Goal: Task Accomplishment & Management: Manage account settings

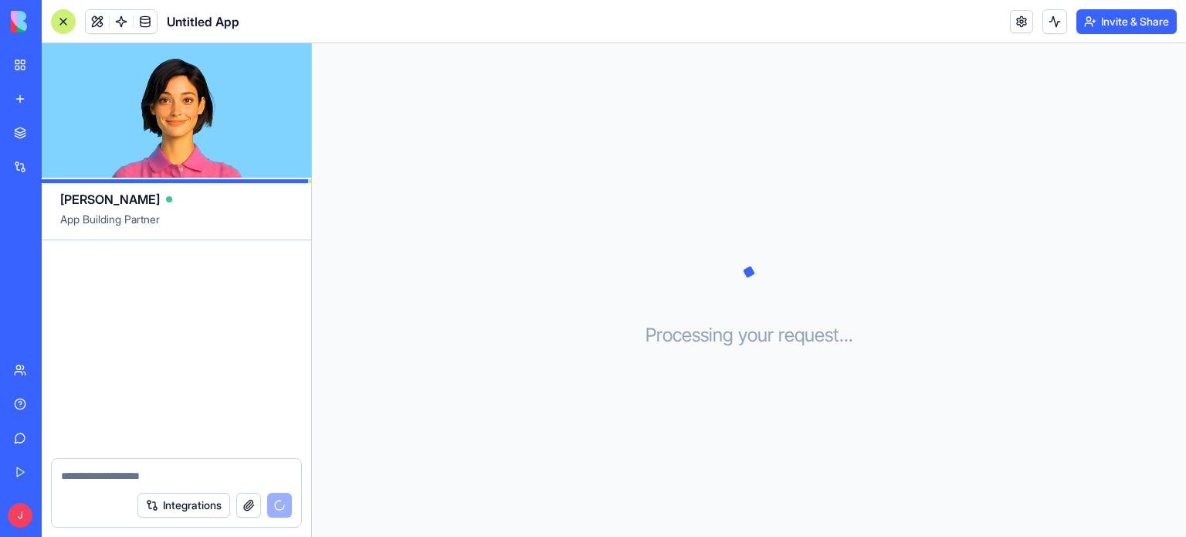
scroll to position [114, 0]
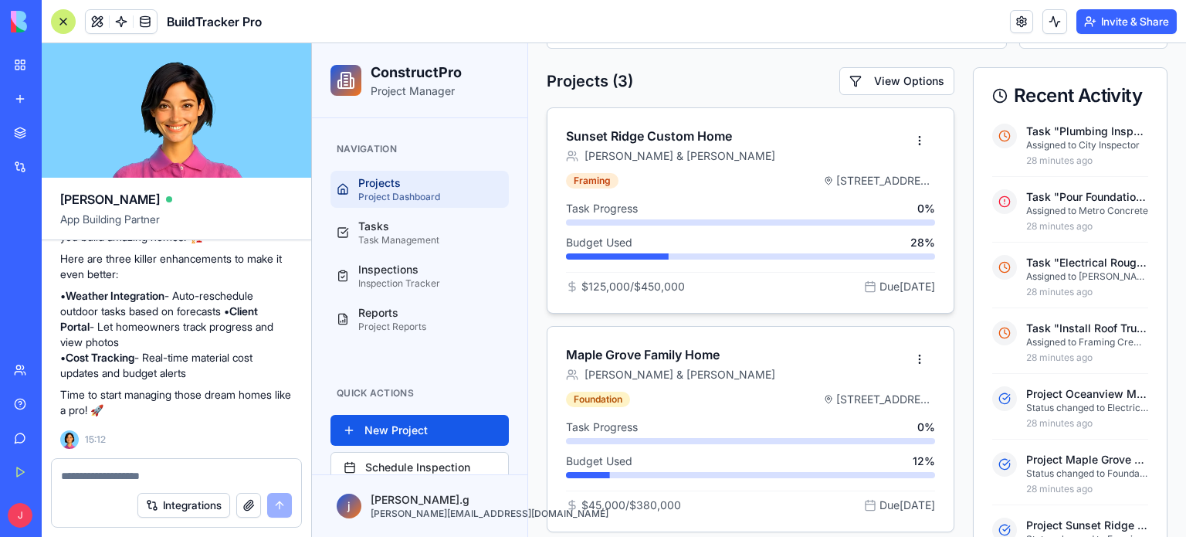
scroll to position [281, 0]
click at [652, 168] on div "Sunset Ridge Custom Home John & Sarah Mitchell" at bounding box center [751, 142] width 406 height 65
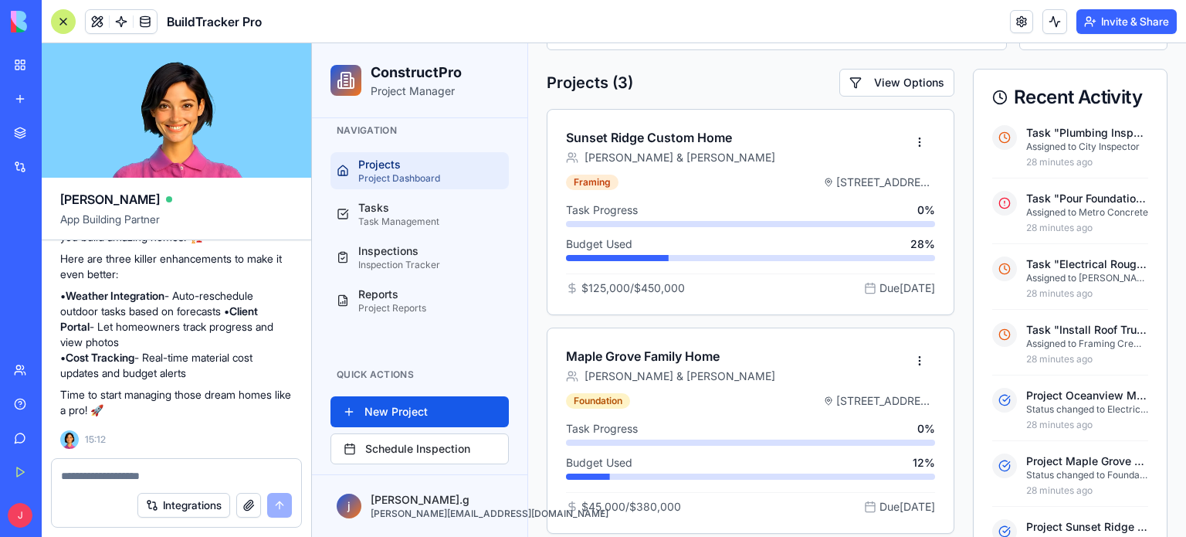
scroll to position [26, 0]
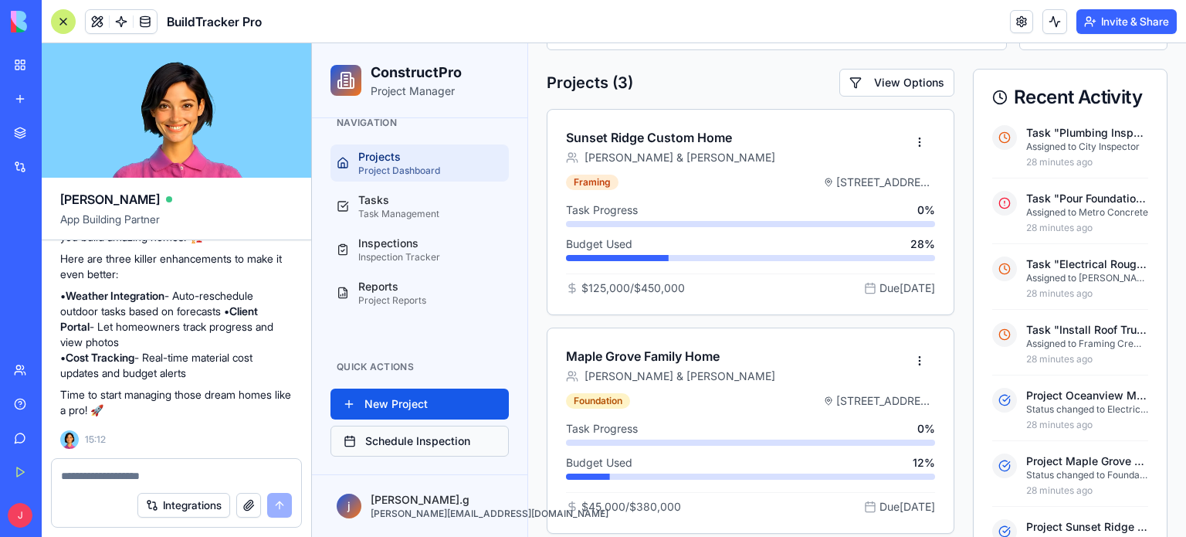
click at [395, 435] on button "Schedule Inspection" at bounding box center [420, 441] width 178 height 31
click at [1018, 20] on link at bounding box center [1021, 21] width 23 height 23
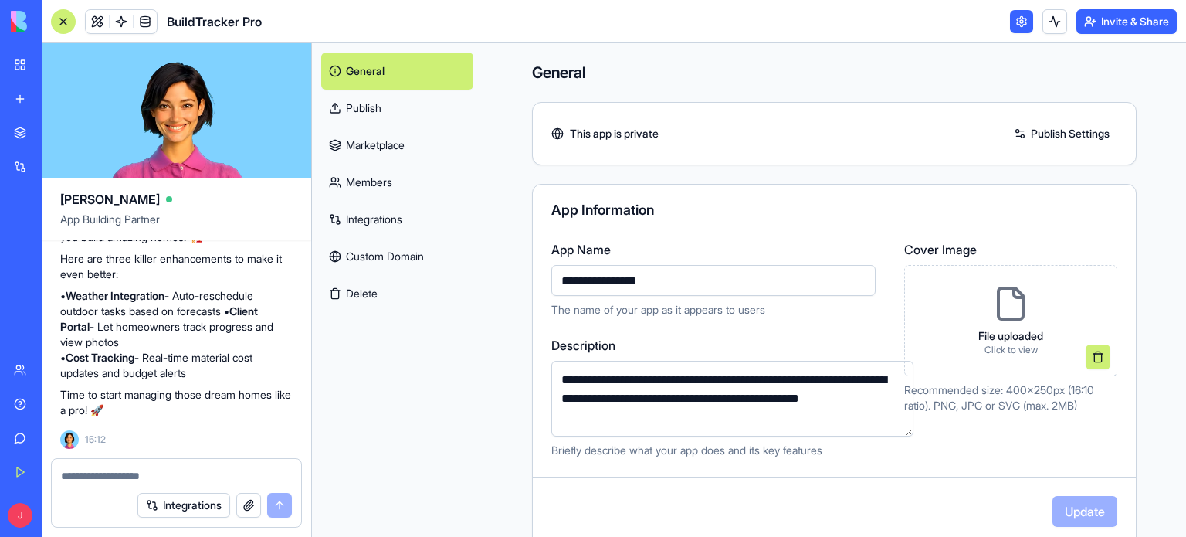
click at [972, 23] on header "BuildTracker Pro Invite & Share" at bounding box center [614, 21] width 1145 height 43
click at [351, 70] on link "General" at bounding box center [397, 71] width 152 height 37
click at [66, 15] on div at bounding box center [63, 21] width 25 height 25
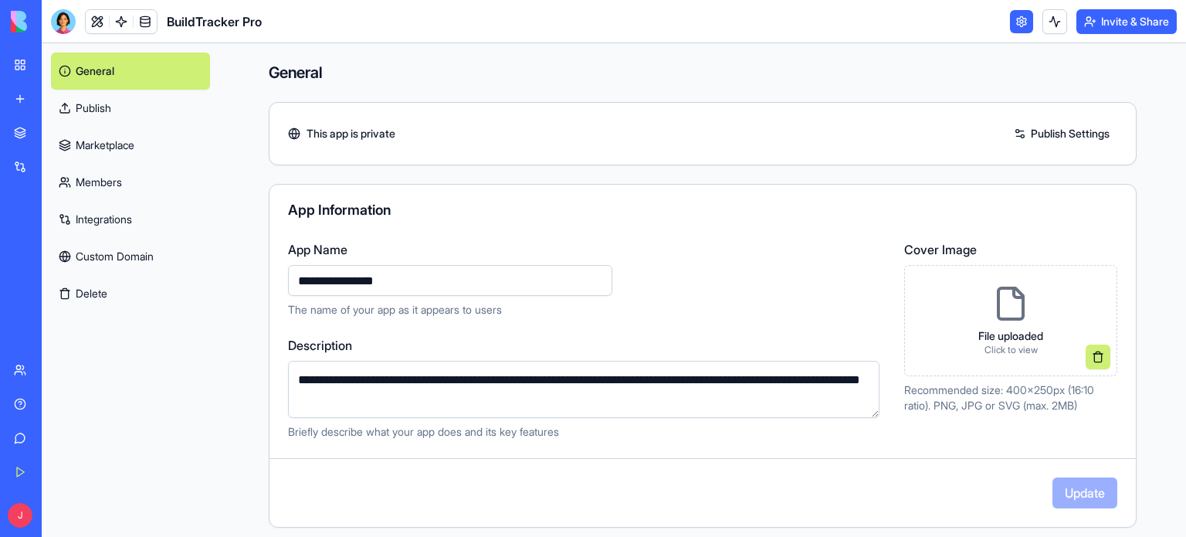
click at [90, 222] on link "Integrations" at bounding box center [130, 219] width 159 height 37
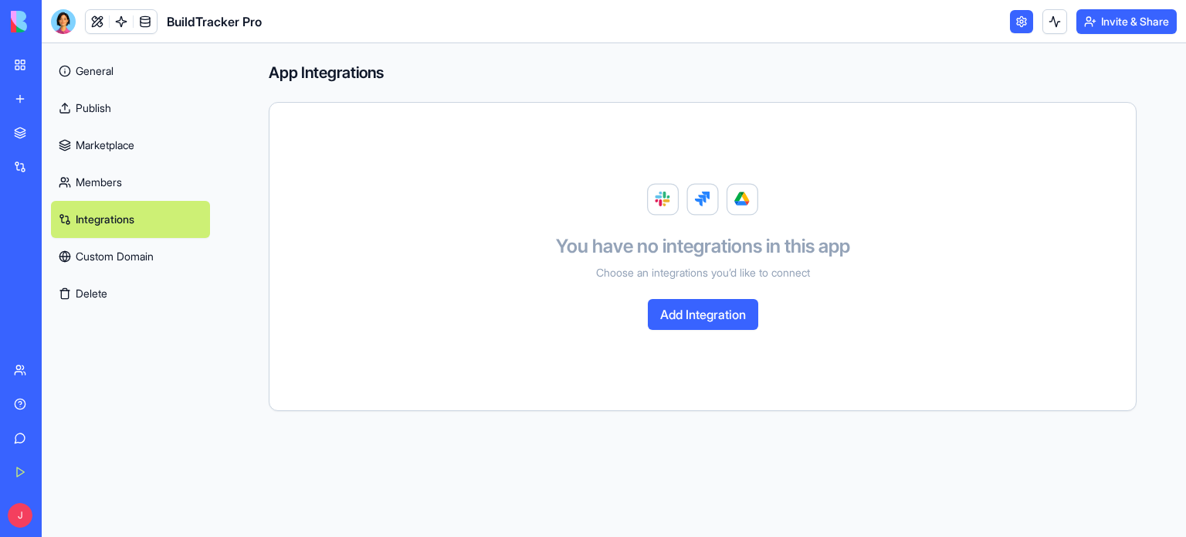
click at [708, 317] on button "Add Integration" at bounding box center [703, 314] width 110 height 31
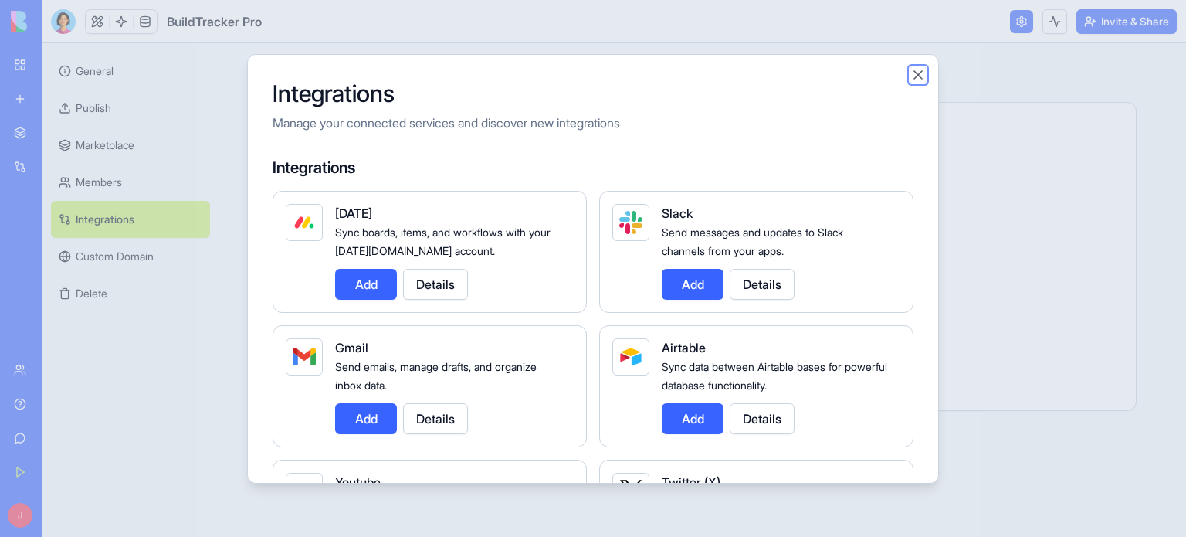
click at [924, 73] on button "Close" at bounding box center [918, 74] width 15 height 15
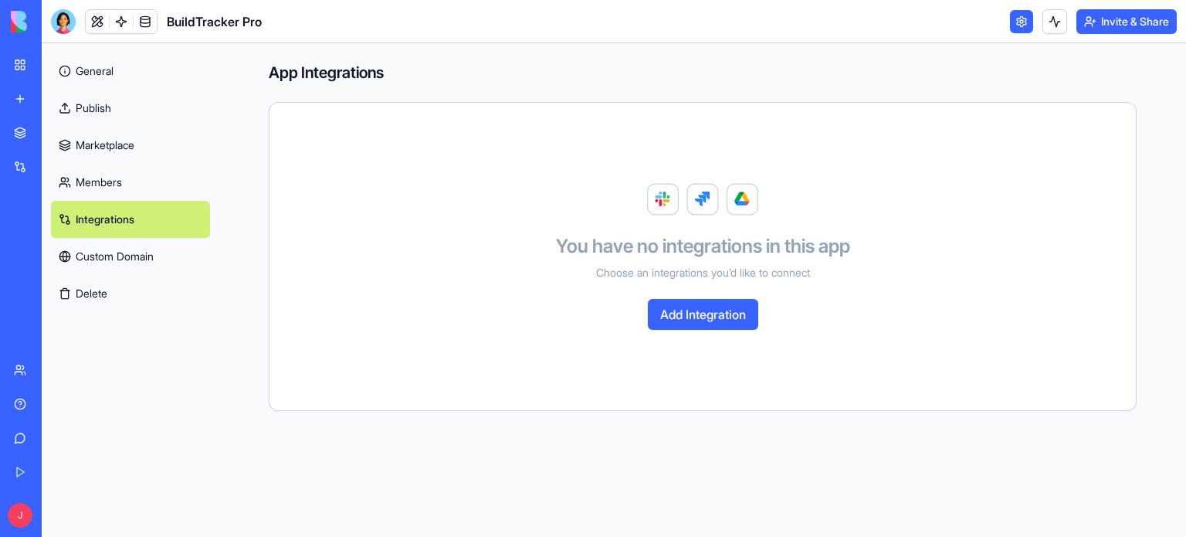
click at [94, 178] on link "Members" at bounding box center [130, 182] width 159 height 37
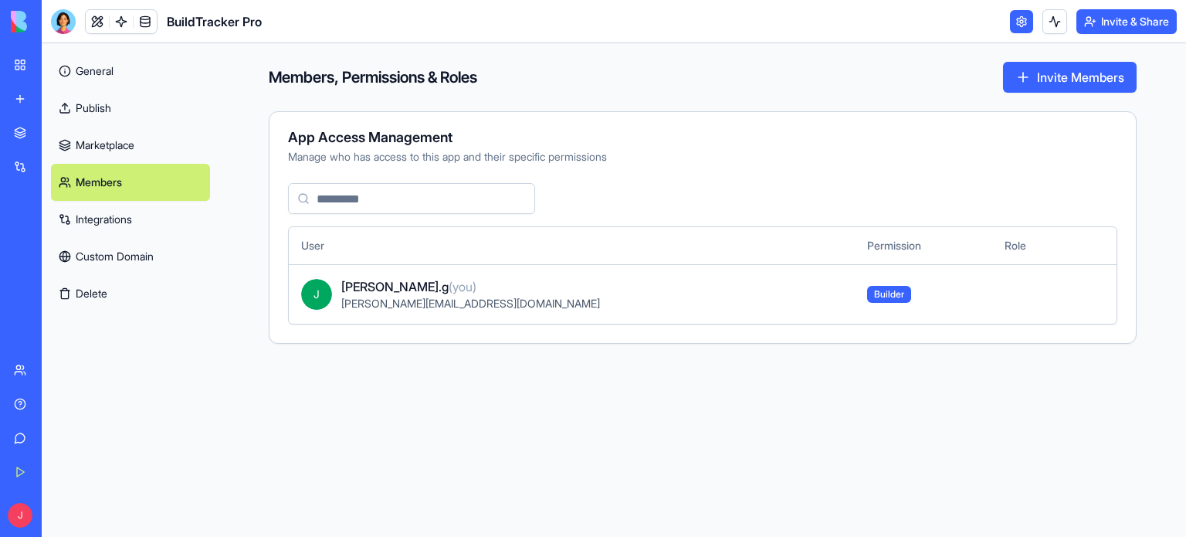
click at [99, 150] on link "Marketplace" at bounding box center [130, 145] width 159 height 37
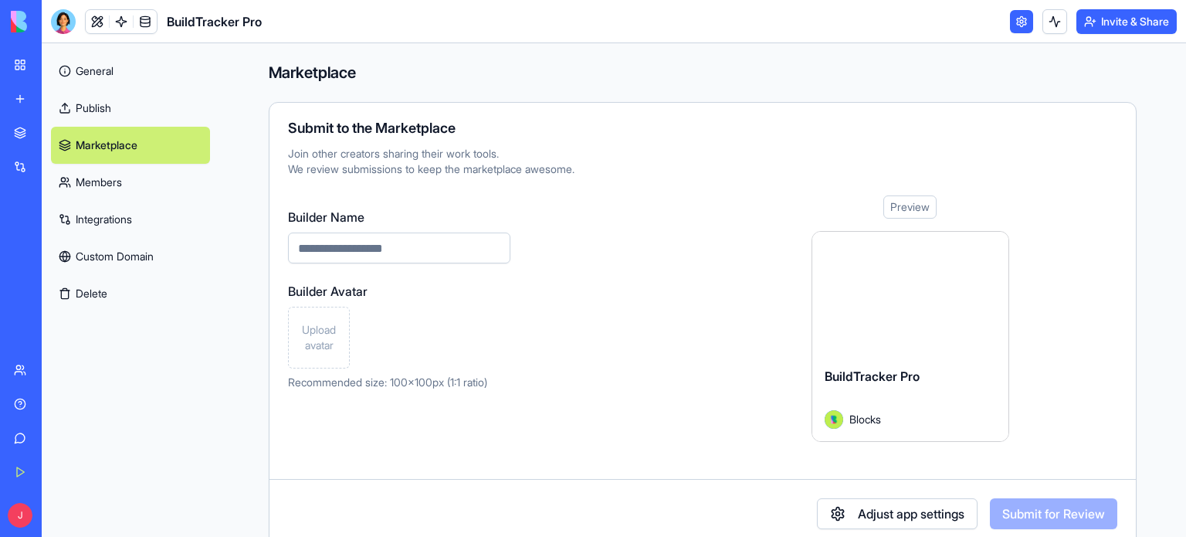
click at [90, 114] on link "Publish" at bounding box center [130, 108] width 159 height 37
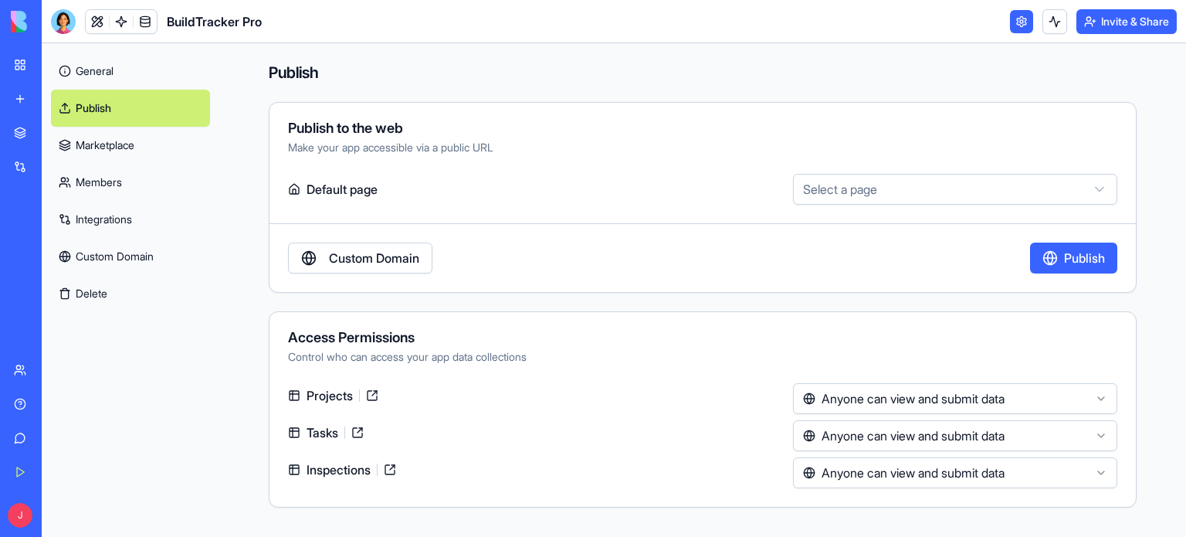
click at [1074, 256] on button "Publish" at bounding box center [1073, 258] width 87 height 31
click at [1120, 25] on button "Invite & Share" at bounding box center [1127, 21] width 100 height 25
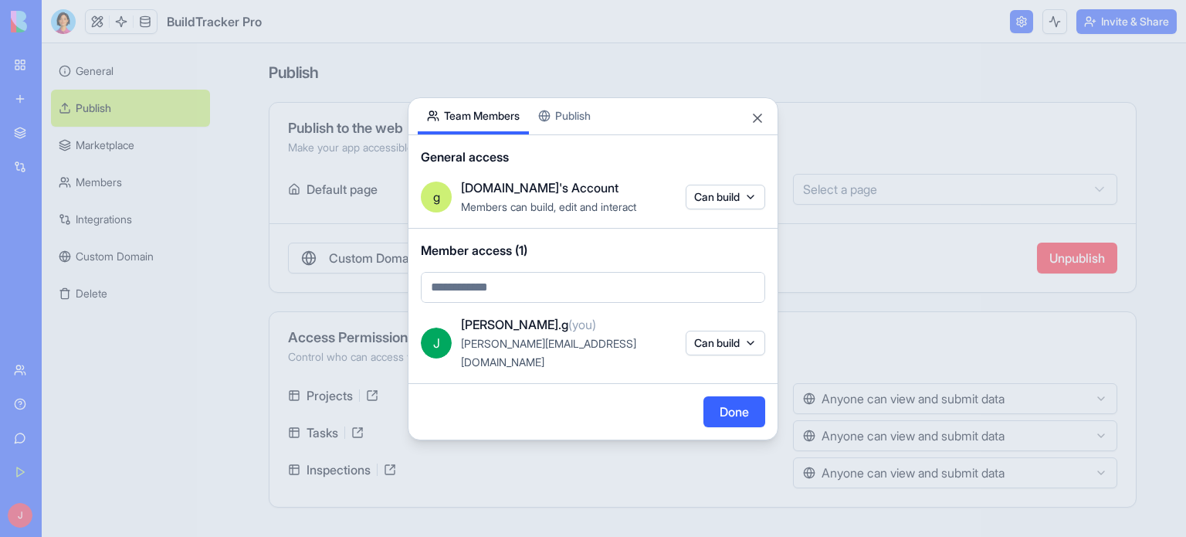
click at [735, 405] on button "Done" at bounding box center [735, 411] width 62 height 31
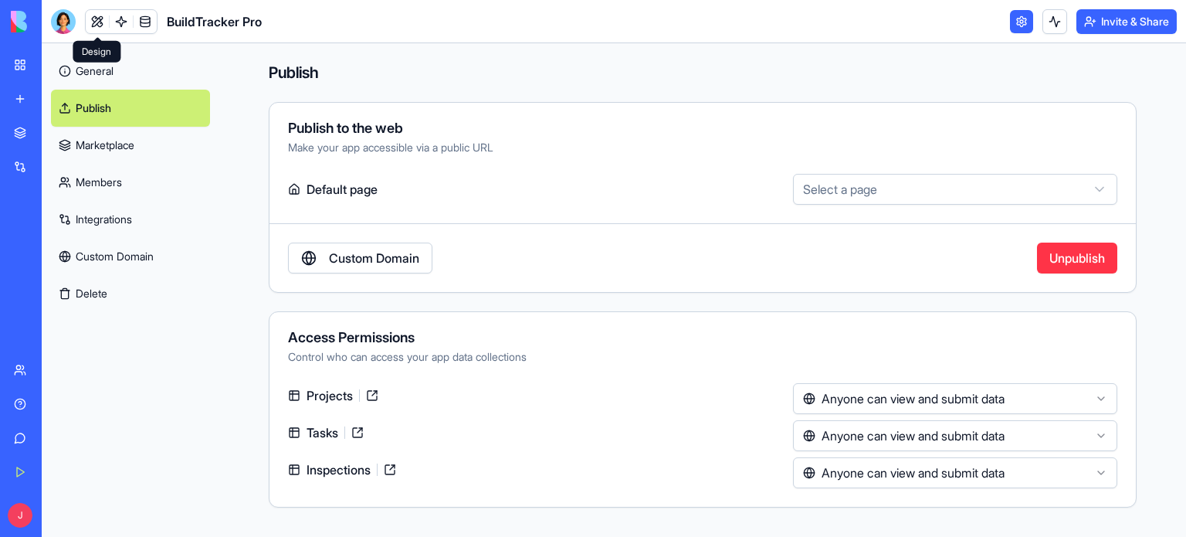
click at [97, 24] on link at bounding box center [97, 21] width 23 height 23
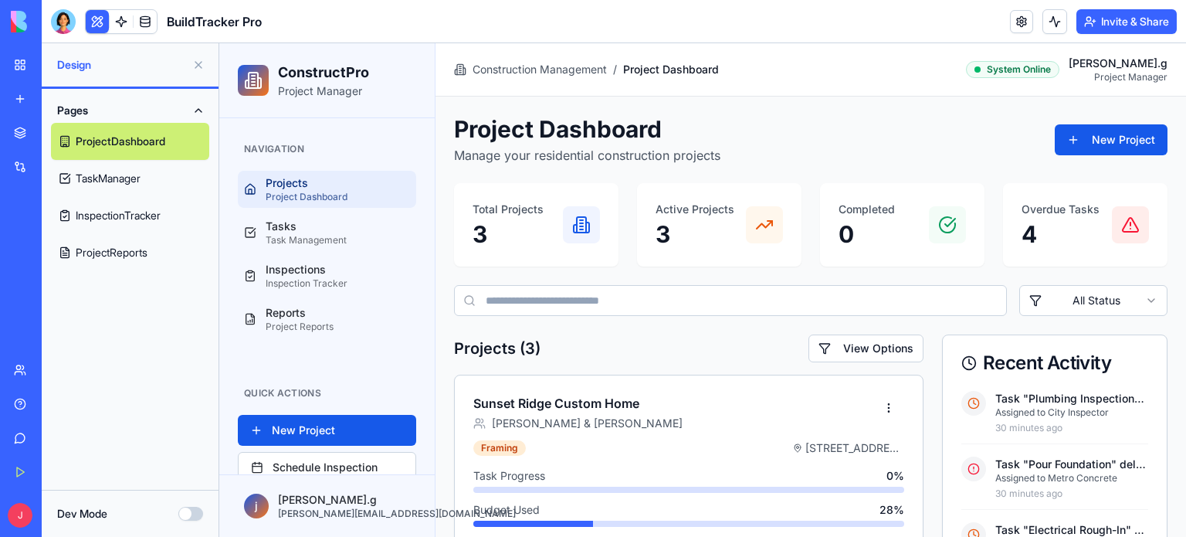
click at [299, 182] on div "Projects" at bounding box center [338, 182] width 144 height 15
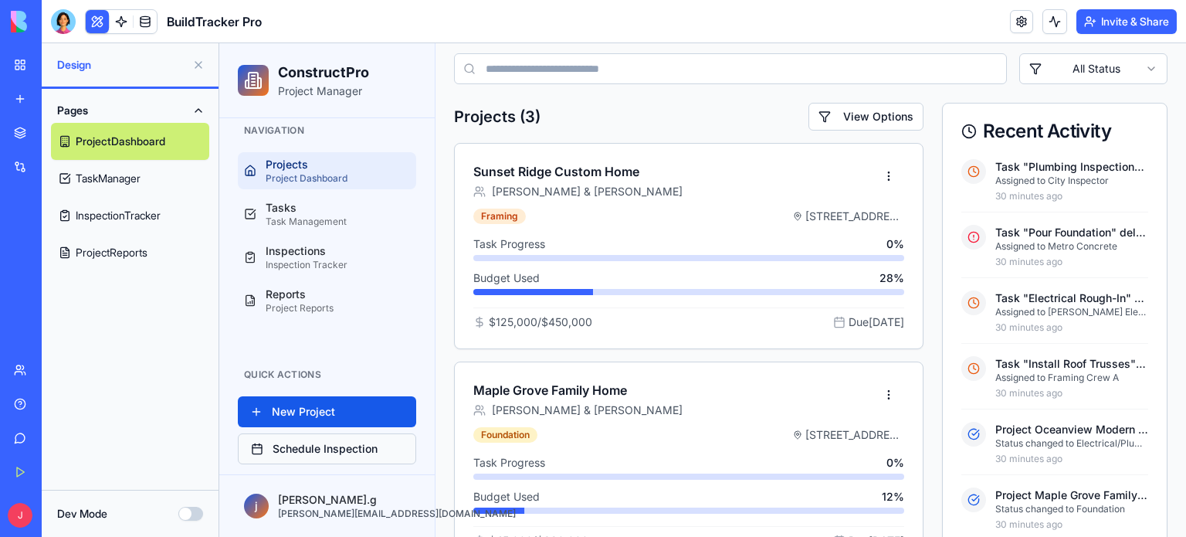
scroll to position [26, 0]
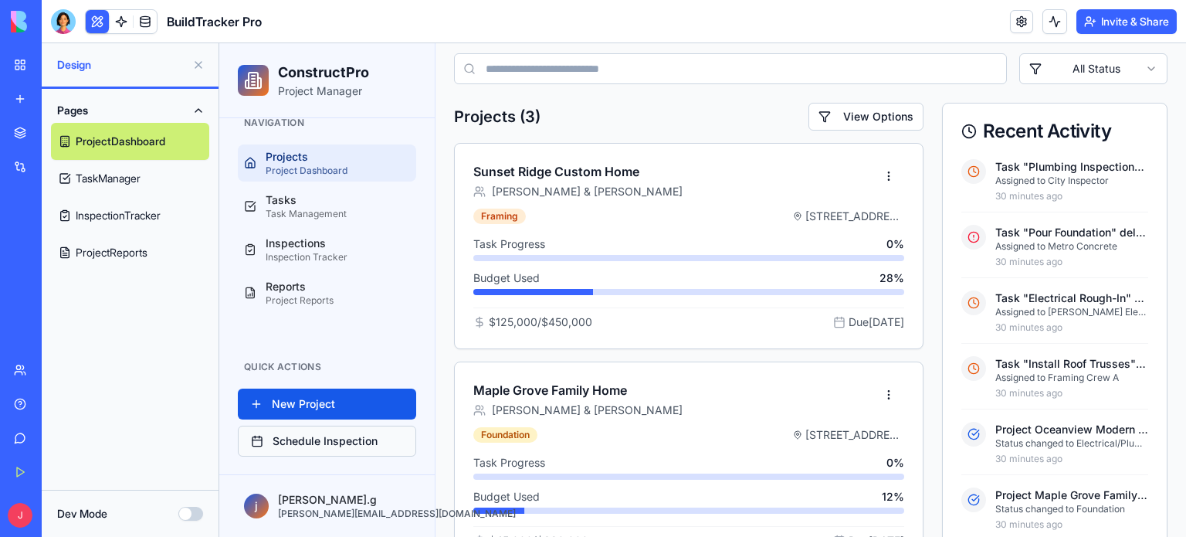
click at [299, 436] on button "Schedule Inspection" at bounding box center [327, 441] width 178 height 31
click at [306, 438] on button "Schedule Inspection" at bounding box center [327, 441] width 178 height 31
click at [194, 511] on button "Dev Mode" at bounding box center [190, 514] width 25 height 14
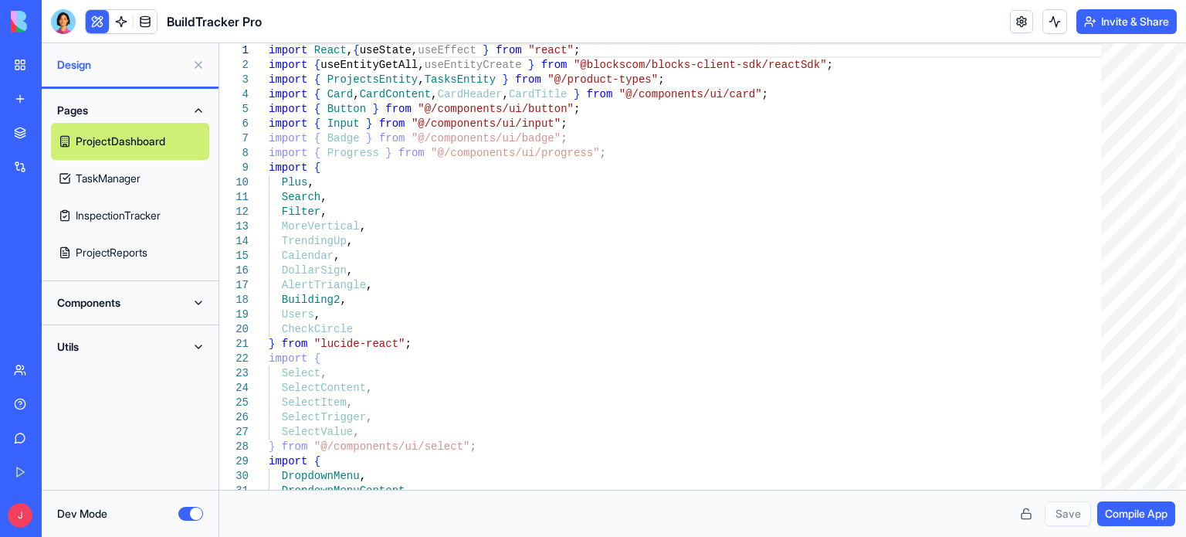
click at [188, 510] on button "Dev Mode" at bounding box center [190, 514] width 25 height 14
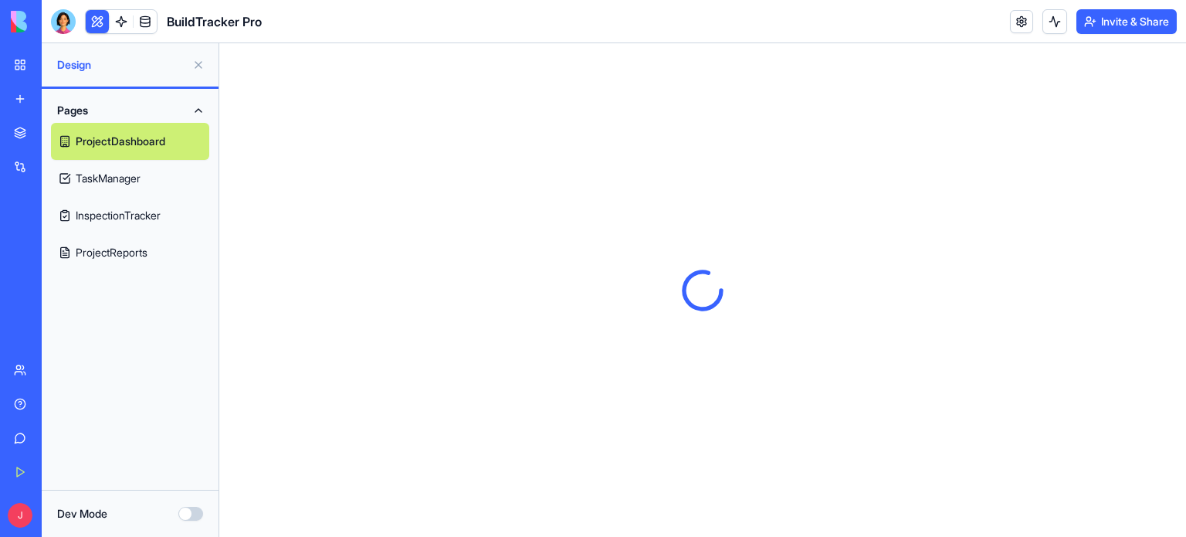
scroll to position [0, 0]
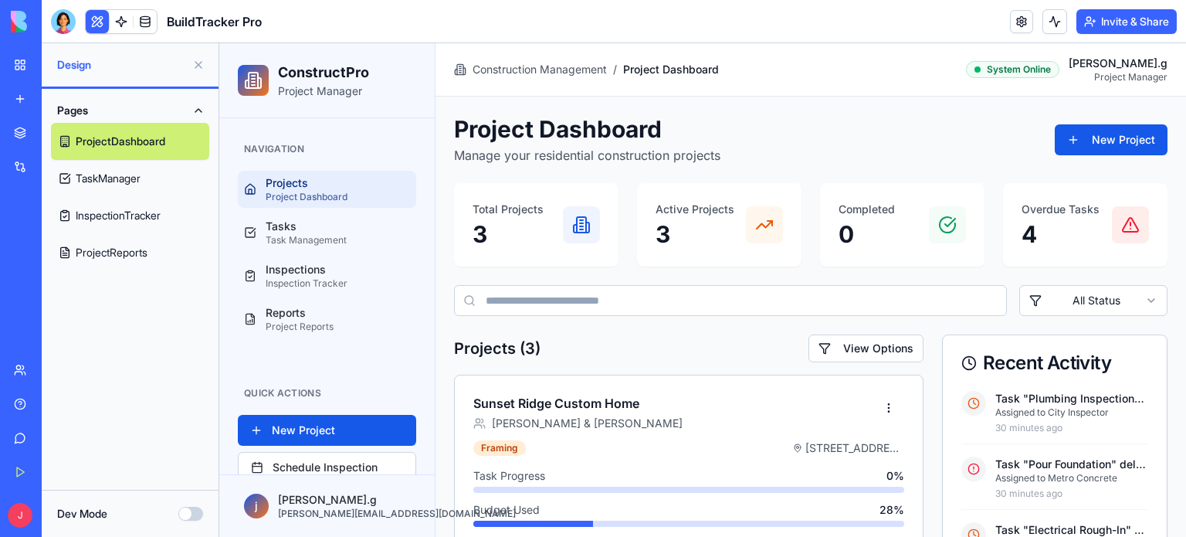
click at [580, 223] on icon at bounding box center [581, 223] width 3 height 0
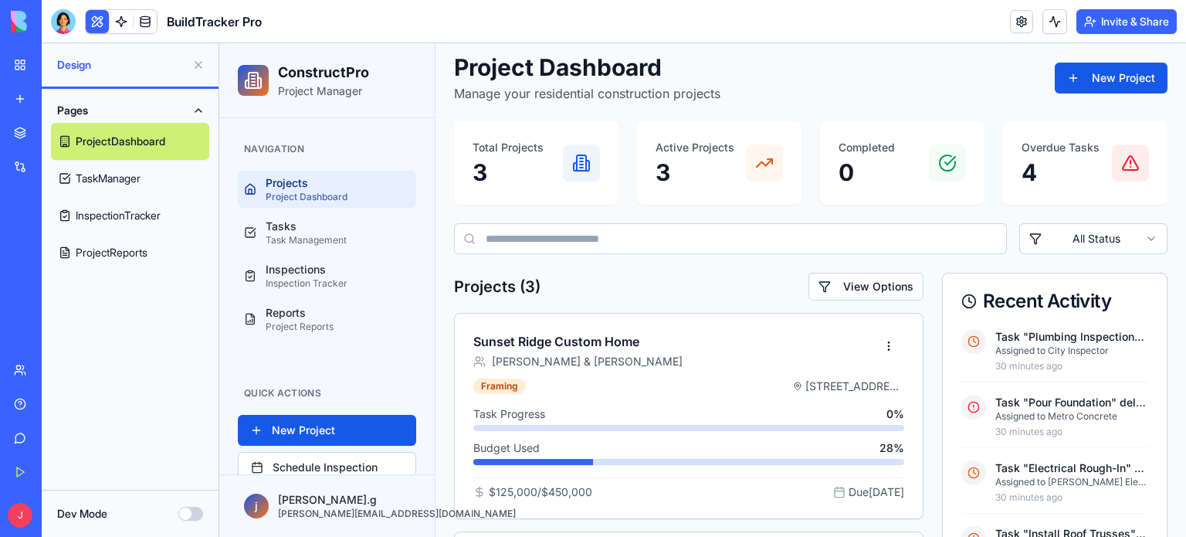
scroll to position [154, 0]
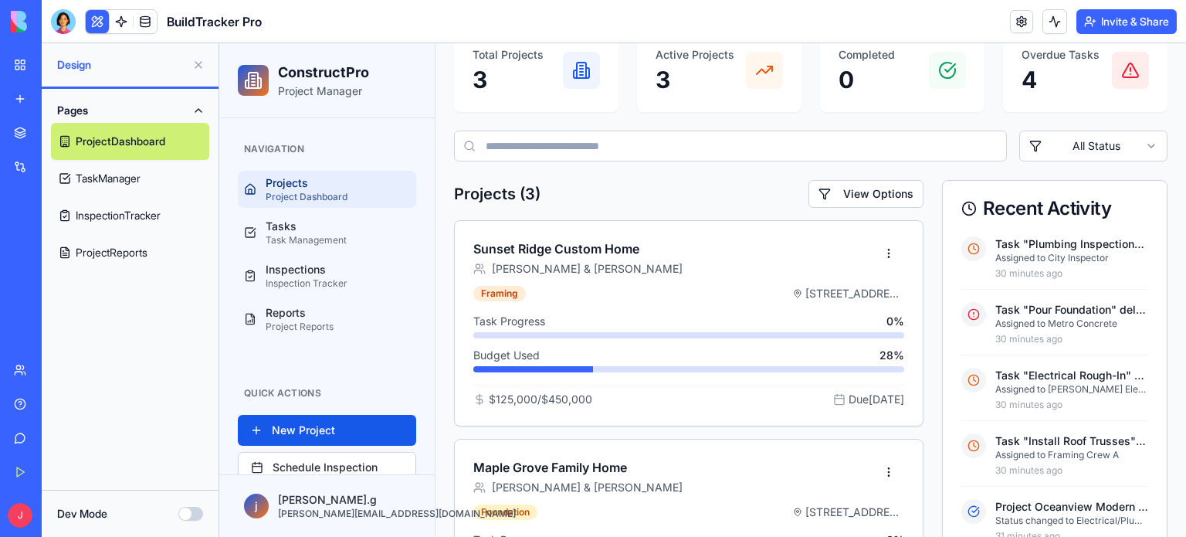
click at [1018, 239] on p "Task "Plumbing Inspection" not started" at bounding box center [1072, 243] width 153 height 15
click at [1008, 259] on p "Assigned to City Inspector" at bounding box center [1072, 258] width 153 height 12
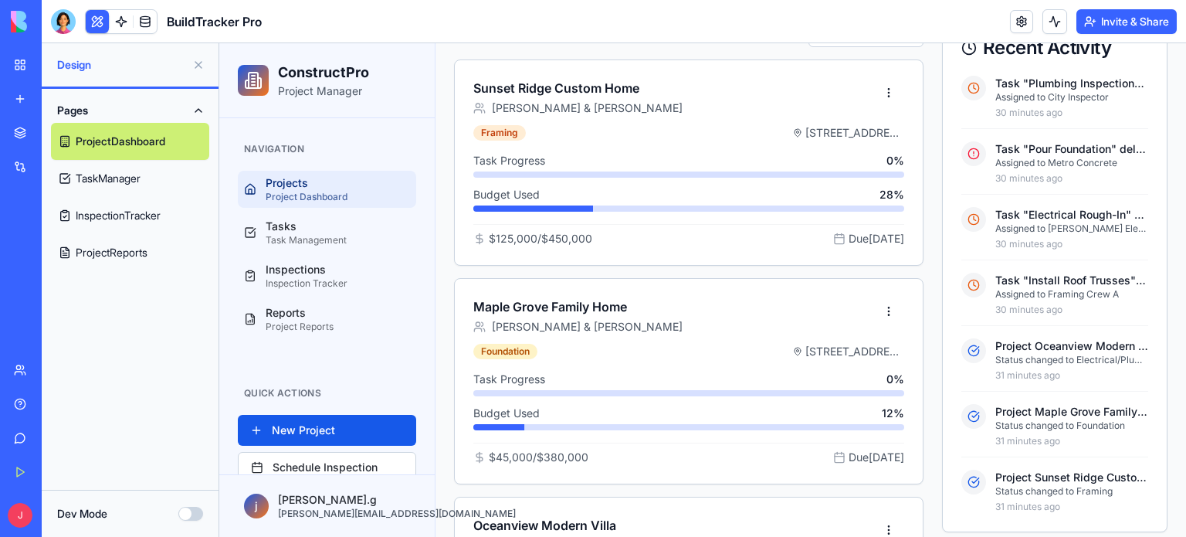
scroll to position [111, 0]
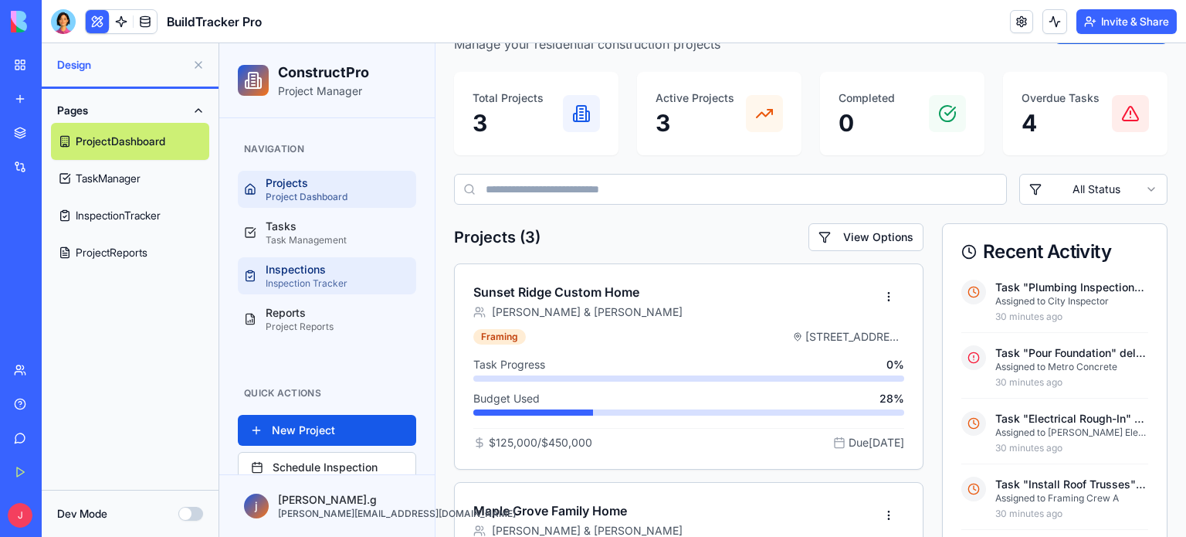
click at [299, 268] on div "Inspections" at bounding box center [338, 269] width 144 height 15
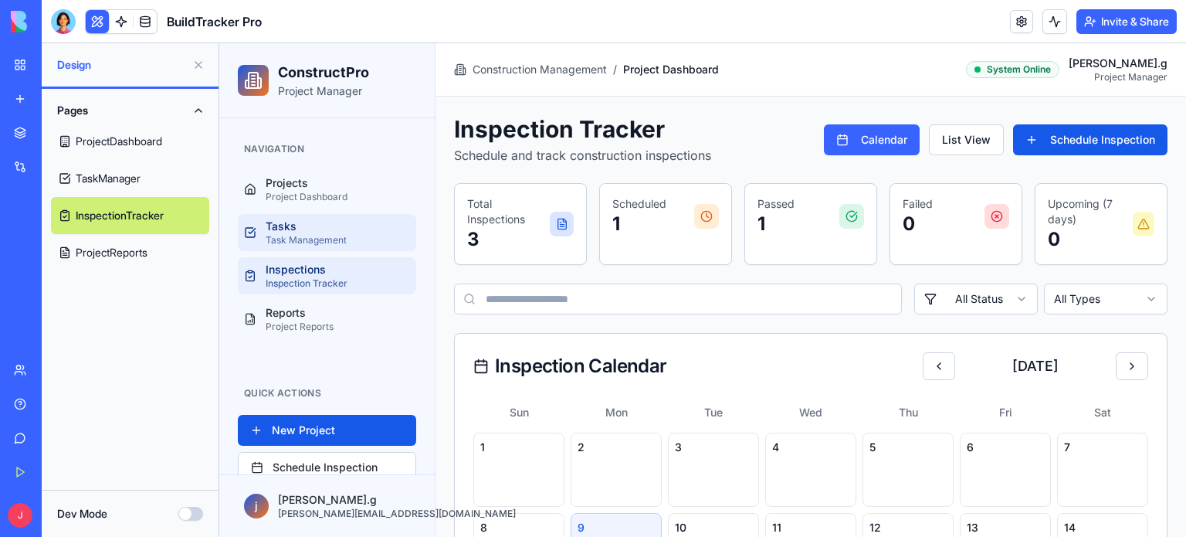
click at [307, 229] on div "Tasks" at bounding box center [338, 226] width 144 height 15
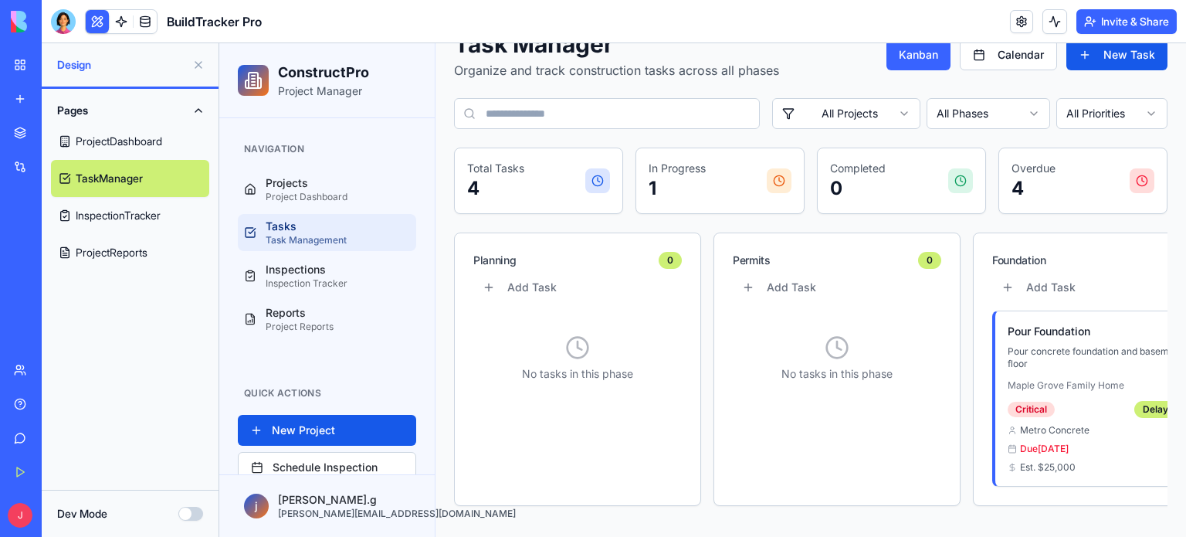
scroll to position [95, 0]
click at [1044, 324] on h4 "Pour Foundation" at bounding box center [1049, 331] width 83 height 15
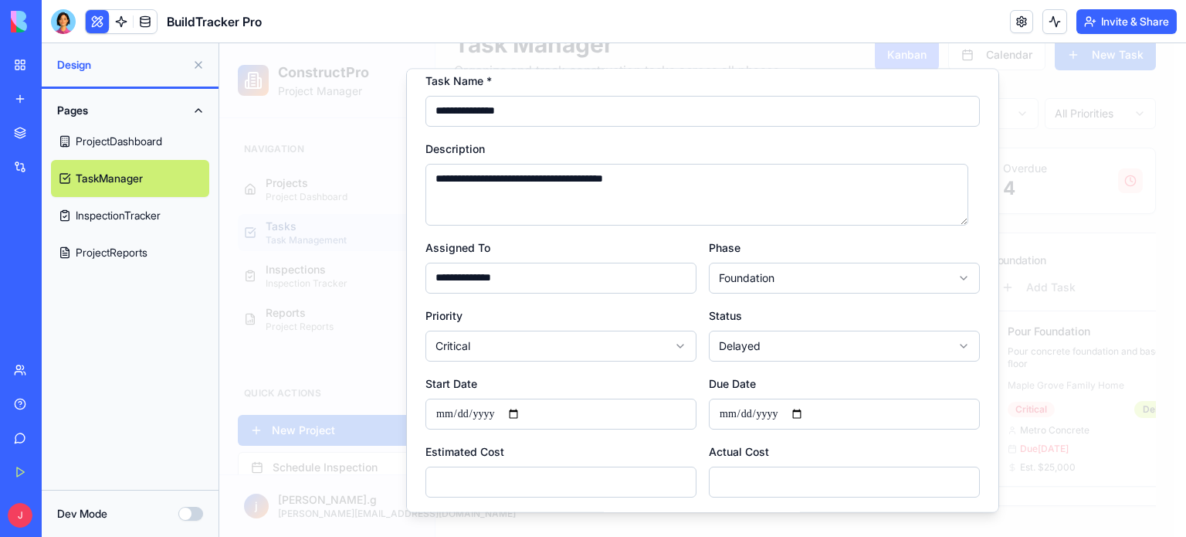
scroll to position [0, 0]
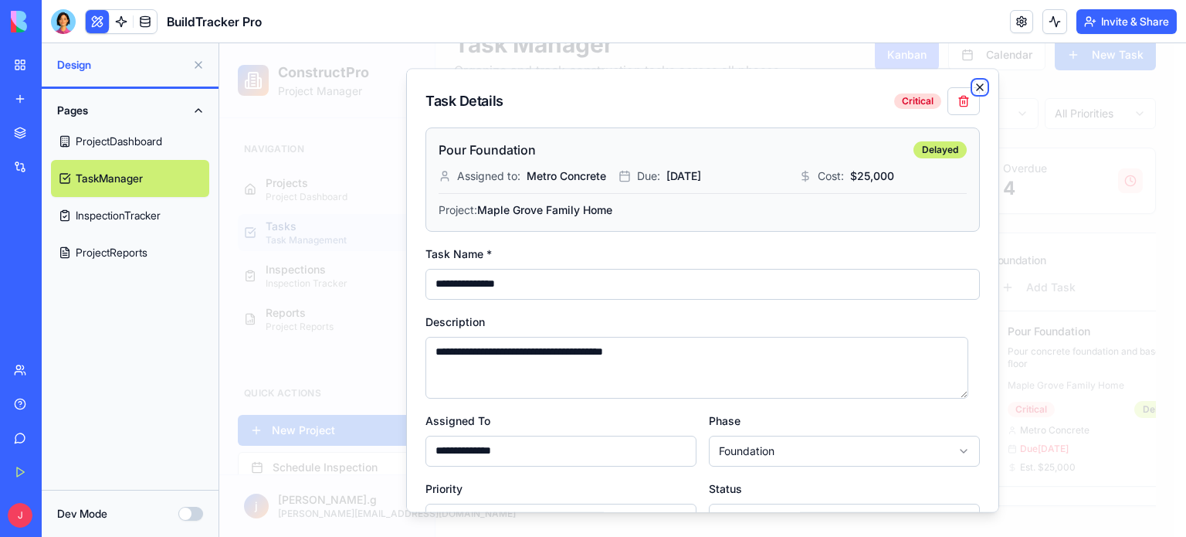
click at [974, 81] on icon "button" at bounding box center [980, 87] width 12 height 12
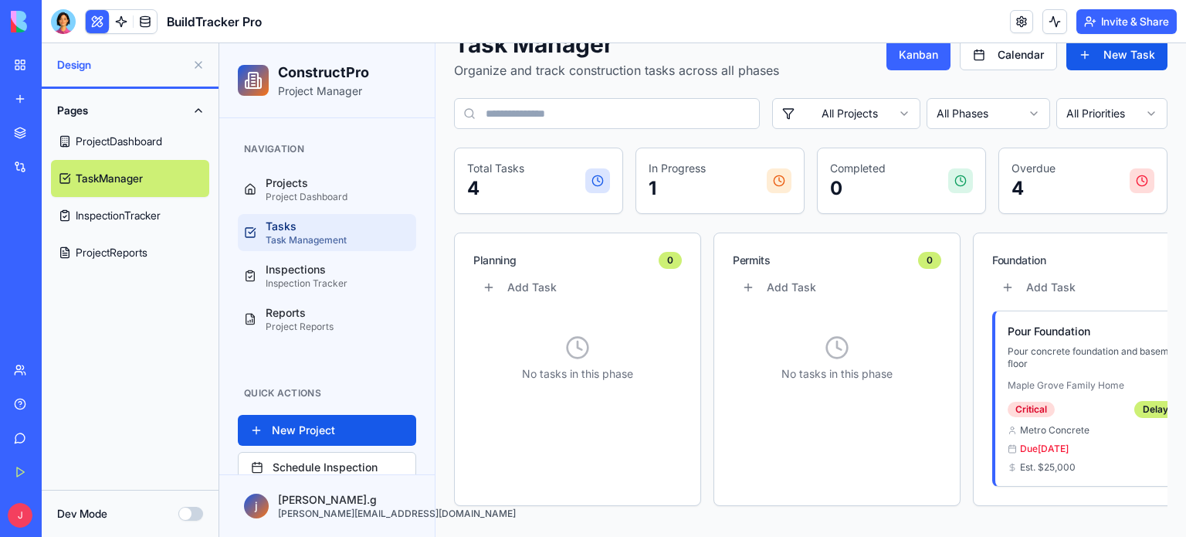
click at [445, 127] on div "Task Manager Organize and track construction tasks across all phases Kanban Cal…" at bounding box center [811, 274] width 751 height 525
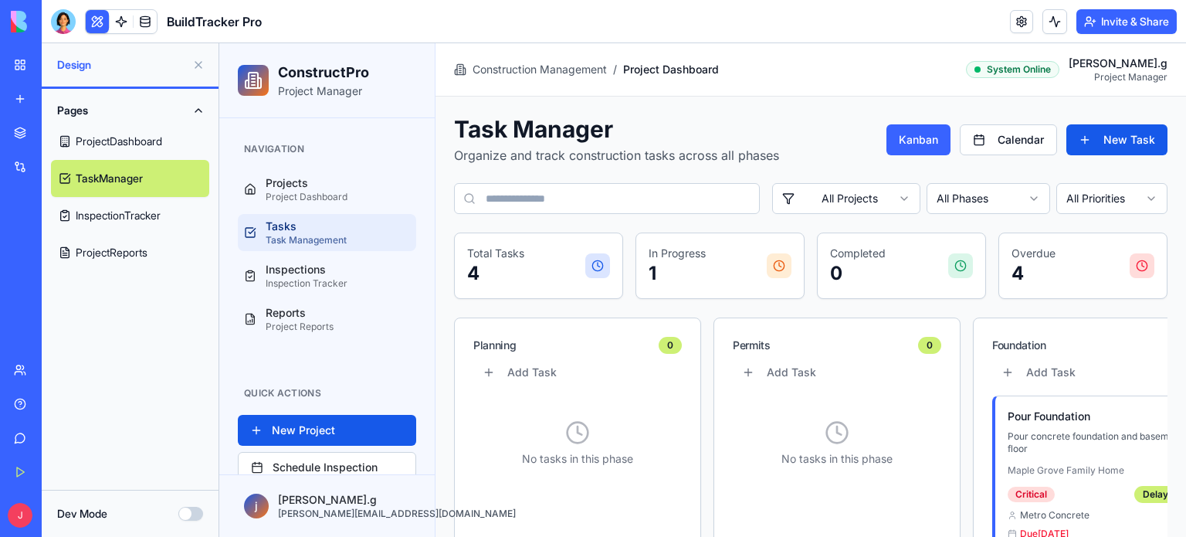
drag, startPoint x: 673, startPoint y: 25, endPoint x: 662, endPoint y: 30, distance: 11.8
click at [673, 25] on header "BuildTracker Pro Invite & Share" at bounding box center [614, 21] width 1145 height 43
click at [134, 356] on div "Pages ProjectDashboard TaskManager InspectionTracker ProjectReports" at bounding box center [130, 289] width 177 height 401
click at [493, 18] on header "BuildTracker Pro Invite & Share" at bounding box center [614, 21] width 1145 height 43
click at [364, 18] on header "BuildTracker Pro Invite & Share" at bounding box center [614, 21] width 1145 height 43
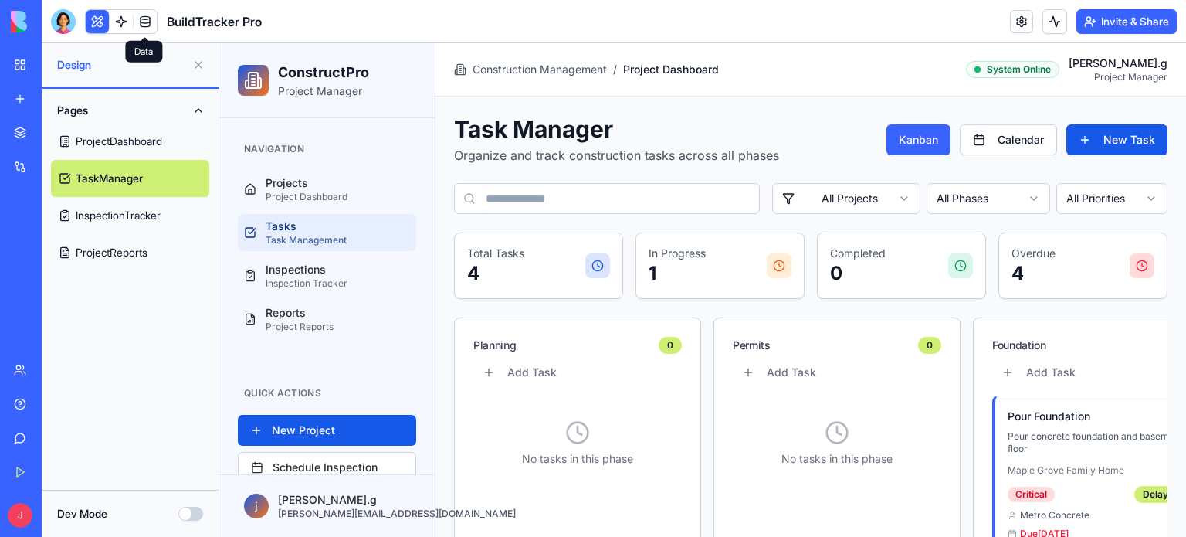
click at [139, 16] on span at bounding box center [145, 21] width 43 height 43
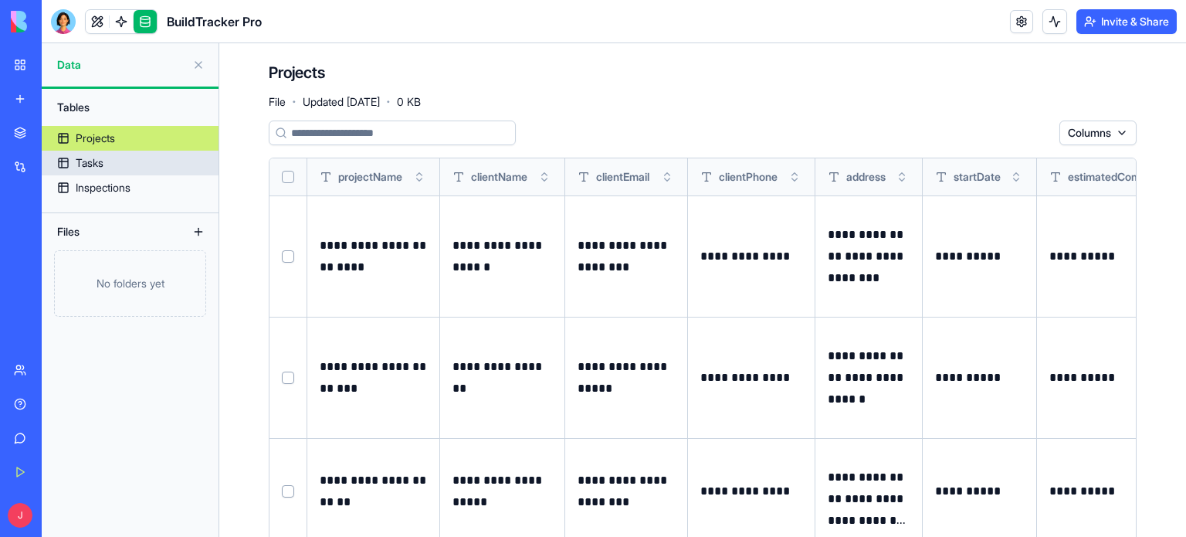
click at [111, 164] on link "Tasks" at bounding box center [130, 163] width 177 height 25
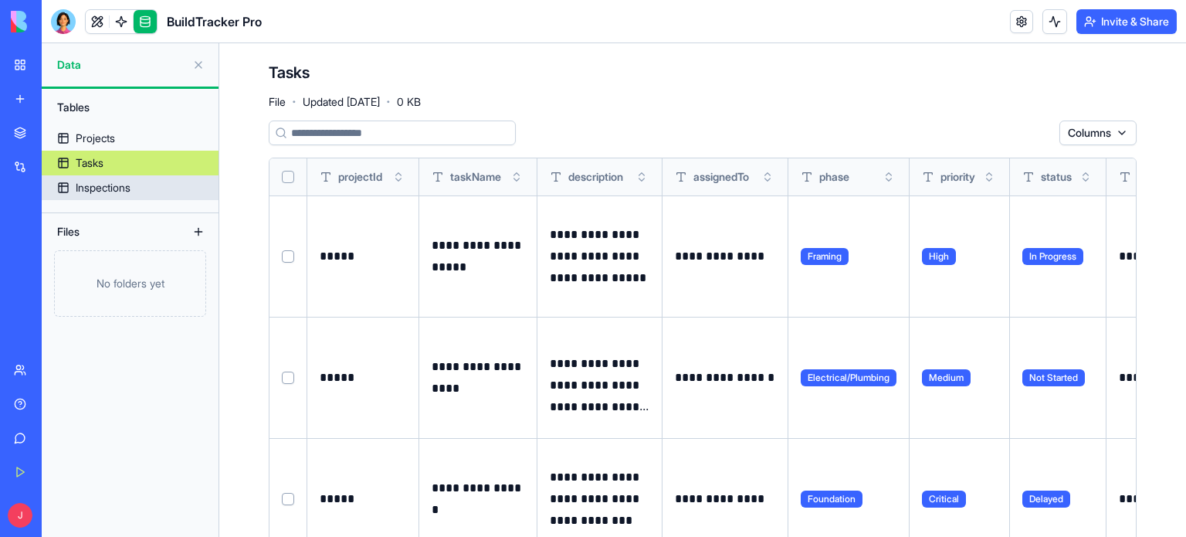
click at [131, 185] on div "Inspections" at bounding box center [103, 187] width 55 height 15
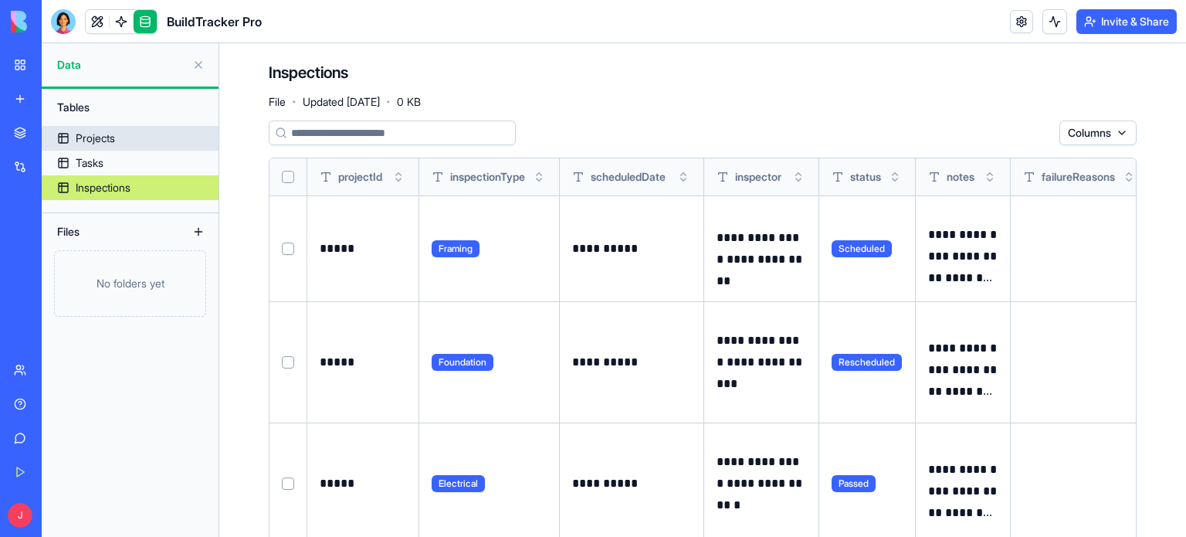
click at [78, 140] on div "Projects" at bounding box center [95, 138] width 39 height 15
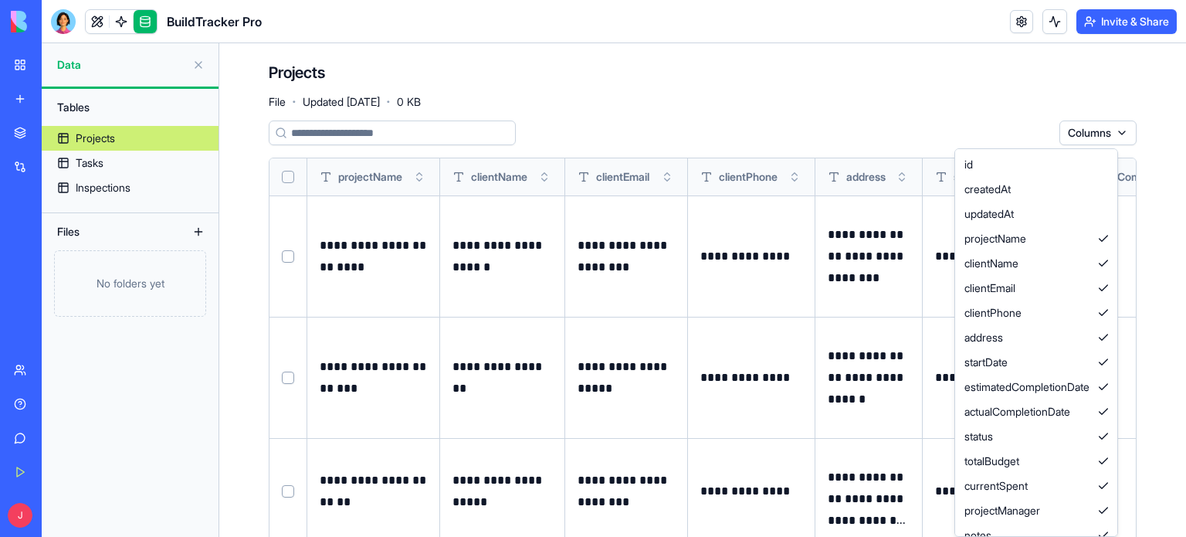
click at [1108, 133] on html "**********" at bounding box center [593, 268] width 1186 height 537
click at [1109, 124] on html "**********" at bounding box center [593, 268] width 1186 height 537
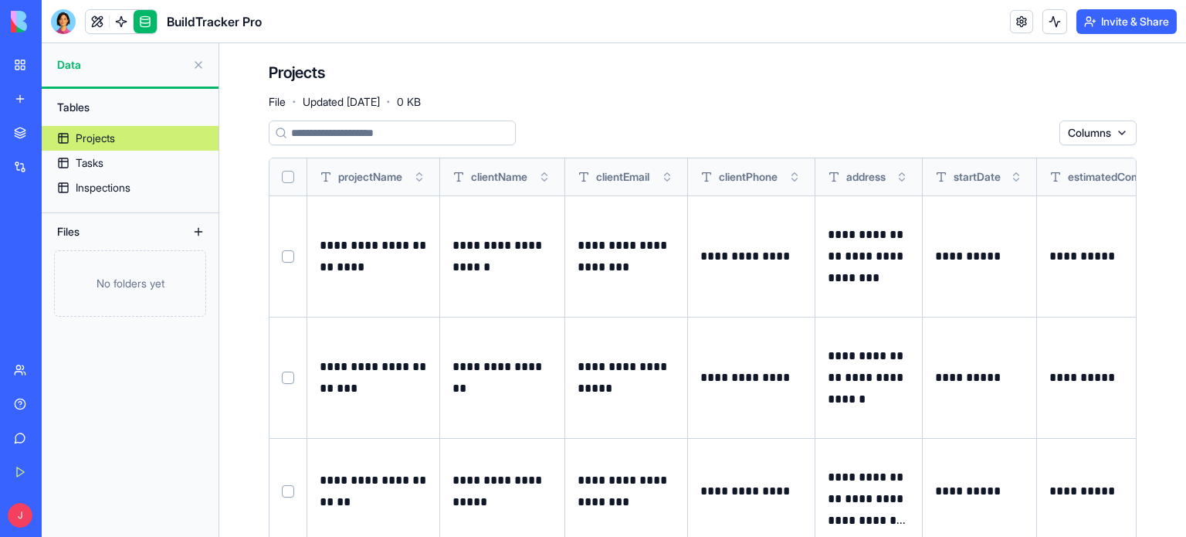
click at [785, 92] on div "Projects File · Updated Sep 9, 2025 · 0 KB" at bounding box center [703, 85] width 868 height 46
click at [122, 18] on span at bounding box center [121, 21] width 43 height 43
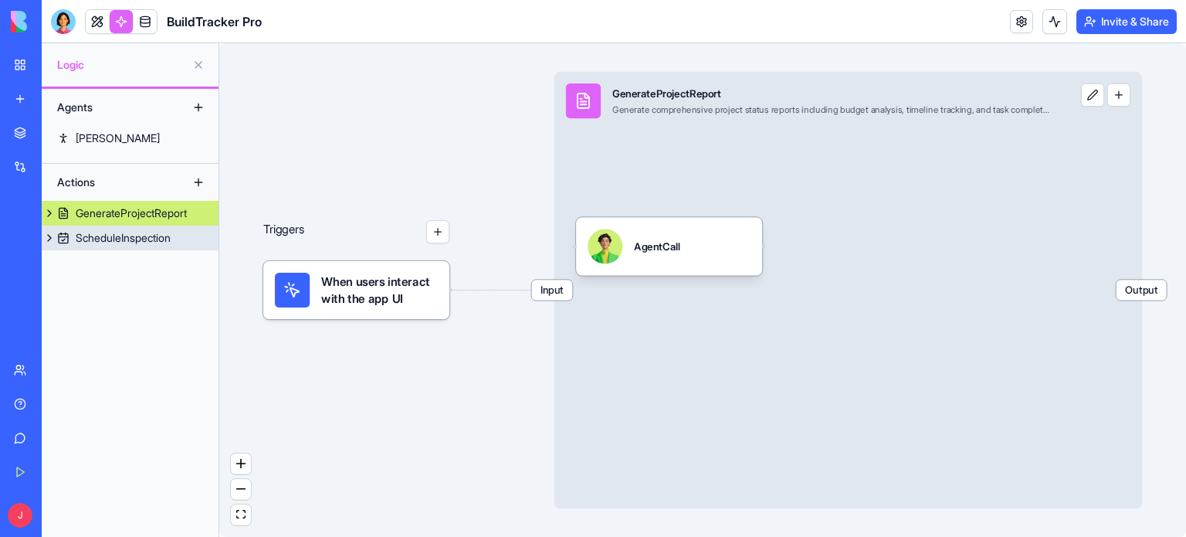
click at [104, 236] on div "ScheduleInspection" at bounding box center [123, 237] width 95 height 15
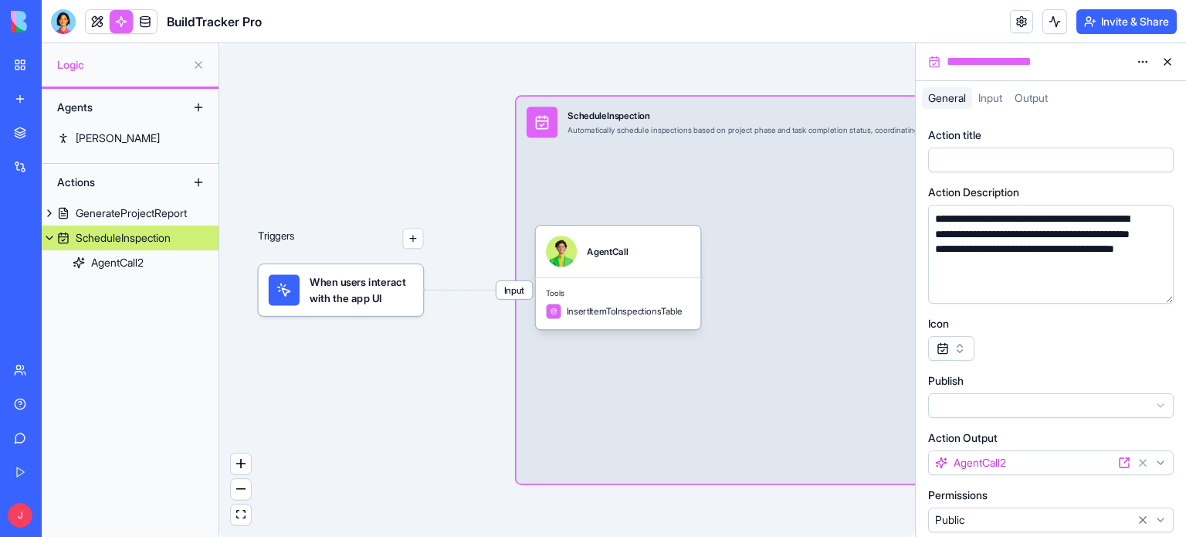
click at [204, 59] on button at bounding box center [198, 65] width 25 height 25
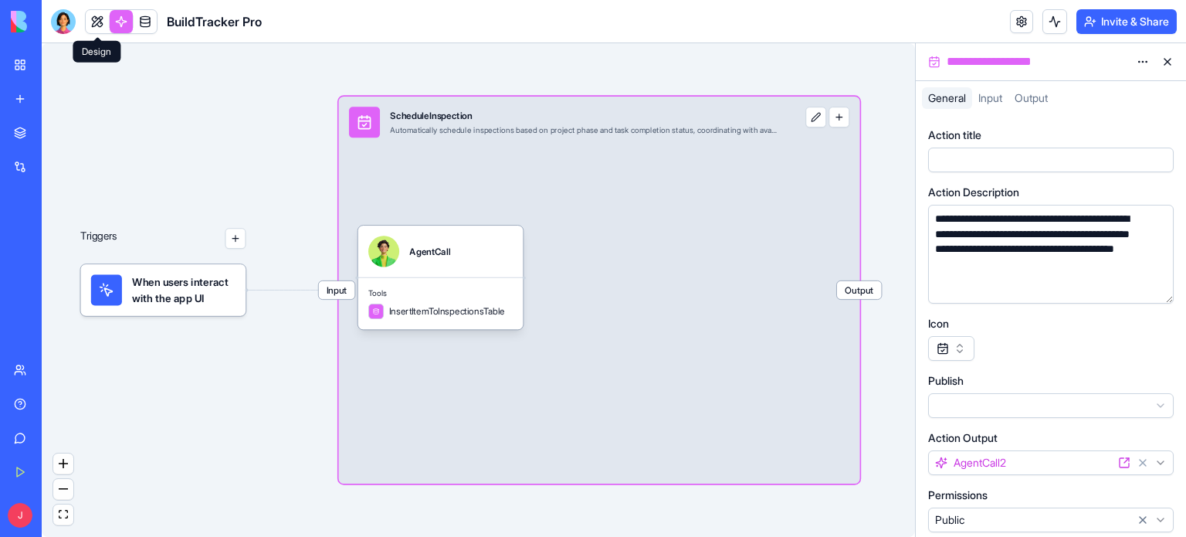
click at [93, 21] on link at bounding box center [97, 21] width 23 height 23
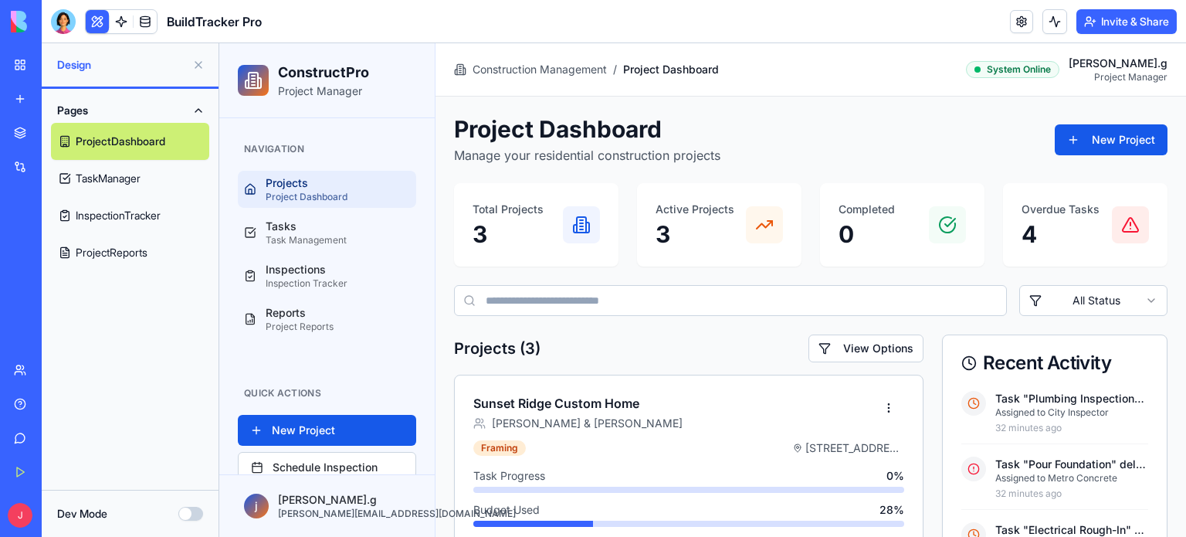
click at [769, 56] on div "Toggle sidebar Construction Management / Project Dashboard System Online jamie.…" at bounding box center [811, 70] width 714 height 28
click at [557, 405] on h3 "Sunset Ridge Custom Home" at bounding box center [673, 403] width 400 height 19
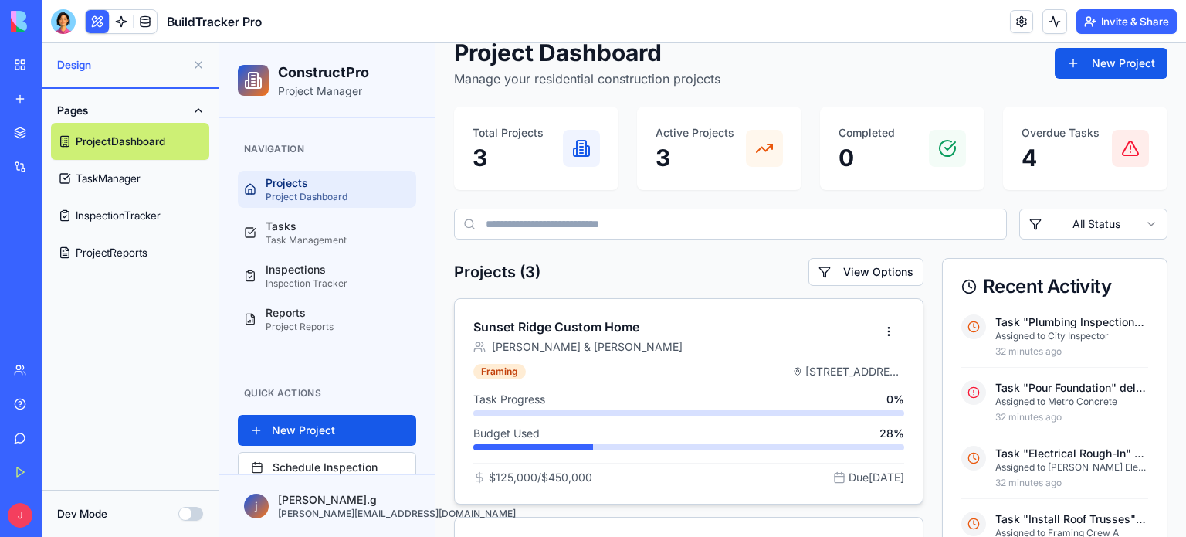
scroll to position [154, 0]
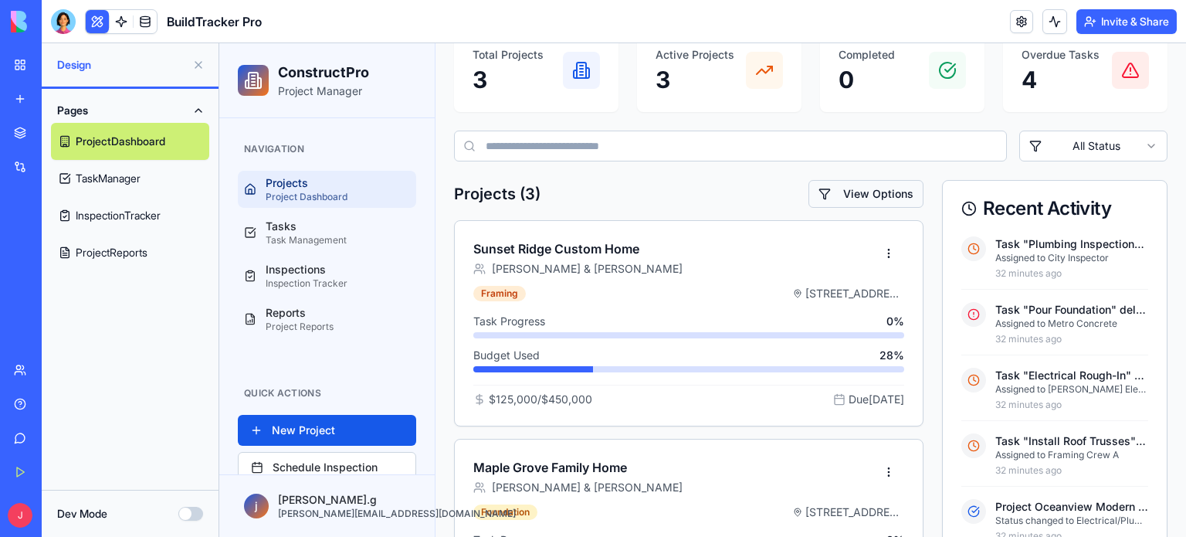
click at [891, 193] on html "ConstructPro Project Manager Navigation Projects Project Dashboard Tasks Task M…" at bounding box center [702, 385] width 967 height 993
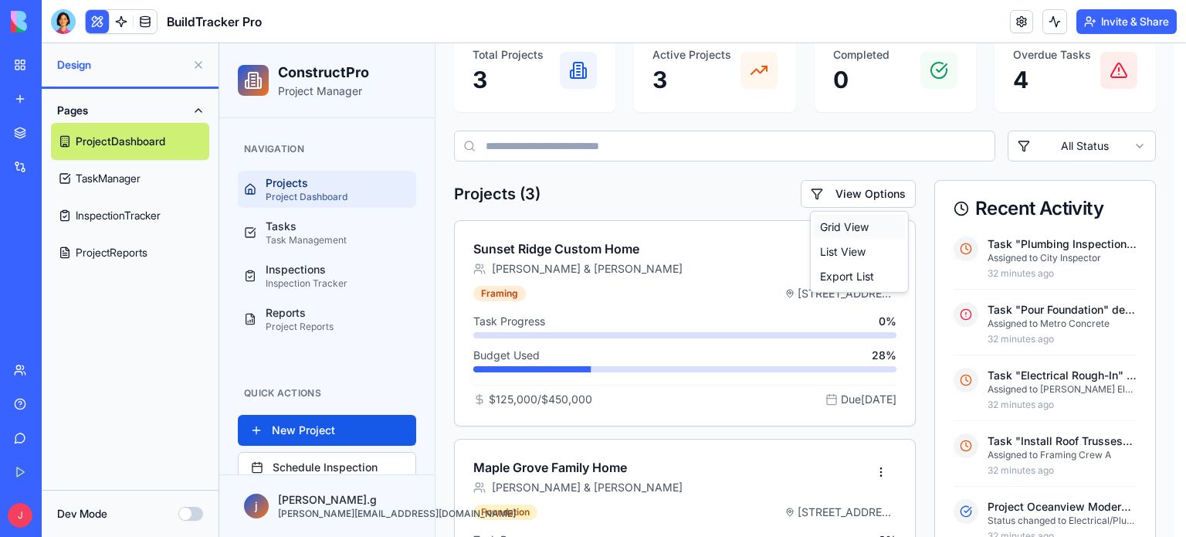
click at [846, 223] on div "Grid View" at bounding box center [859, 227] width 91 height 25
click at [871, 180] on html "ConstructPro Project Manager Navigation Projects Project Dashboard Tasks Task M…" at bounding box center [702, 385] width 967 height 993
click at [848, 243] on div "List View" at bounding box center [859, 251] width 91 height 25
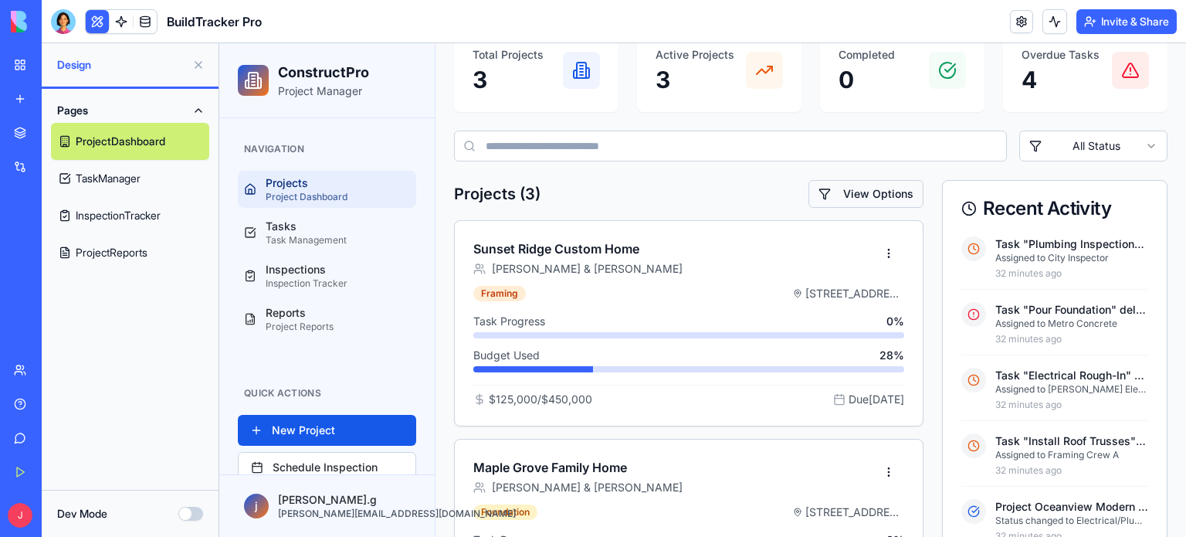
click at [855, 191] on html "ConstructPro Project Manager Navigation Projects Project Dashboard Tasks Task M…" at bounding box center [702, 385] width 967 height 993
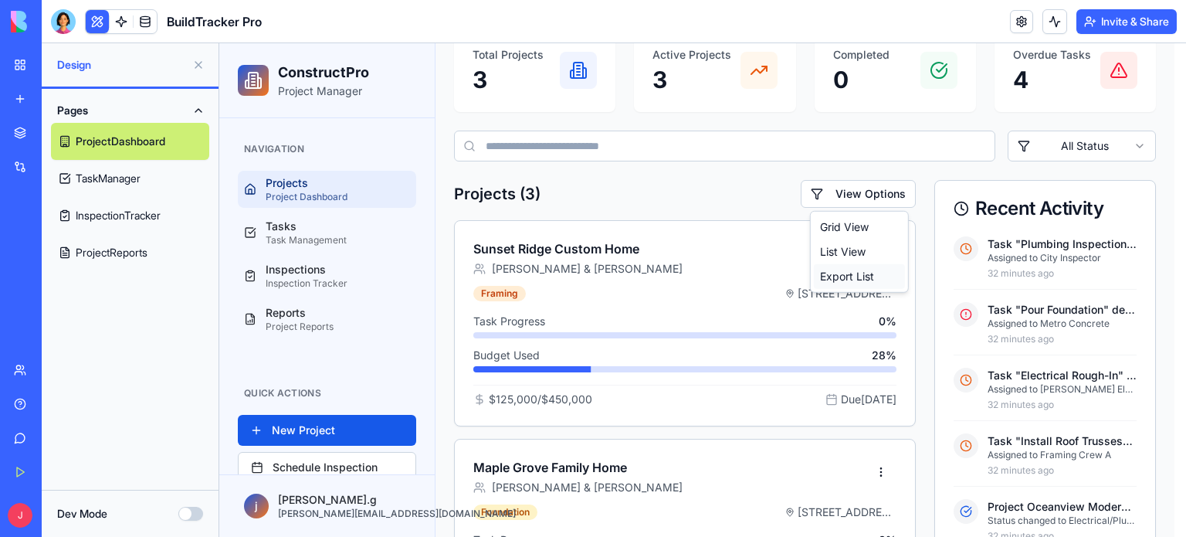
click at [857, 280] on div "Export List" at bounding box center [859, 276] width 91 height 25
click at [845, 193] on html "ConstructPro Project Manager Navigation Projects Project Dashboard Tasks Task M…" at bounding box center [702, 385] width 967 height 993
click at [850, 227] on div "Grid View" at bounding box center [859, 227] width 91 height 25
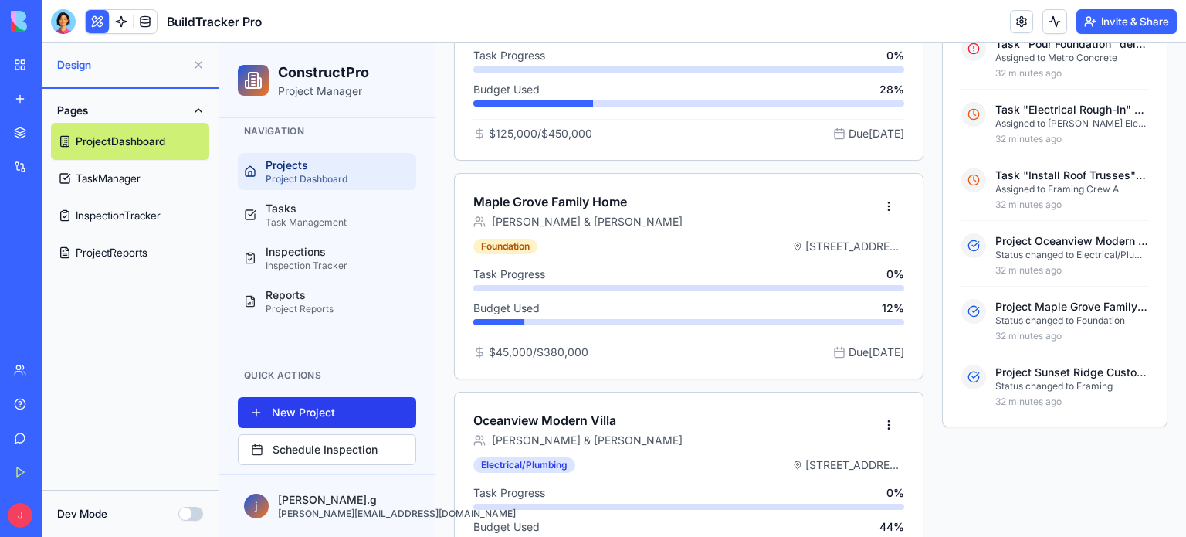
scroll to position [26, 0]
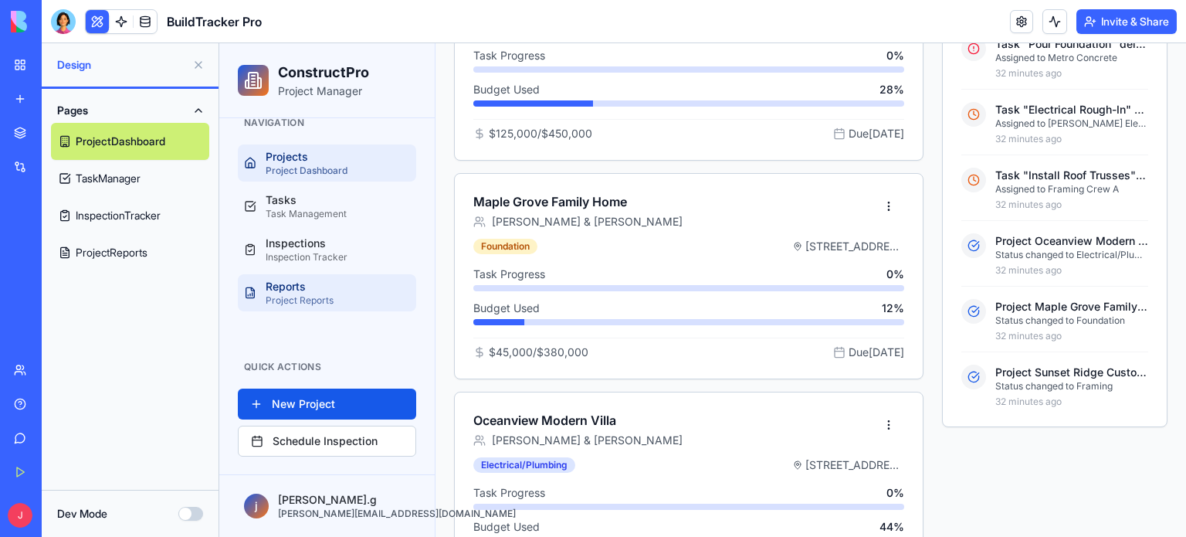
click at [318, 297] on div "Project Reports" at bounding box center [338, 300] width 144 height 12
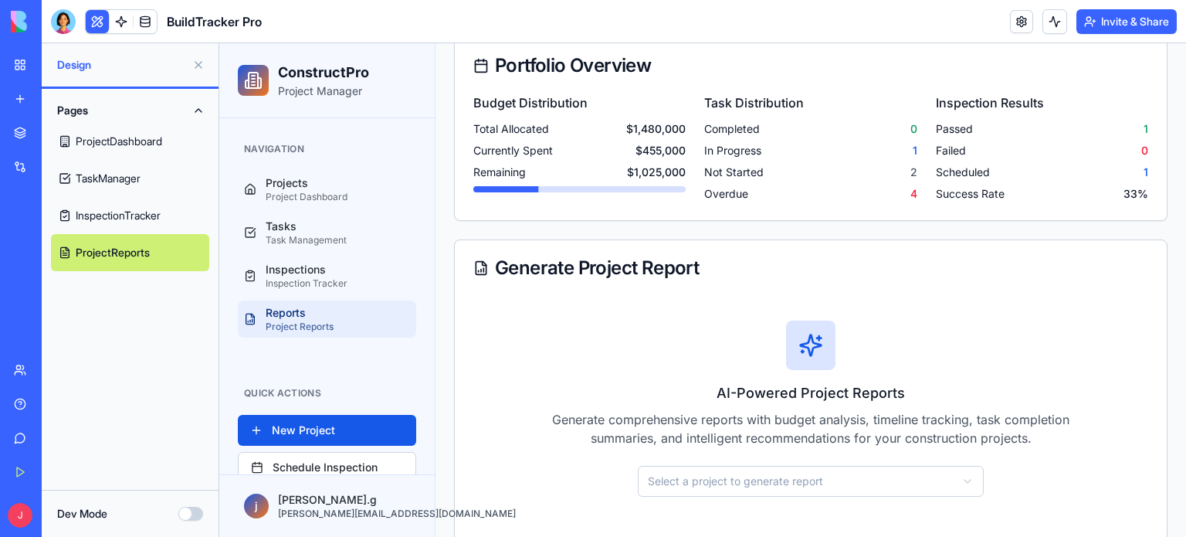
scroll to position [491, 0]
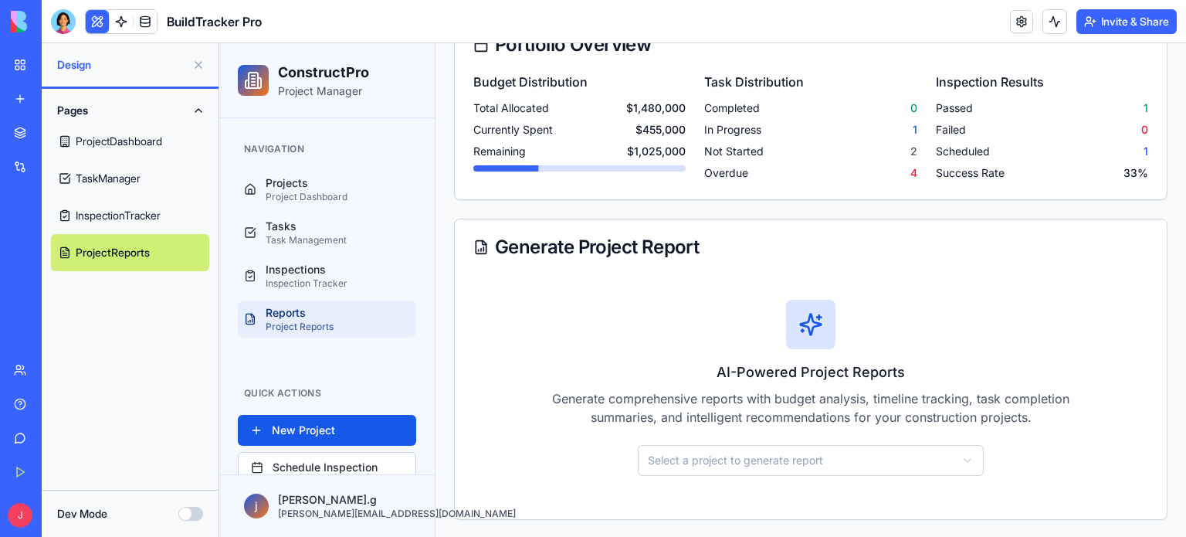
click at [609, 400] on p "Generate comprehensive reports with budget analysis, timeline tracking, task co…" at bounding box center [811, 407] width 519 height 37
click at [323, 273] on div "Inspections" at bounding box center [338, 269] width 144 height 15
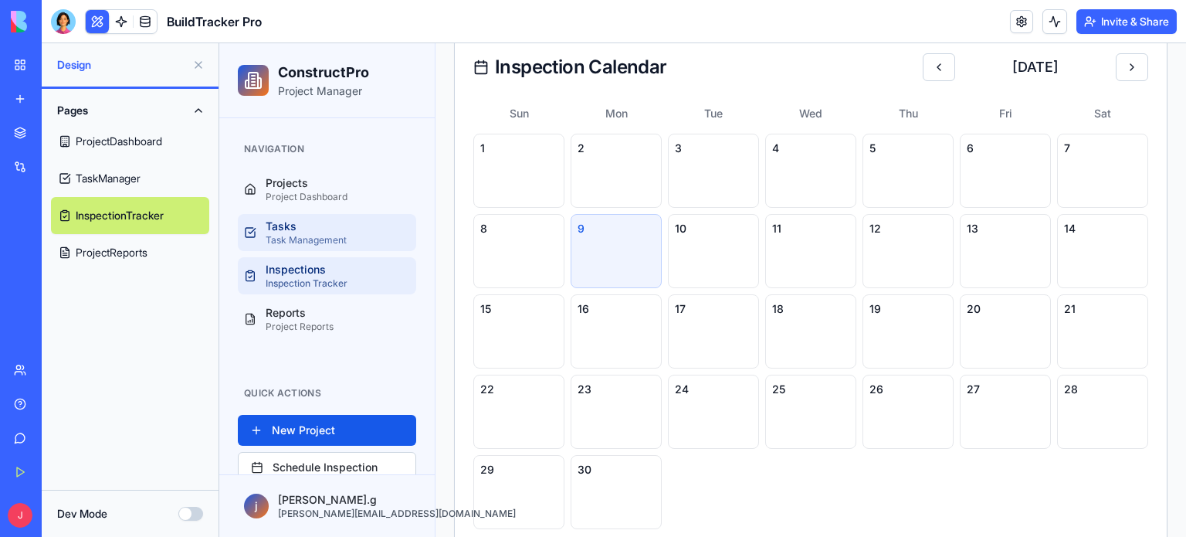
click at [309, 243] on div "Task Management" at bounding box center [338, 240] width 144 height 12
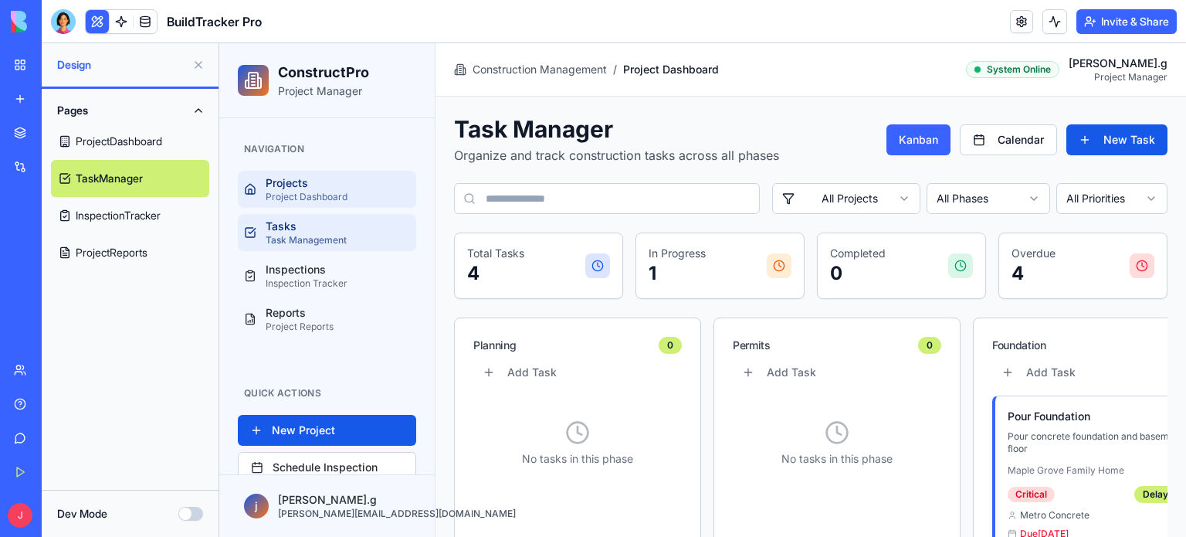
click at [287, 175] on div "Projects" at bounding box center [338, 182] width 144 height 15
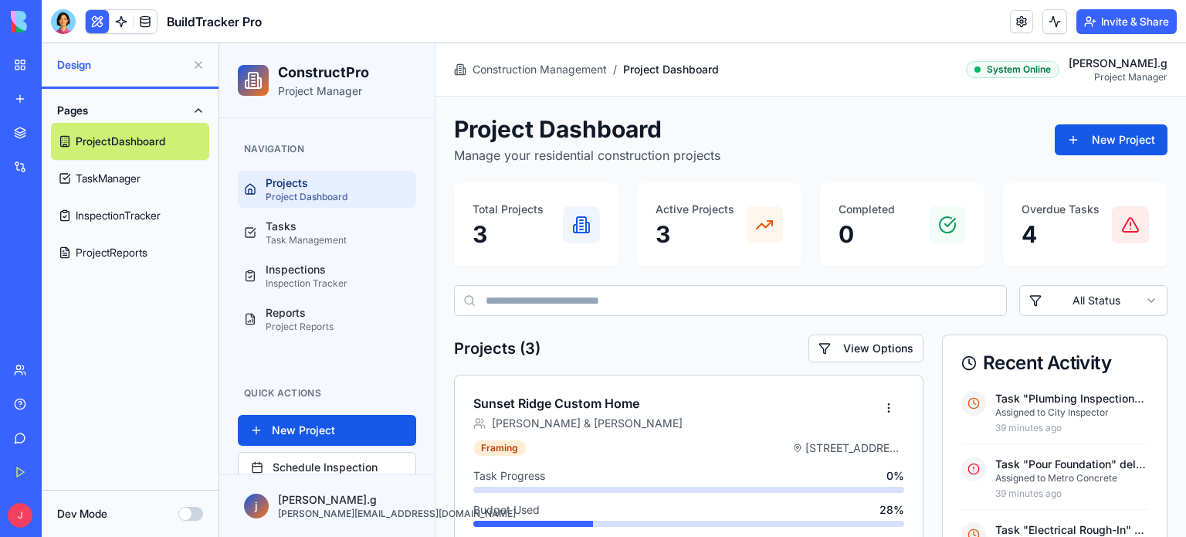
click at [1021, 70] on div "System Online" at bounding box center [1012, 69] width 93 height 17
click at [1101, 140] on button "New Project" at bounding box center [1111, 139] width 113 height 31
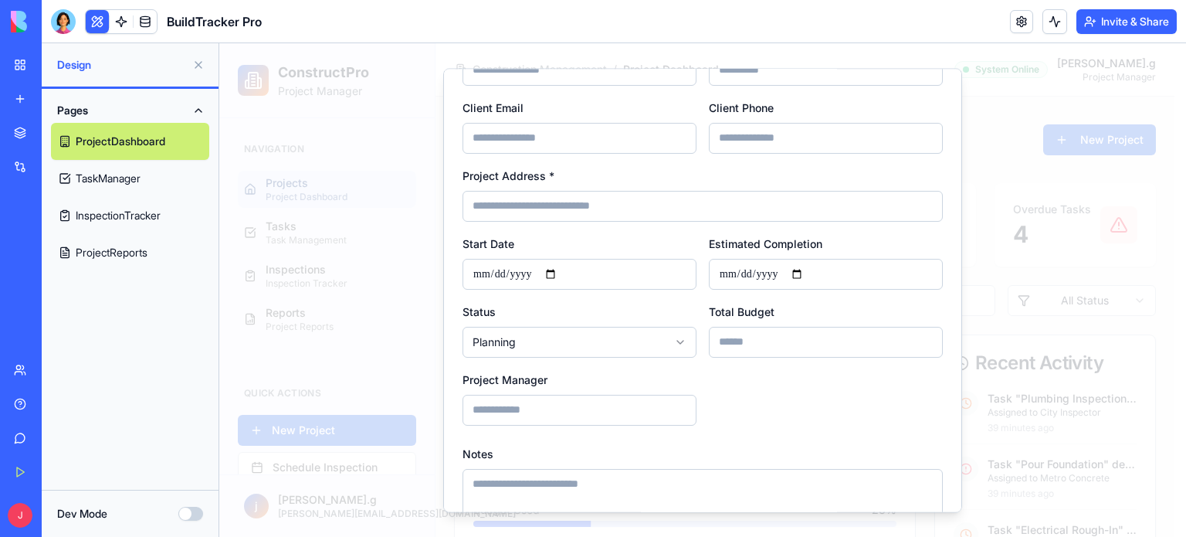
scroll to position [170, 0]
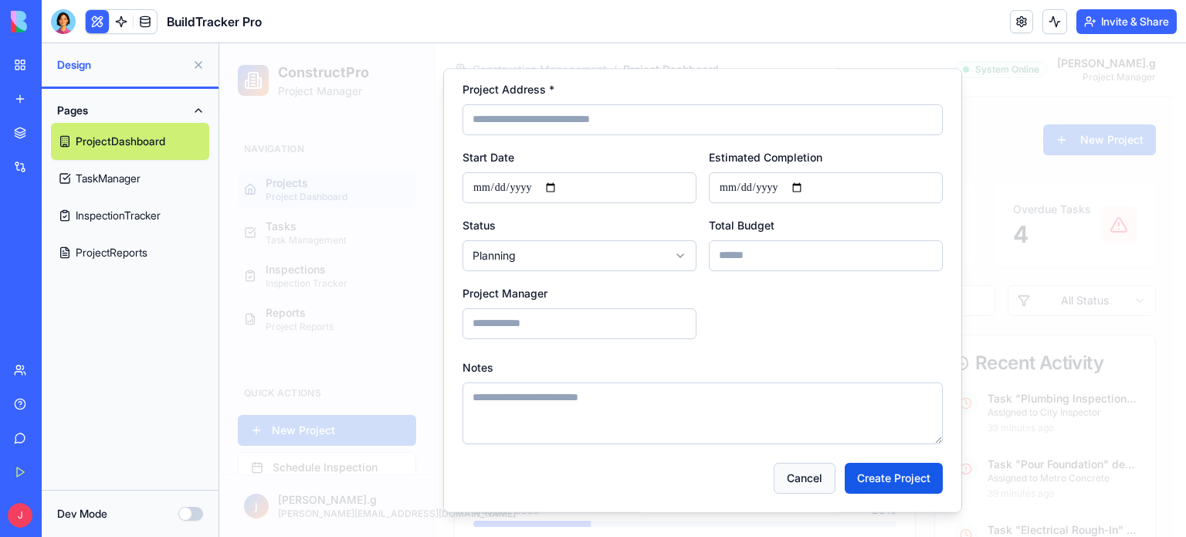
click at [788, 472] on button "Cancel" at bounding box center [805, 478] width 62 height 31
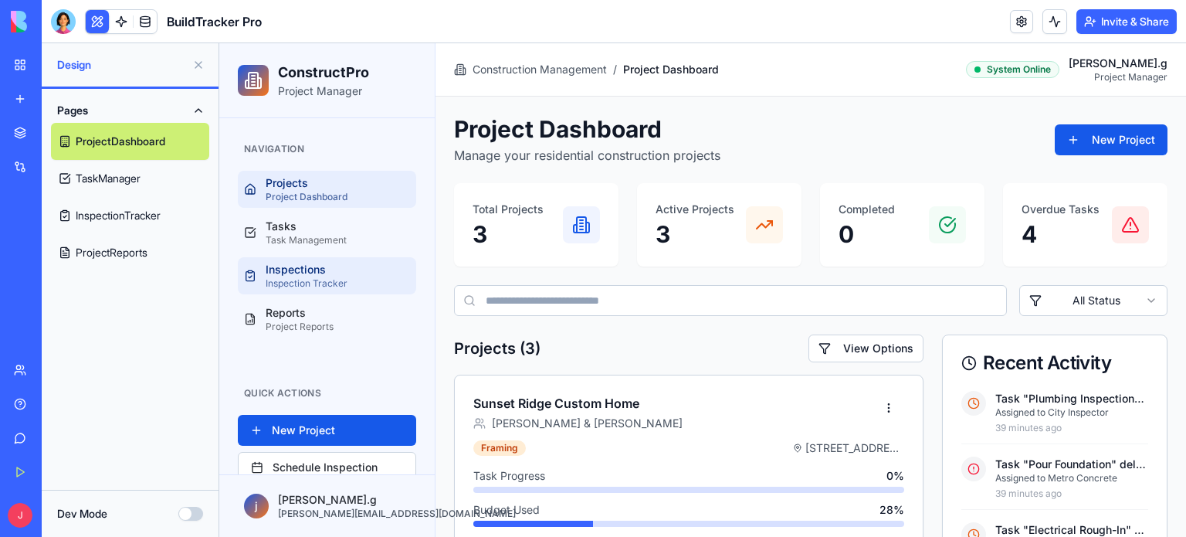
click at [279, 262] on div "Inspections" at bounding box center [338, 269] width 144 height 15
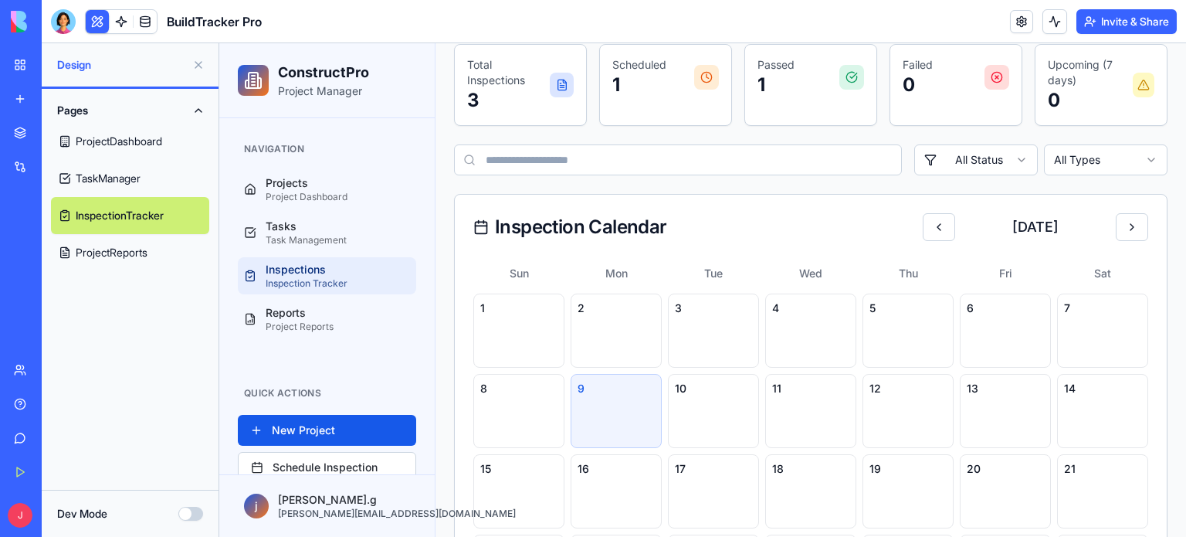
scroll to position [232, 0]
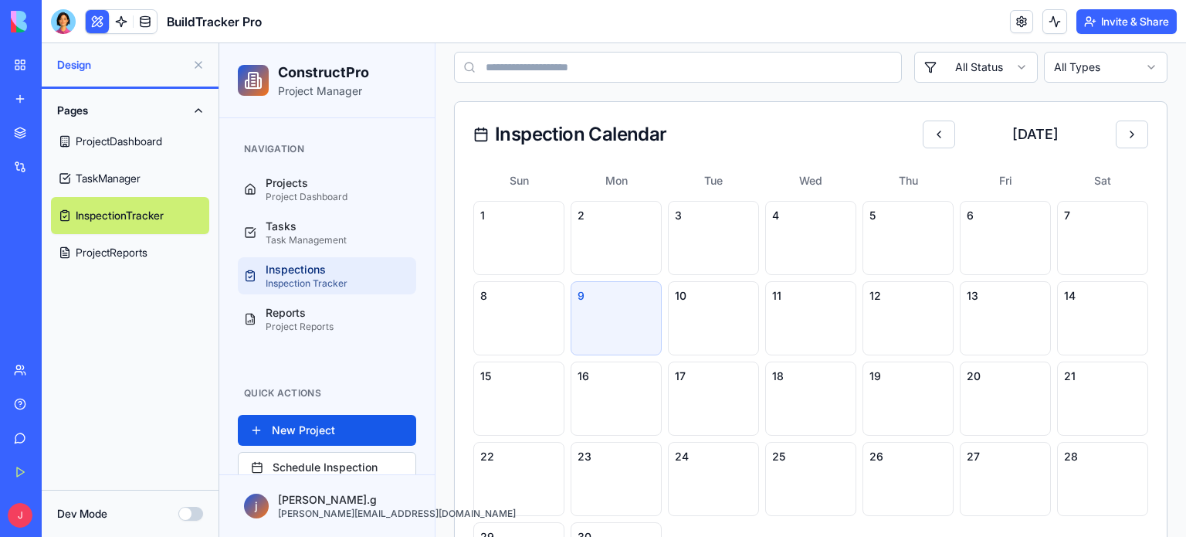
click at [587, 311] on div "9" at bounding box center [616, 318] width 91 height 74
drag, startPoint x: 616, startPoint y: 317, endPoint x: 598, endPoint y: 311, distance: 19.8
click at [598, 311] on div "9" at bounding box center [616, 318] width 91 height 74
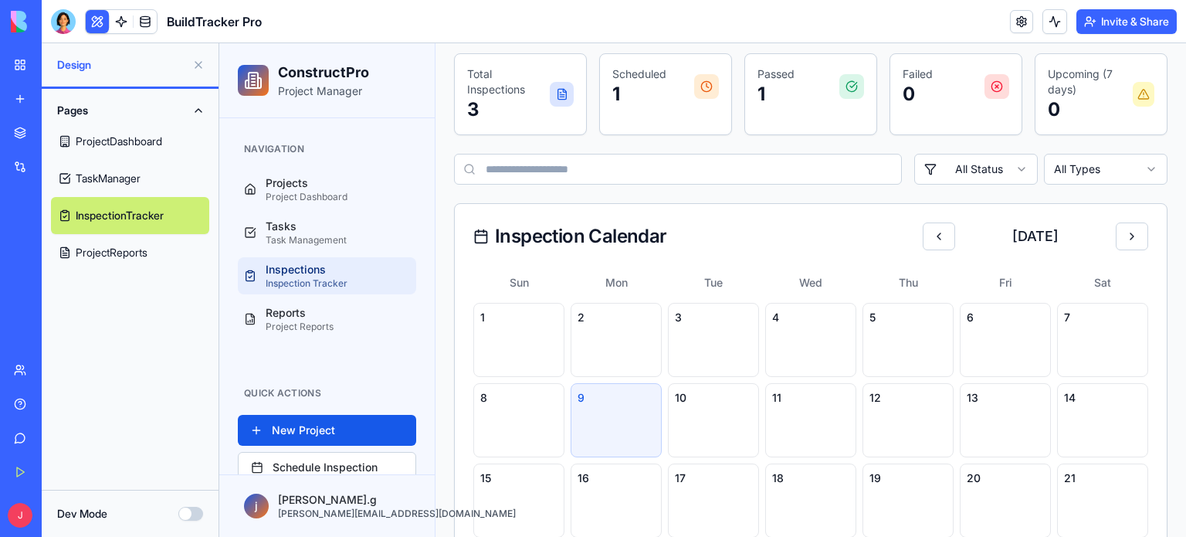
scroll to position [0, 0]
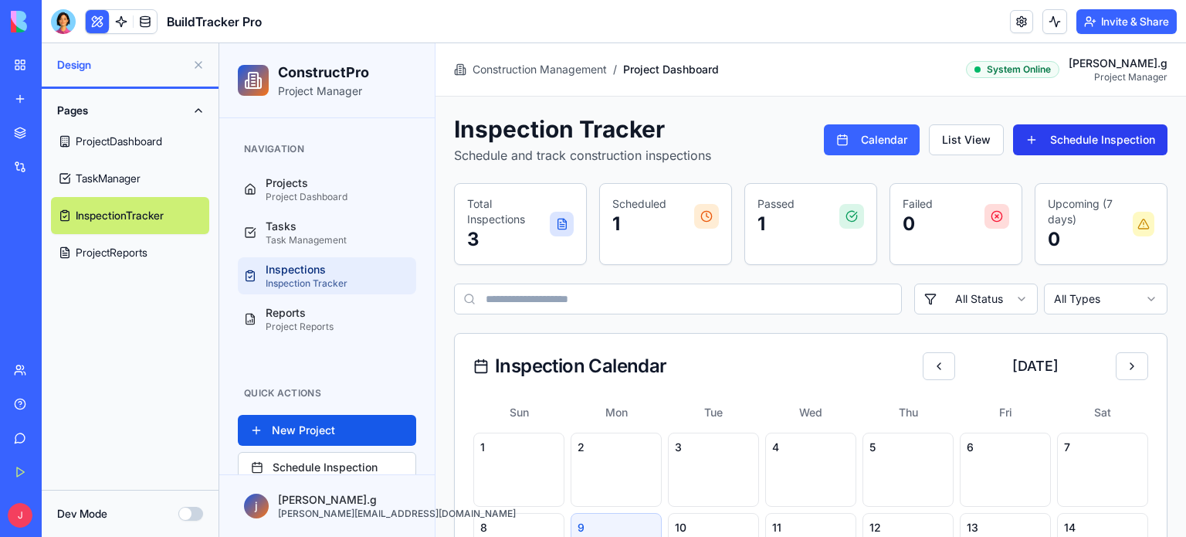
click at [1098, 140] on button "Schedule Inspection" at bounding box center [1090, 139] width 154 height 31
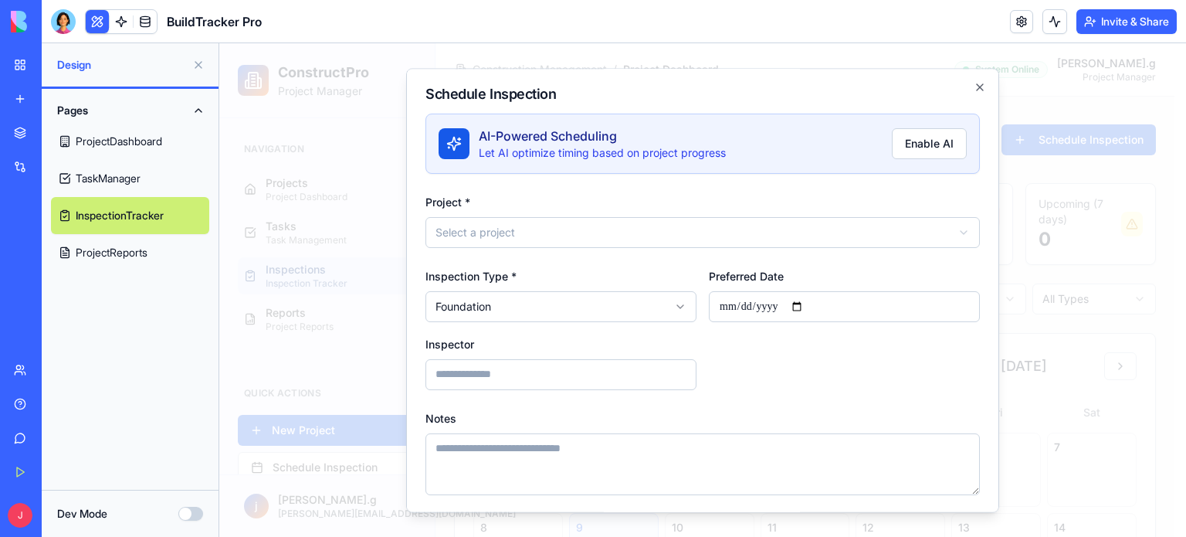
click at [535, 231] on body "**********" at bounding box center [696, 478] width 955 height 871
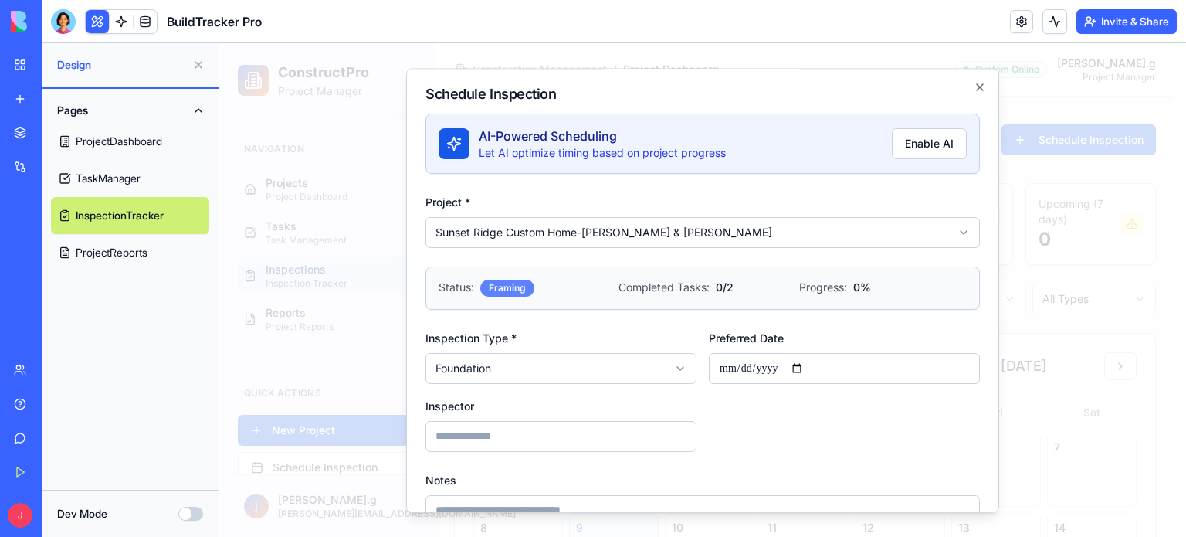
click at [516, 293] on div "Framing" at bounding box center [507, 288] width 54 height 17
click at [546, 372] on body "**********" at bounding box center [696, 478] width 955 height 871
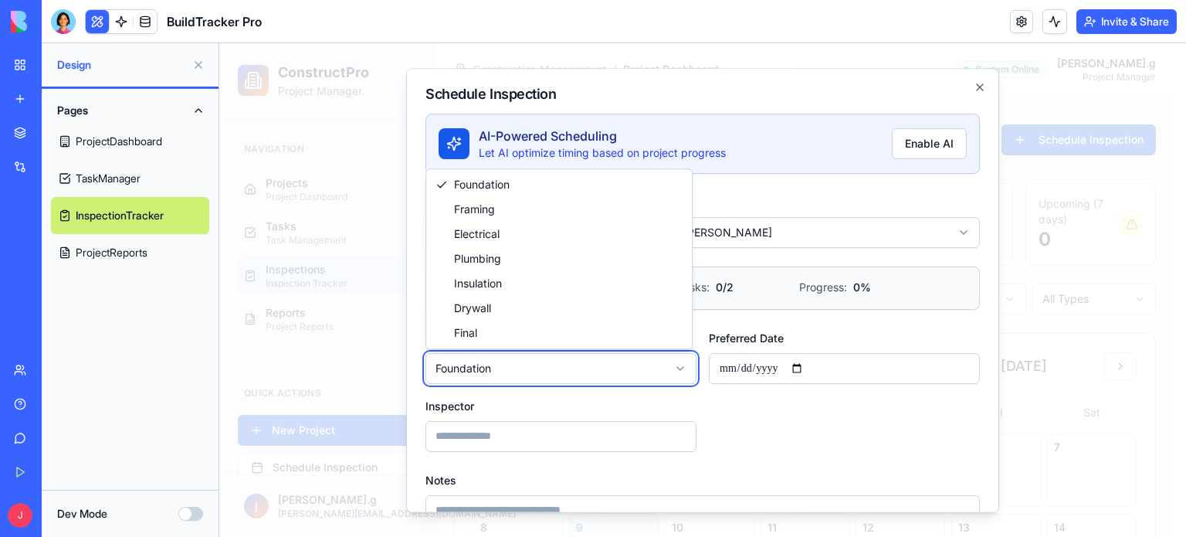
click at [803, 200] on body "**********" at bounding box center [696, 478] width 955 height 871
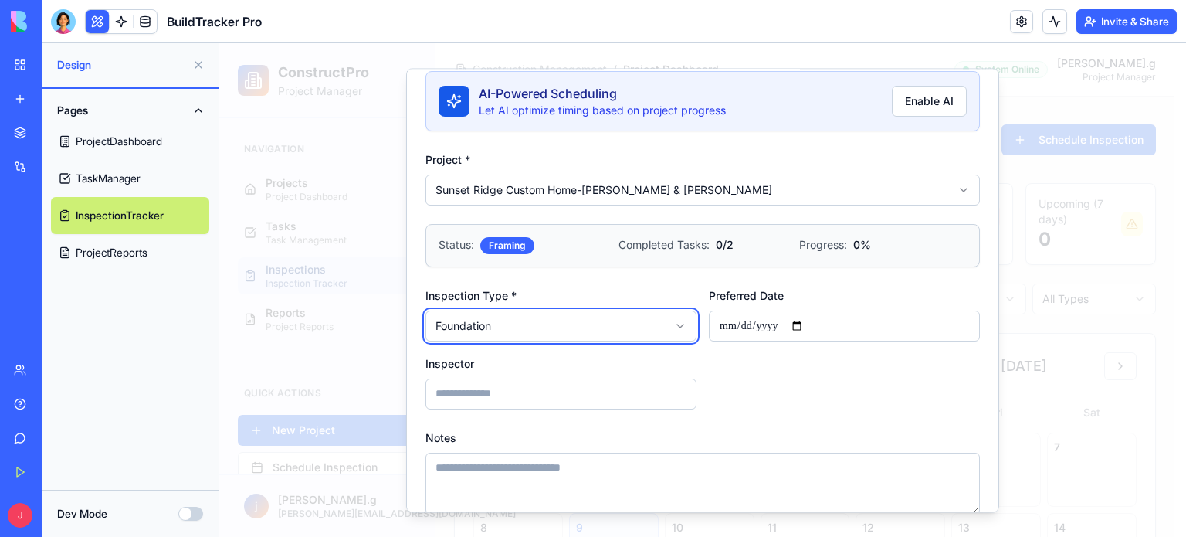
scroll to position [77, 0]
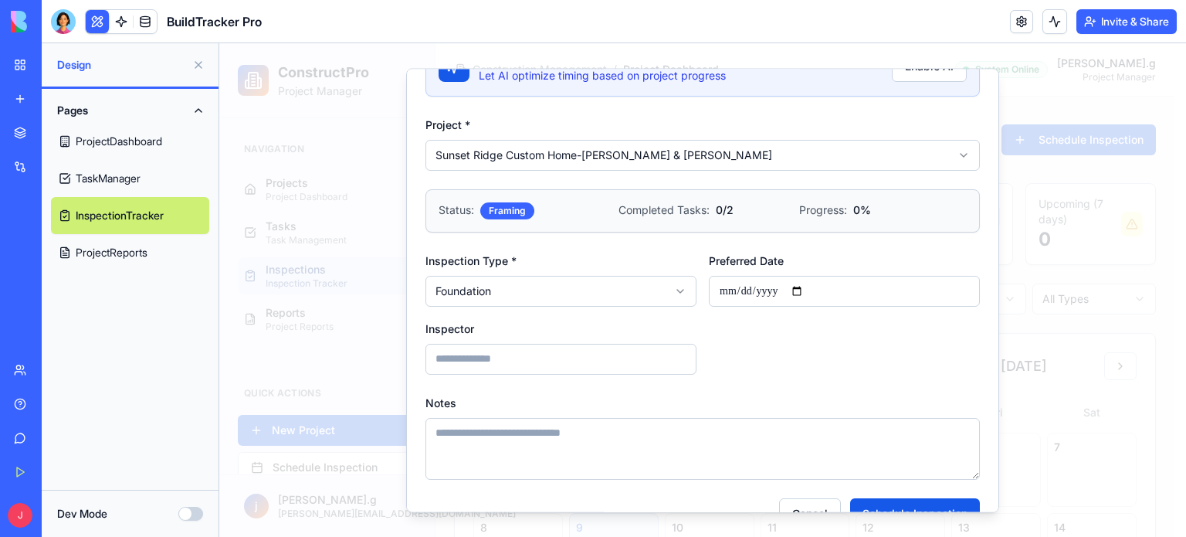
click at [548, 287] on body "**********" at bounding box center [696, 478] width 955 height 871
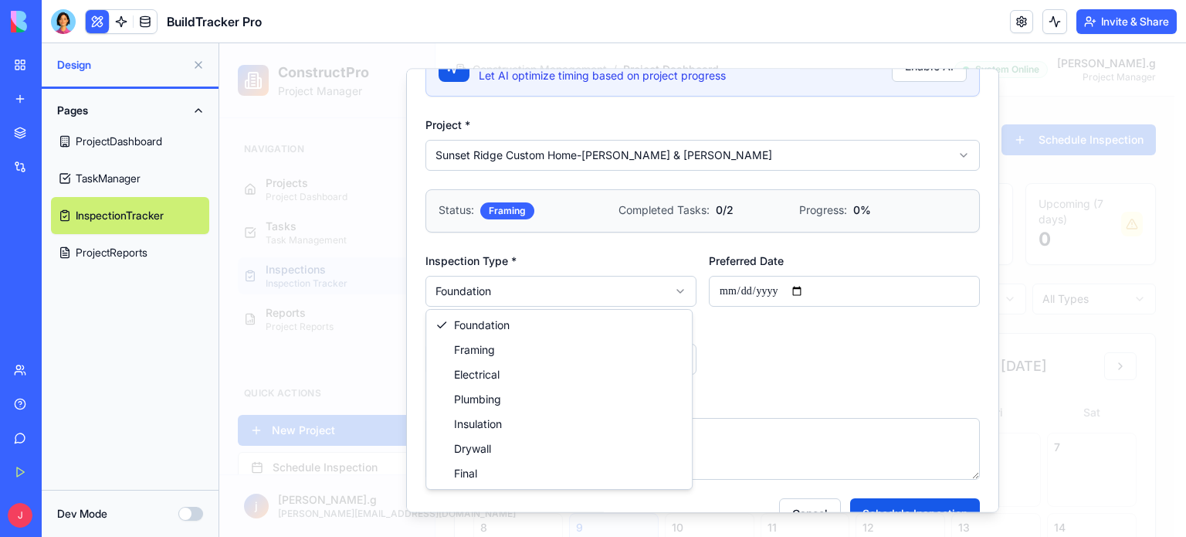
select select "**********"
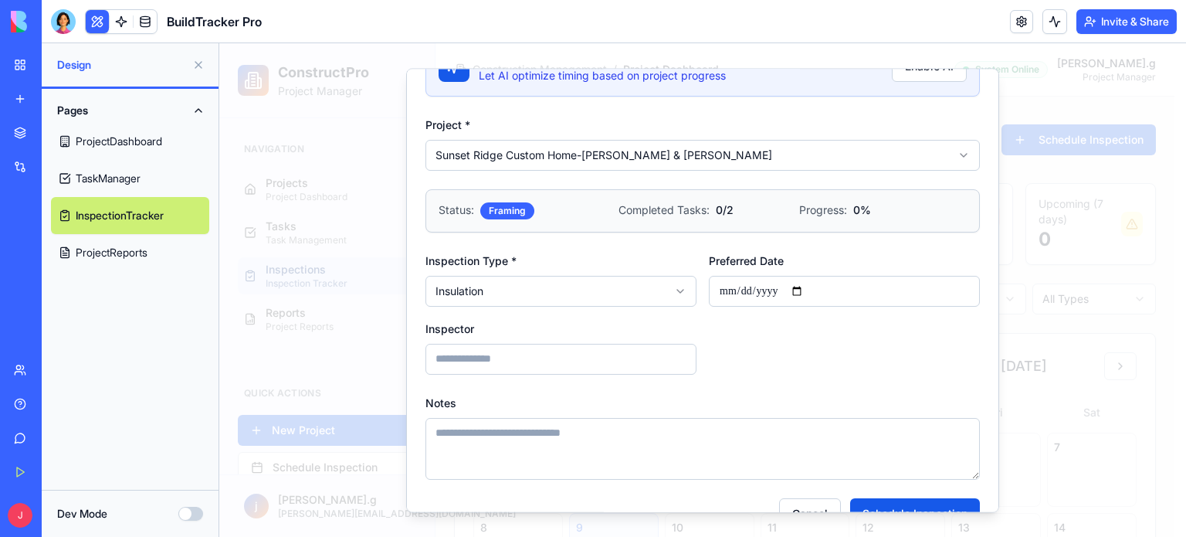
click at [769, 284] on input "Preferred Date" at bounding box center [844, 291] width 271 height 31
click at [807, 290] on input "Preferred Date" at bounding box center [844, 291] width 271 height 31
type input "**********"
click at [574, 441] on textarea "Notes" at bounding box center [703, 449] width 555 height 62
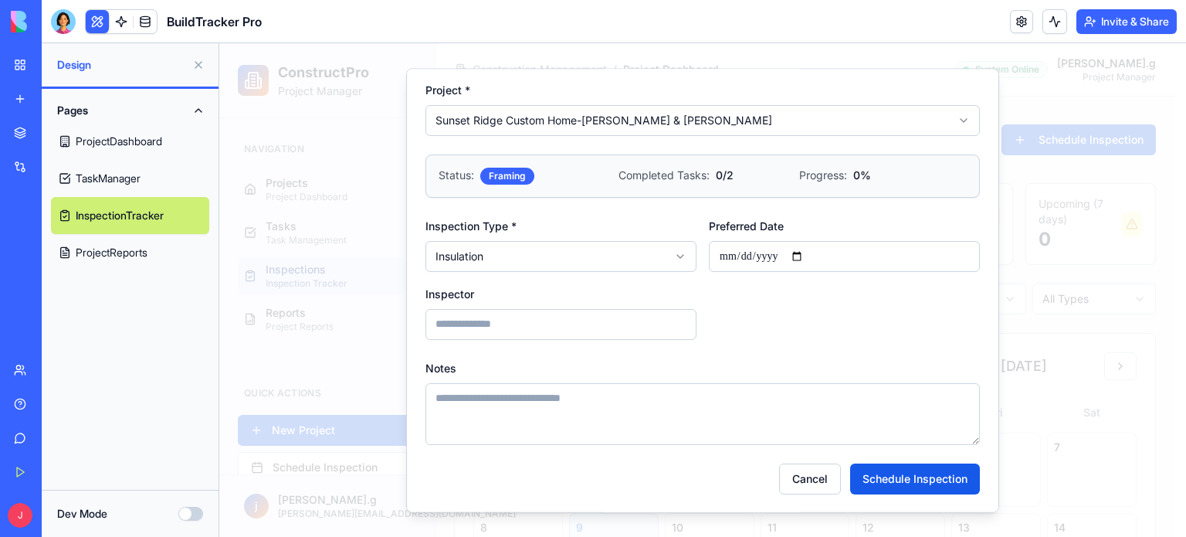
click at [889, 468] on button "Schedule Inspection" at bounding box center [915, 478] width 130 height 31
select select
select select "**********"
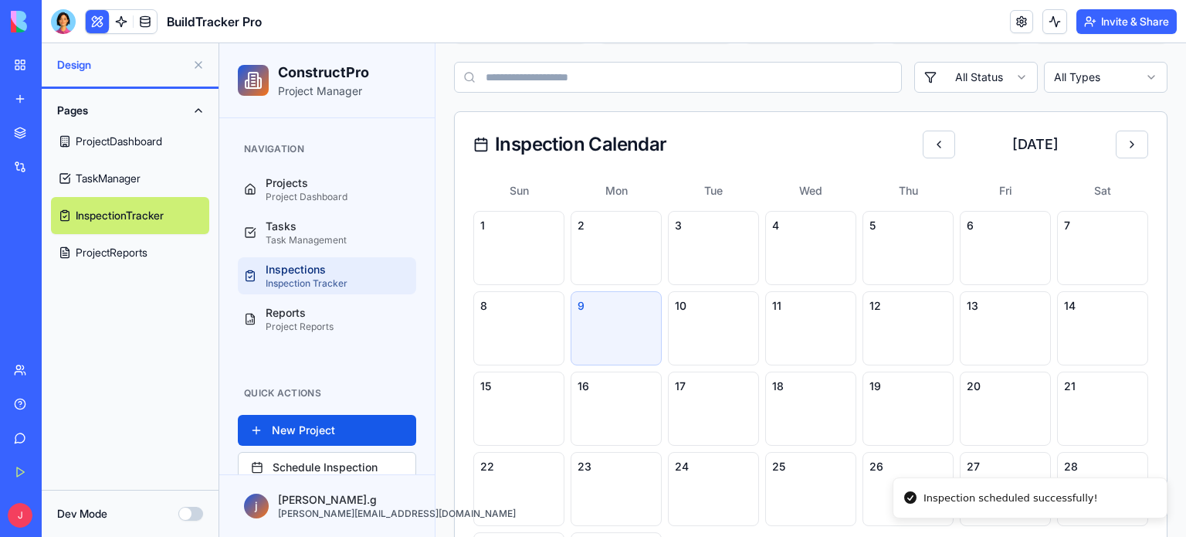
scroll to position [0, 0]
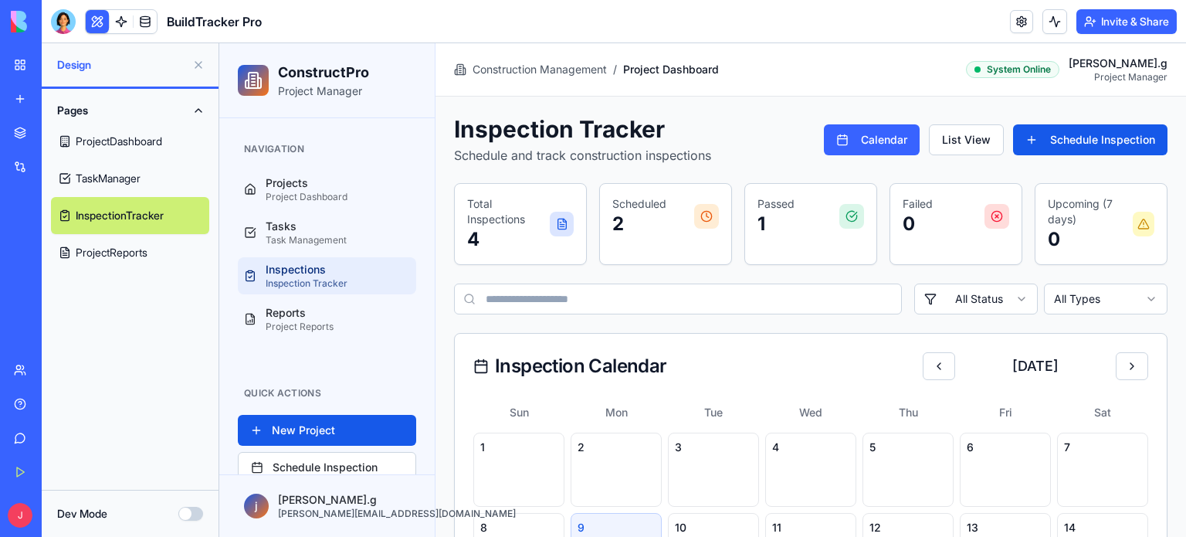
click at [621, 219] on p "2" at bounding box center [640, 224] width 54 height 25
click at [701, 212] on icon at bounding box center [707, 216] width 12 height 12
drag, startPoint x: 519, startPoint y: 219, endPoint x: 487, endPoint y: 237, distance: 37.4
click at [518, 219] on p "Total Inspections" at bounding box center [508, 211] width 83 height 31
click at [467, 240] on p "4" at bounding box center [508, 239] width 83 height 25
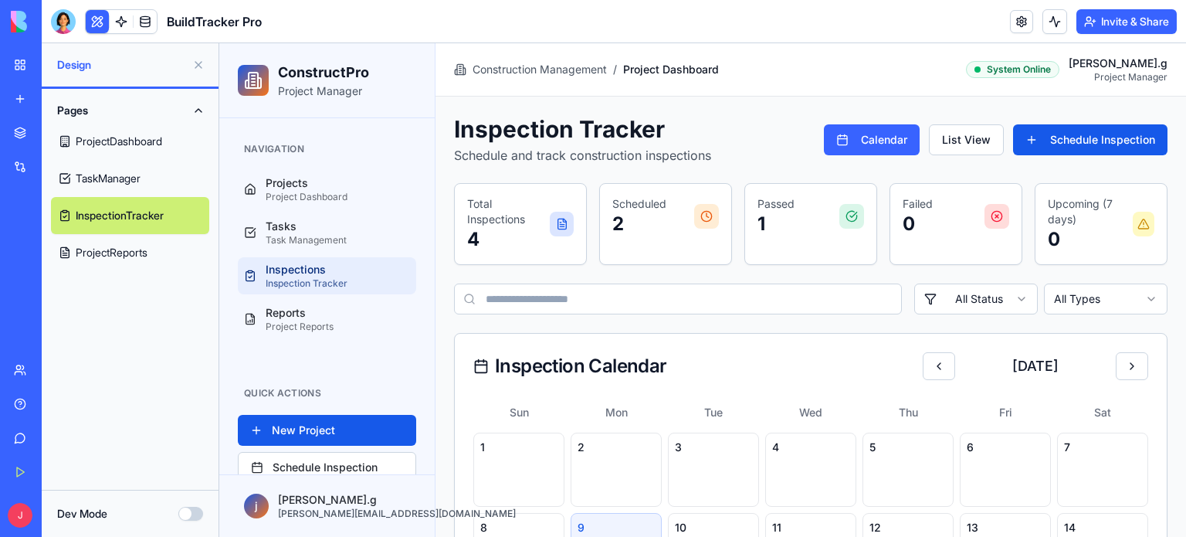
click at [772, 216] on p "1" at bounding box center [776, 224] width 37 height 25
click at [945, 141] on button "List View" at bounding box center [966, 139] width 75 height 31
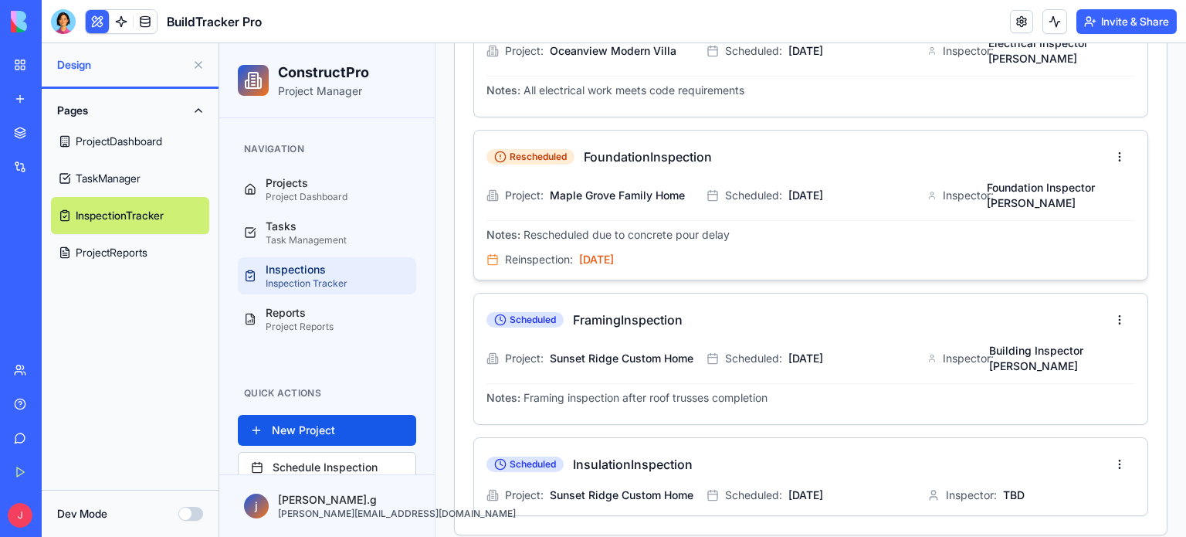
scroll to position [433, 0]
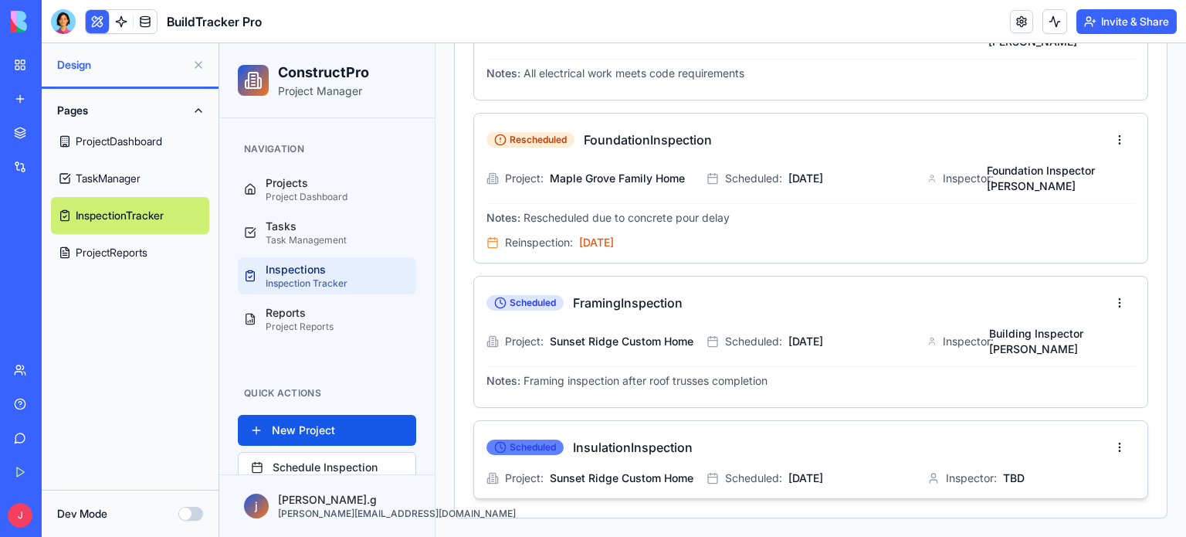
click at [529, 441] on span "Scheduled" at bounding box center [533, 447] width 46 height 12
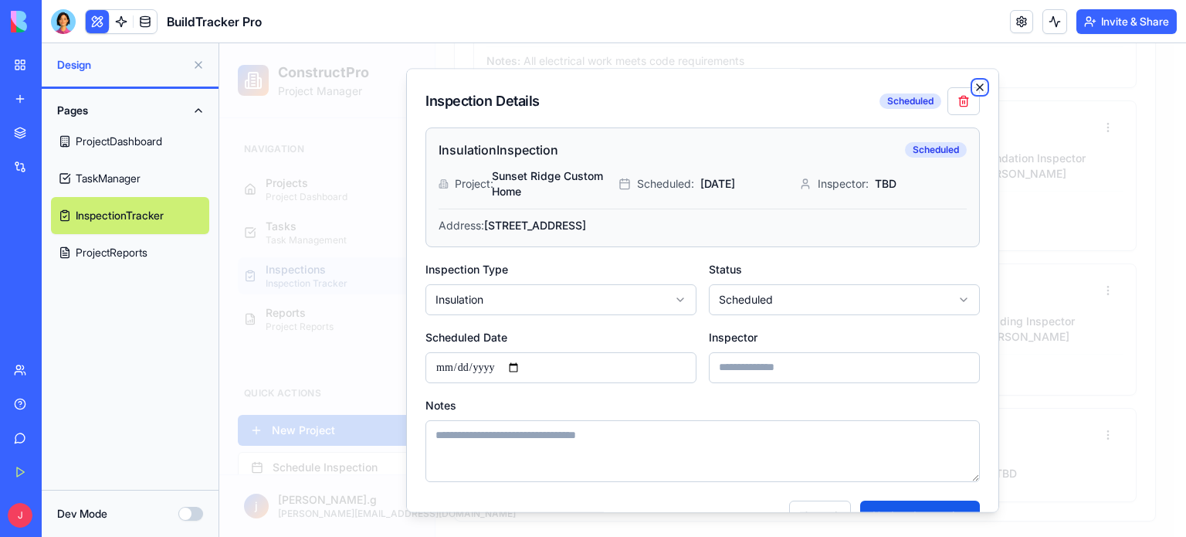
click at [974, 86] on icon "button" at bounding box center [980, 87] width 12 height 12
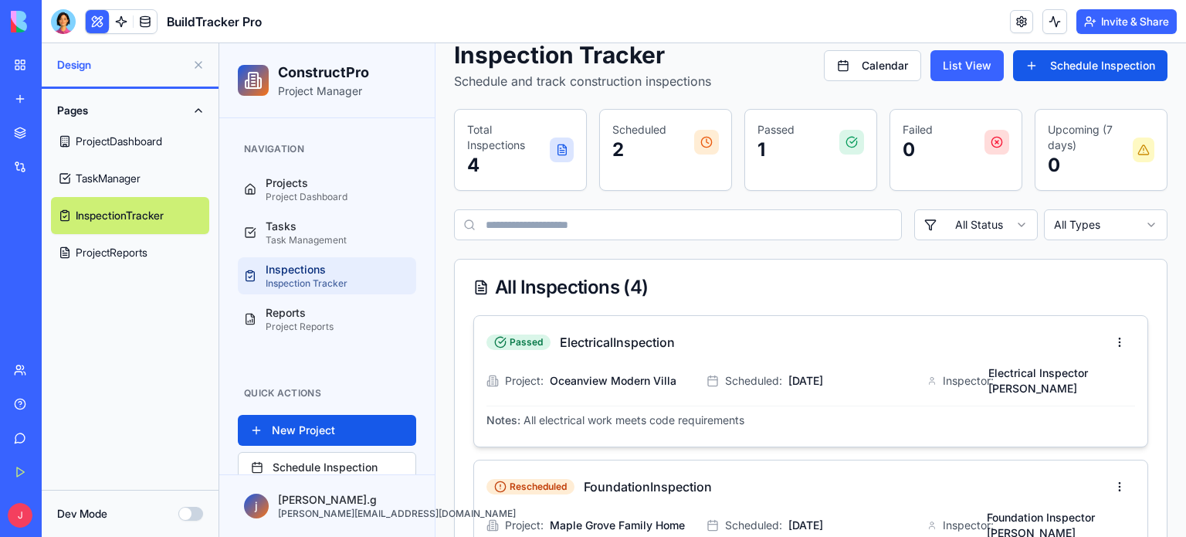
scroll to position [109, 0]
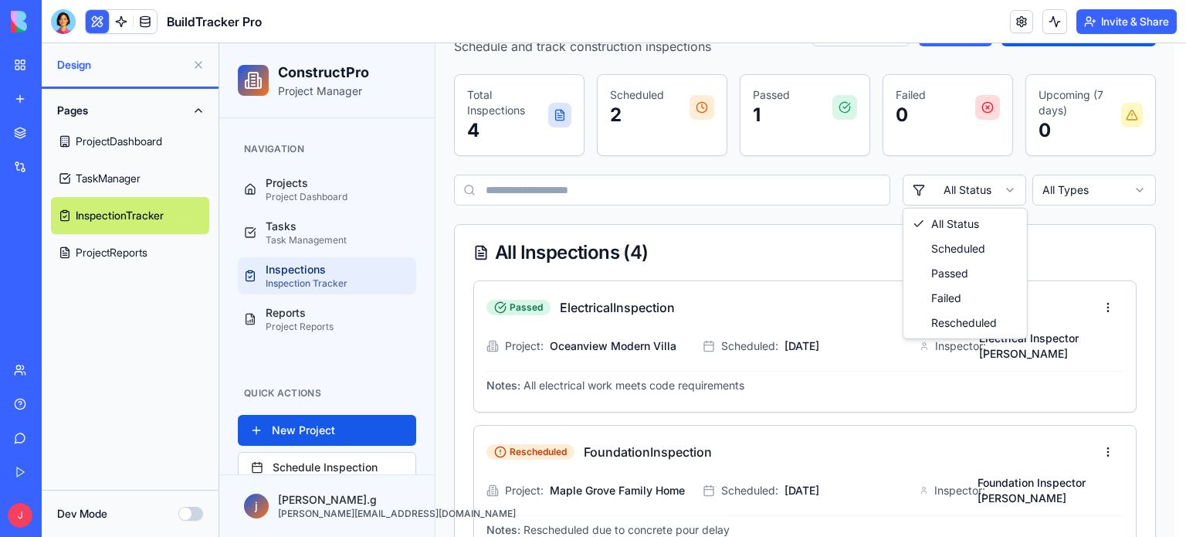
click at [996, 182] on html "ConstructPro Project Manager Navigation Projects Project Dashboard Tasks Task M…" at bounding box center [702, 399] width 967 height 930
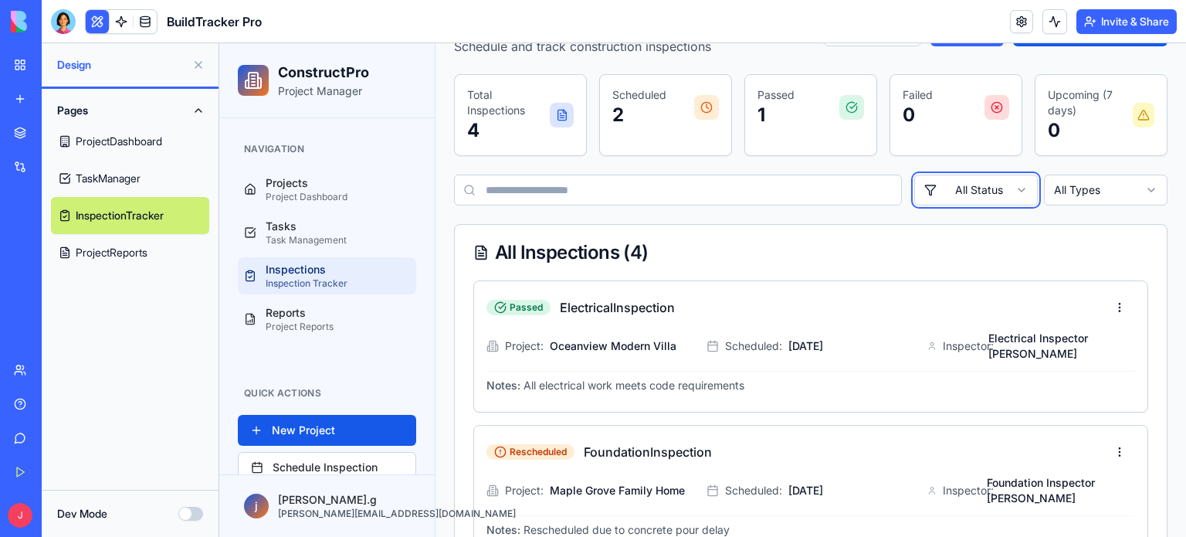
click at [1000, 185] on html "ConstructPro Project Manager Navigation Projects Project Dashboard Tasks Task M…" at bounding box center [702, 391] width 967 height 915
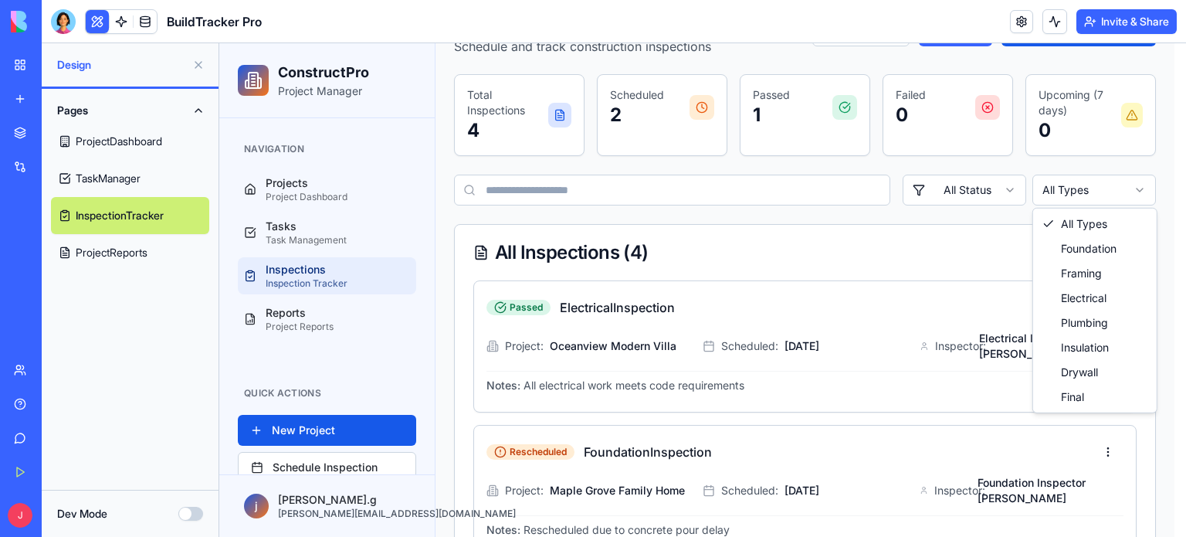
click at [1106, 191] on html "ConstructPro Project Manager Navigation Projects Project Dashboard Tasks Task M…" at bounding box center [702, 399] width 967 height 930
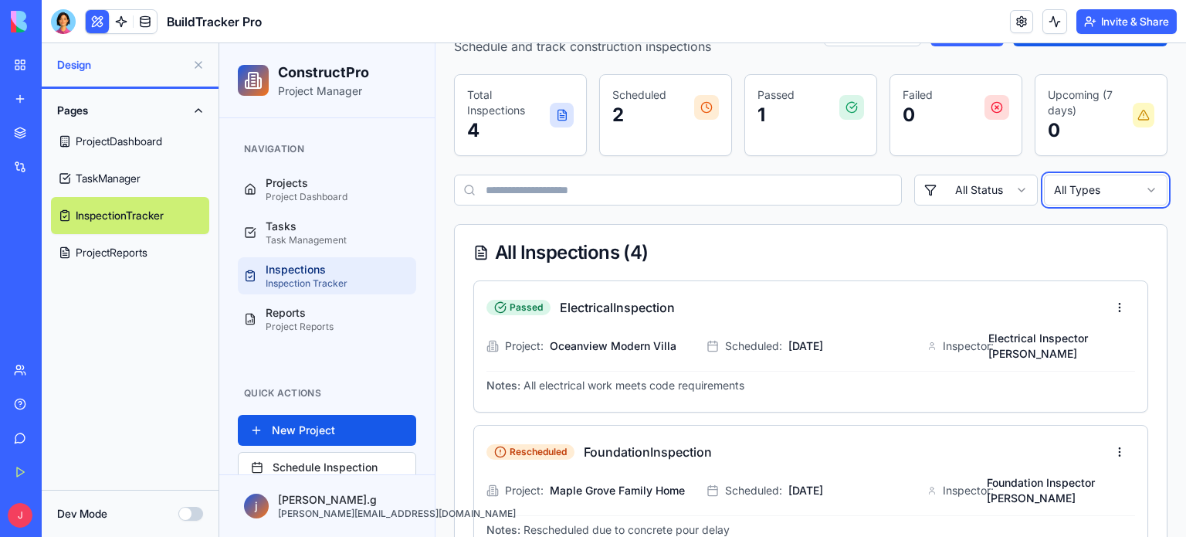
click at [1106, 190] on html "ConstructPro Project Manager Navigation Projects Project Dashboard Tasks Task M…" at bounding box center [702, 391] width 967 height 915
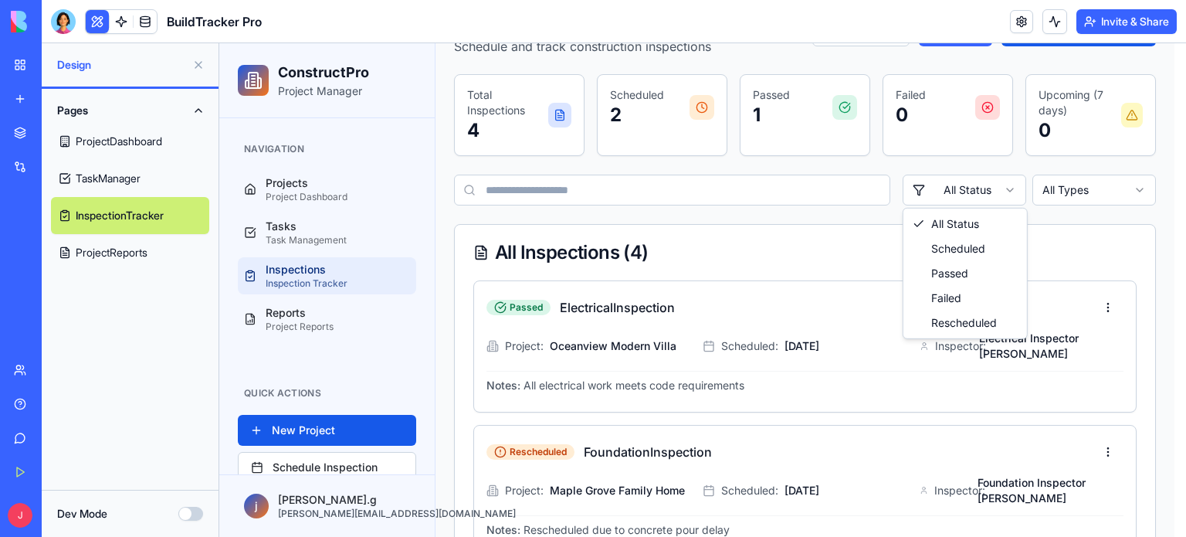
click at [967, 185] on html "ConstructPro Project Manager Navigation Projects Project Dashboard Tasks Task M…" at bounding box center [702, 399] width 967 height 930
click at [970, 191] on html "ConstructPro Project Manager Navigation Projects Project Dashboard Tasks Task M…" at bounding box center [702, 399] width 967 height 930
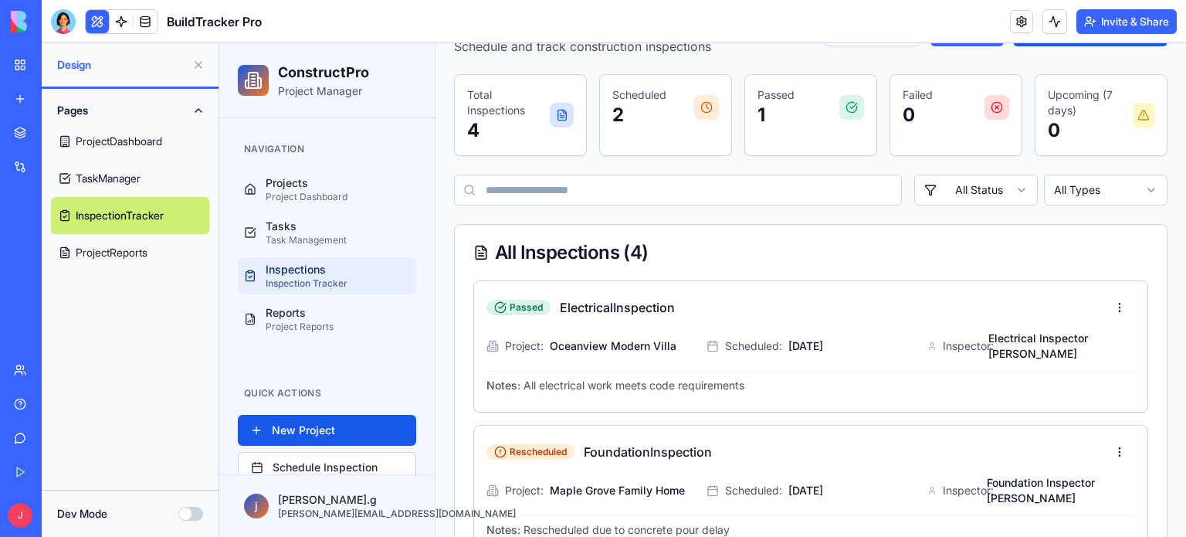
click at [720, 222] on div "Inspection Tracker Schedule and track construction inspections Calendar List Vi…" at bounding box center [811, 418] width 714 height 824
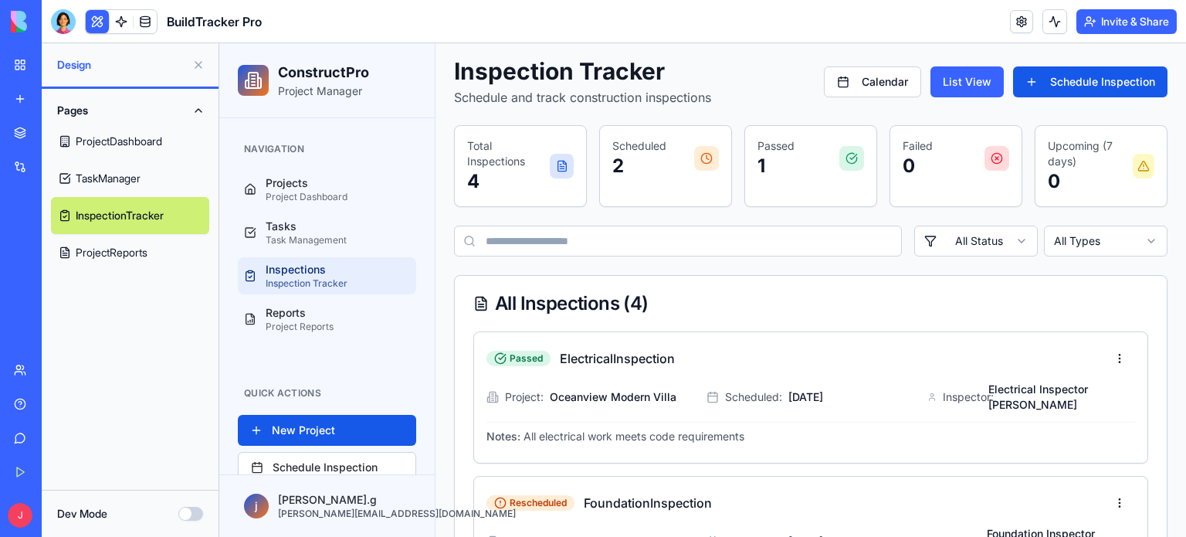
scroll to position [32, 0]
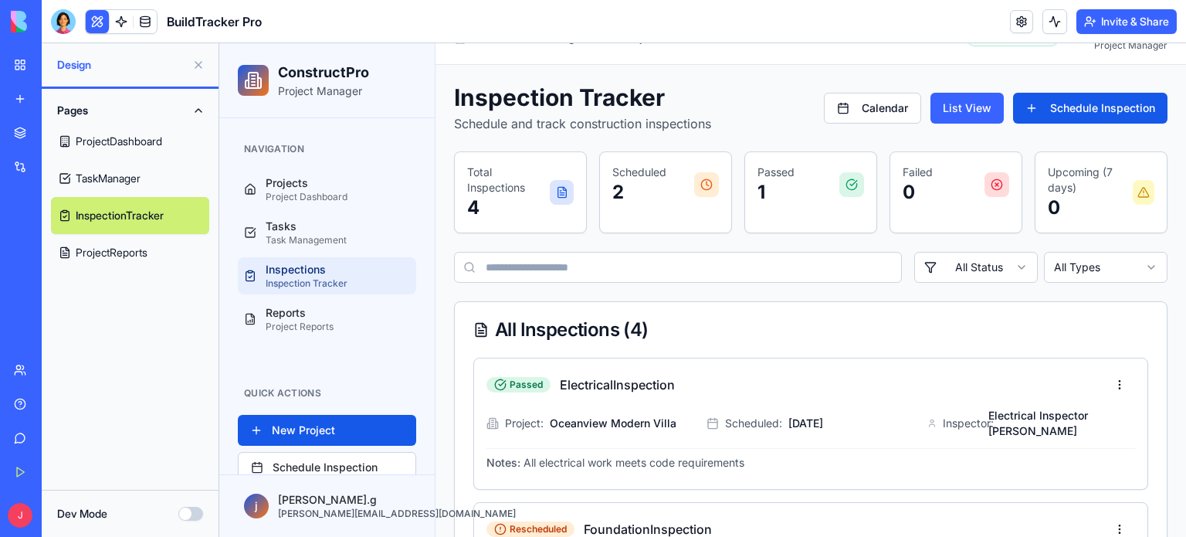
click at [822, 296] on div "Inspection Tracker Schedule and track construction inspections Calendar List Vi…" at bounding box center [811, 495] width 714 height 824
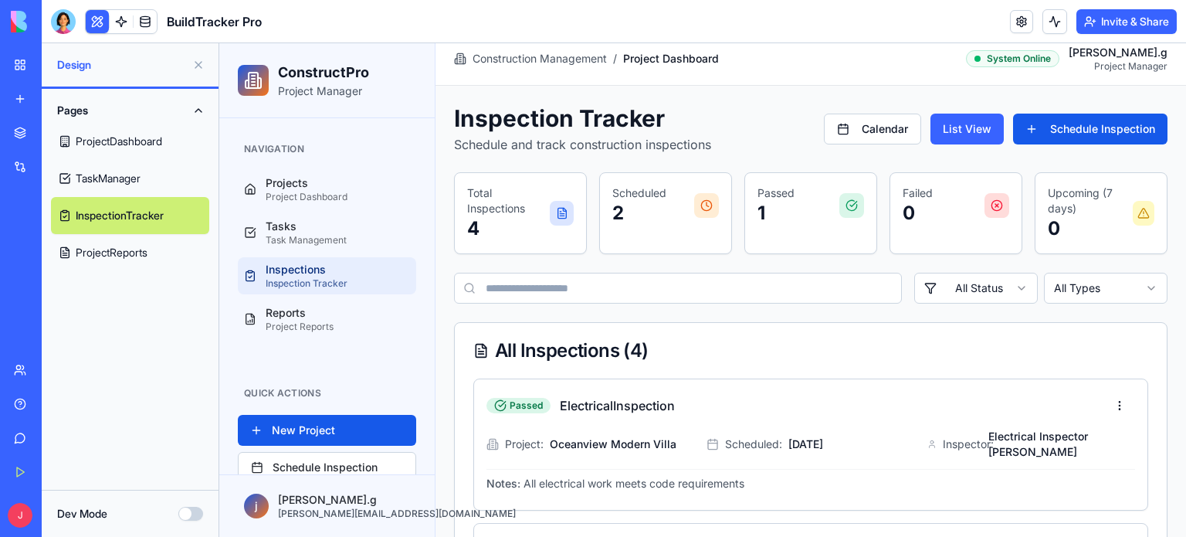
scroll to position [0, 0]
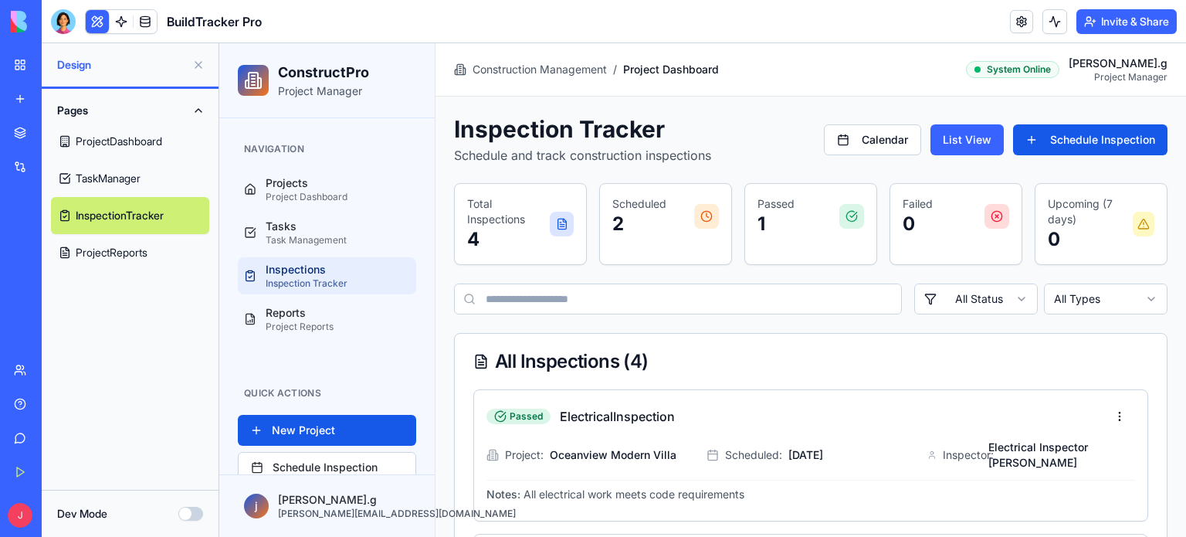
click at [651, 120] on h1 "Inspection Tracker" at bounding box center [582, 129] width 257 height 28
click at [565, 274] on div "Inspection Tracker Schedule and track construction inspections Calendar List Vi…" at bounding box center [811, 527] width 714 height 824
click at [565, 275] on div "Inspection Tracker Schedule and track construction inspections Calendar List Vi…" at bounding box center [811, 527] width 714 height 824
click at [303, 274] on div "Inspections" at bounding box center [338, 269] width 144 height 15
click at [284, 237] on div "Task Management" at bounding box center [338, 240] width 144 height 12
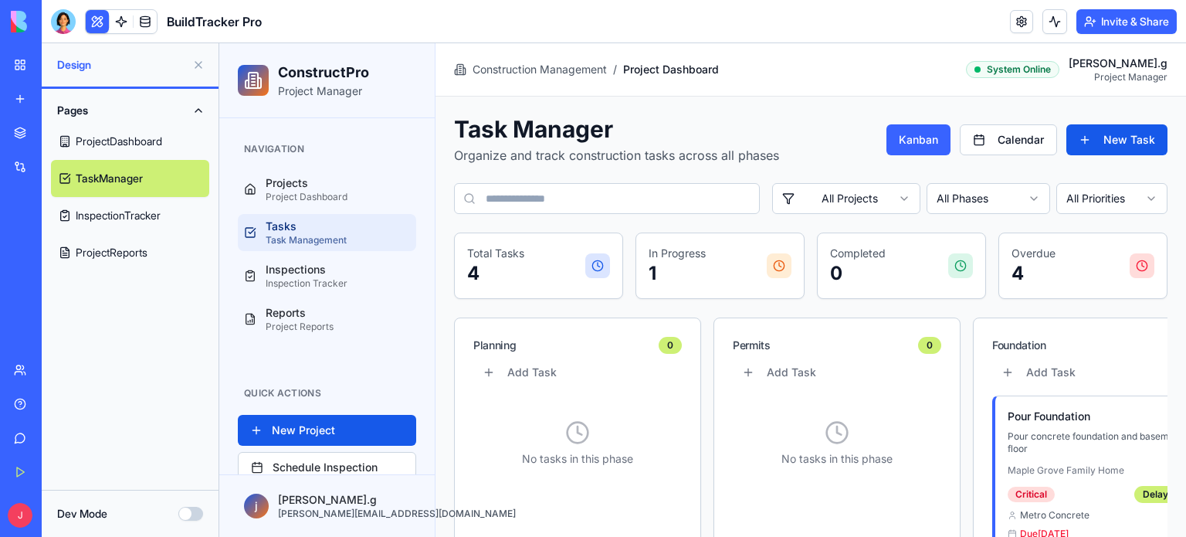
click at [592, 148] on p "Organize and track construction tasks across all phases" at bounding box center [616, 155] width 325 height 19
click at [1007, 135] on button "Calendar" at bounding box center [1008, 139] width 97 height 31
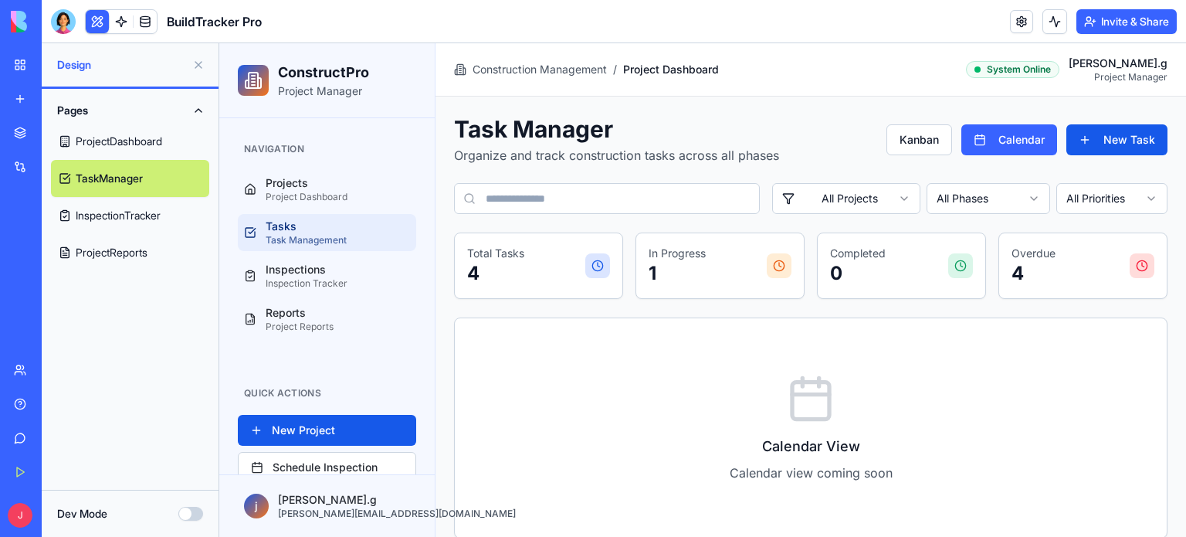
click at [837, 149] on div "Task Manager Organize and track construction tasks across all phases Kanban Cal…" at bounding box center [811, 139] width 714 height 49
click at [915, 137] on button "Kanban" at bounding box center [920, 139] width 66 height 31
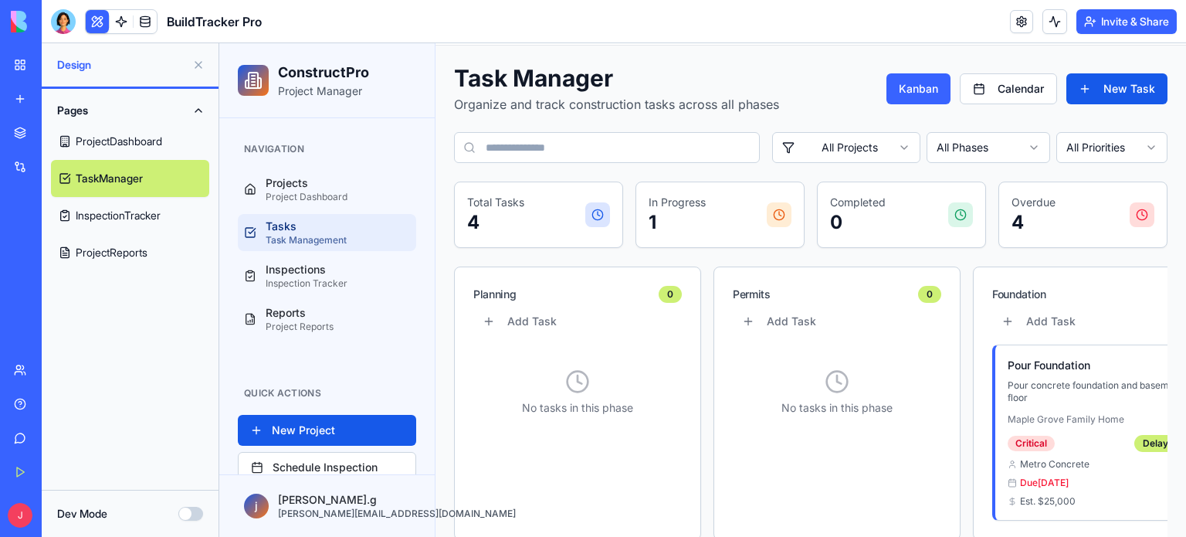
scroll to position [77, 0]
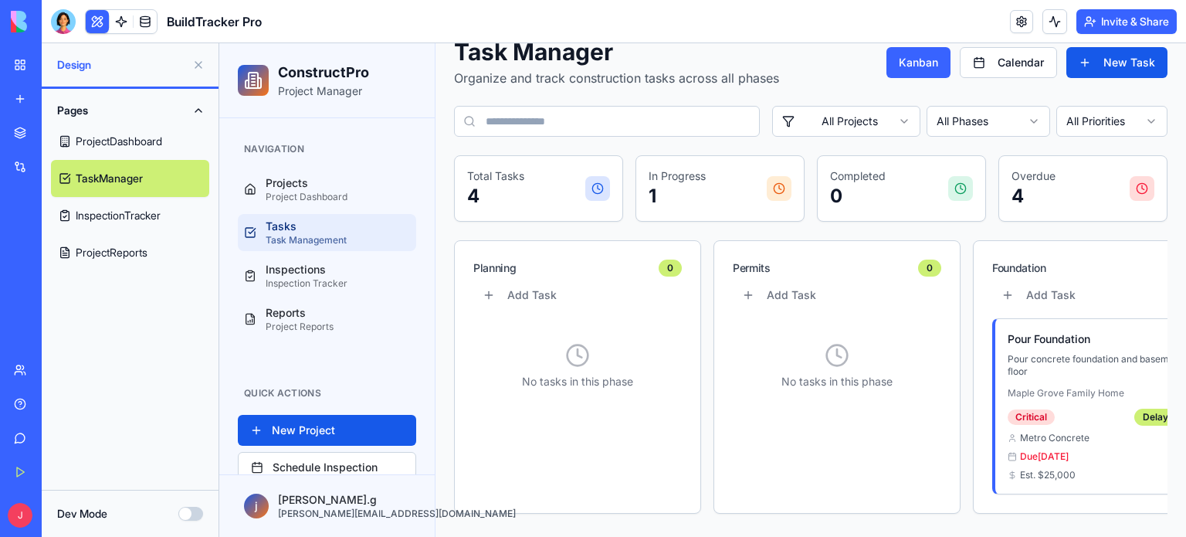
click at [815, 117] on html "ConstructPro Project Manager Navigation Projects Project Dashboard Tasks Task M…" at bounding box center [702, 255] width 967 height 579
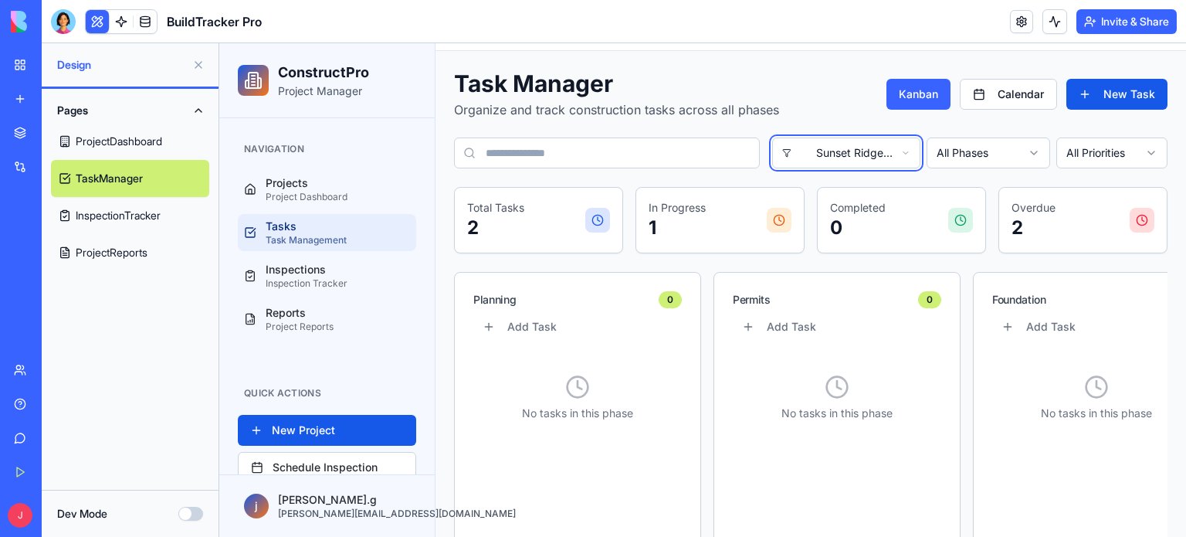
scroll to position [0, 0]
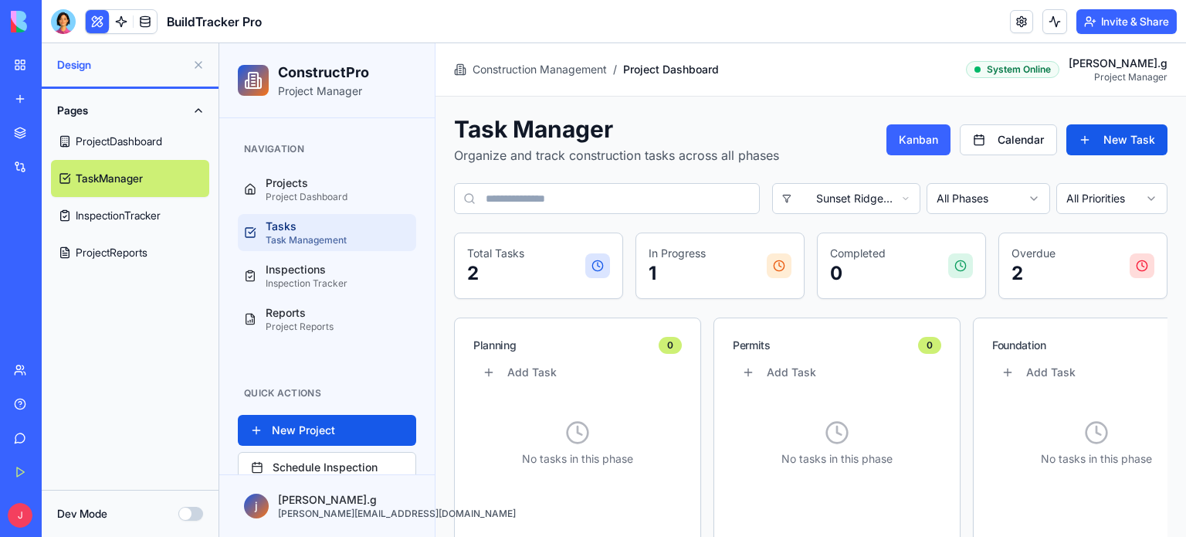
click at [562, 127] on h1 "Task Manager" at bounding box center [616, 129] width 325 height 28
click at [633, 141] on h1 "Task Manager" at bounding box center [616, 129] width 325 height 28
click at [590, 151] on p "Organize and track construction tasks across all phases" at bounding box center [616, 155] width 325 height 19
click at [583, 135] on h1 "Task Manager" at bounding box center [616, 129] width 325 height 28
click at [299, 184] on div "Projects" at bounding box center [338, 182] width 144 height 15
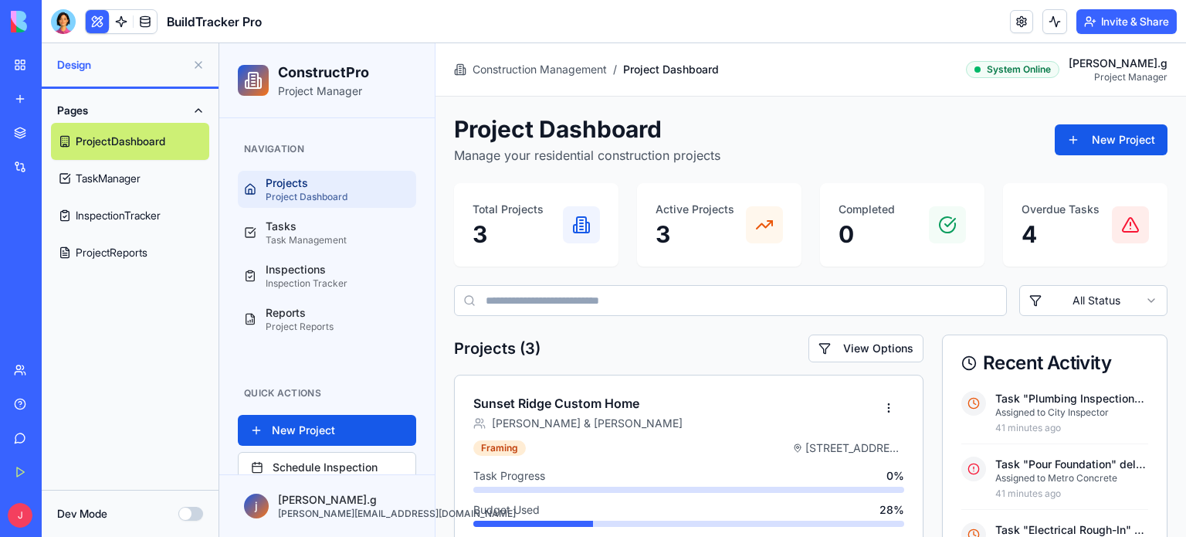
click at [69, 107] on button "Pages" at bounding box center [130, 110] width 158 height 25
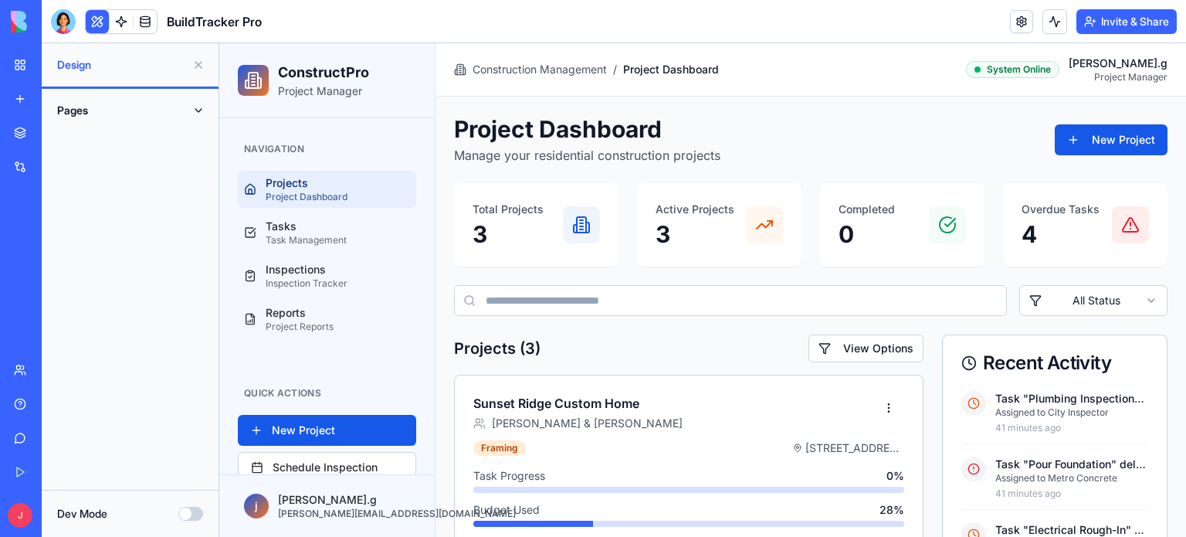
drag, startPoint x: 70, startPoint y: 107, endPoint x: 61, endPoint y: 105, distance: 9.6
click at [62, 105] on button "Pages" at bounding box center [130, 110] width 158 height 25
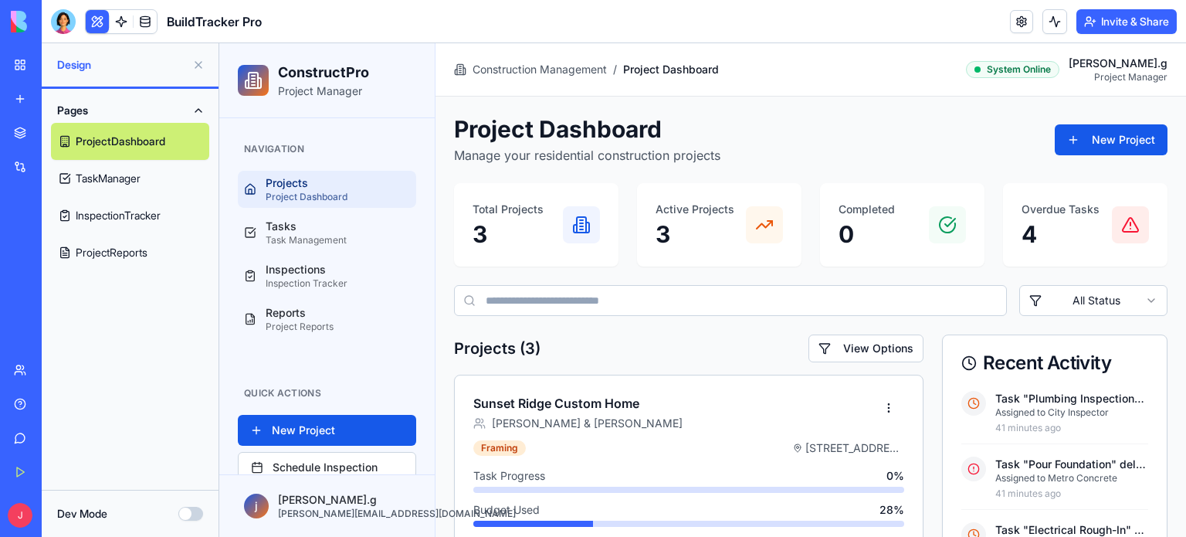
click at [62, 105] on button "Pages" at bounding box center [130, 110] width 158 height 25
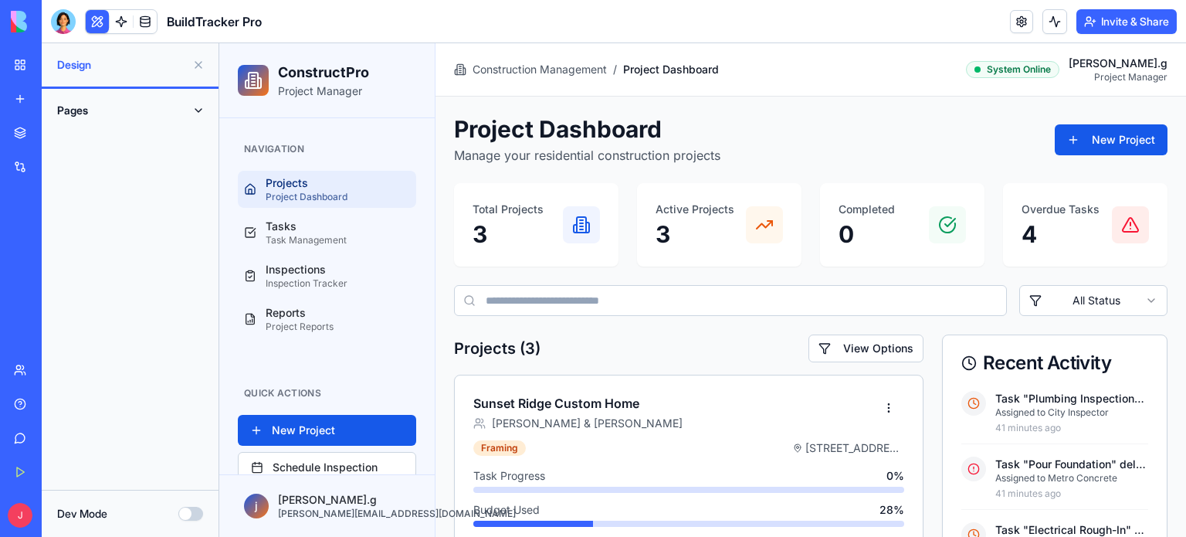
click at [485, 21] on header "BuildTracker Pro Invite & Share" at bounding box center [614, 21] width 1145 height 43
click at [1018, 24] on link at bounding box center [1021, 21] width 23 height 23
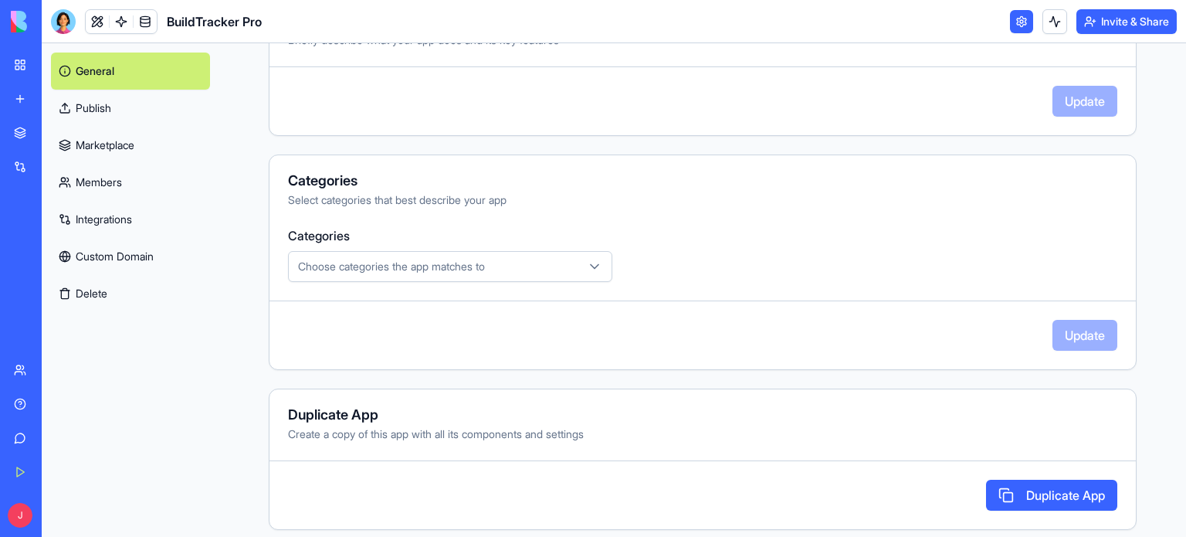
scroll to position [402, 0]
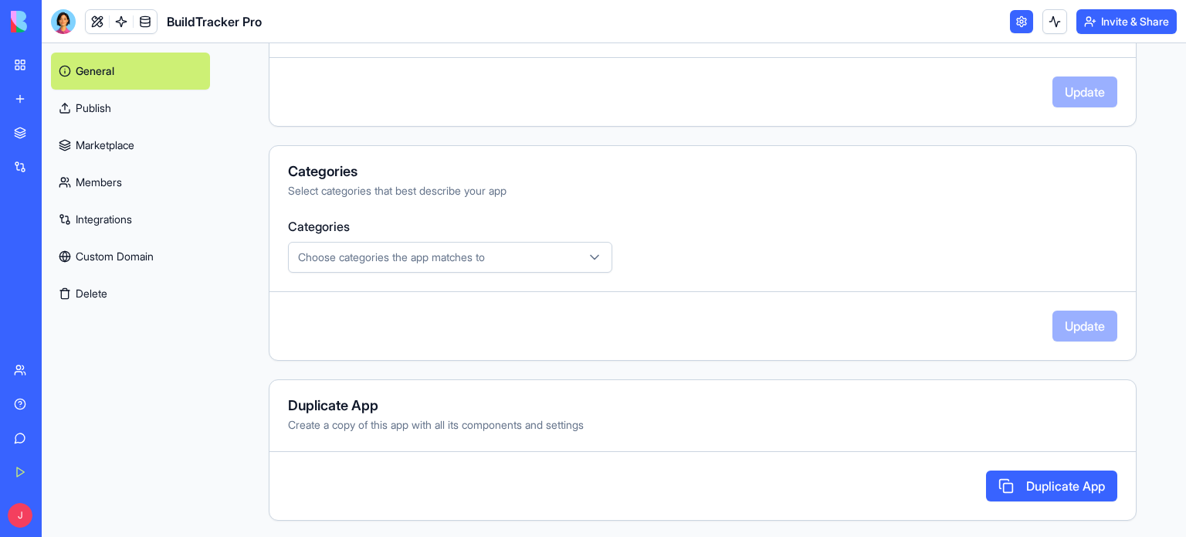
click at [508, 249] on div "Choose categories the app matches to" at bounding box center [450, 256] width 317 height 15
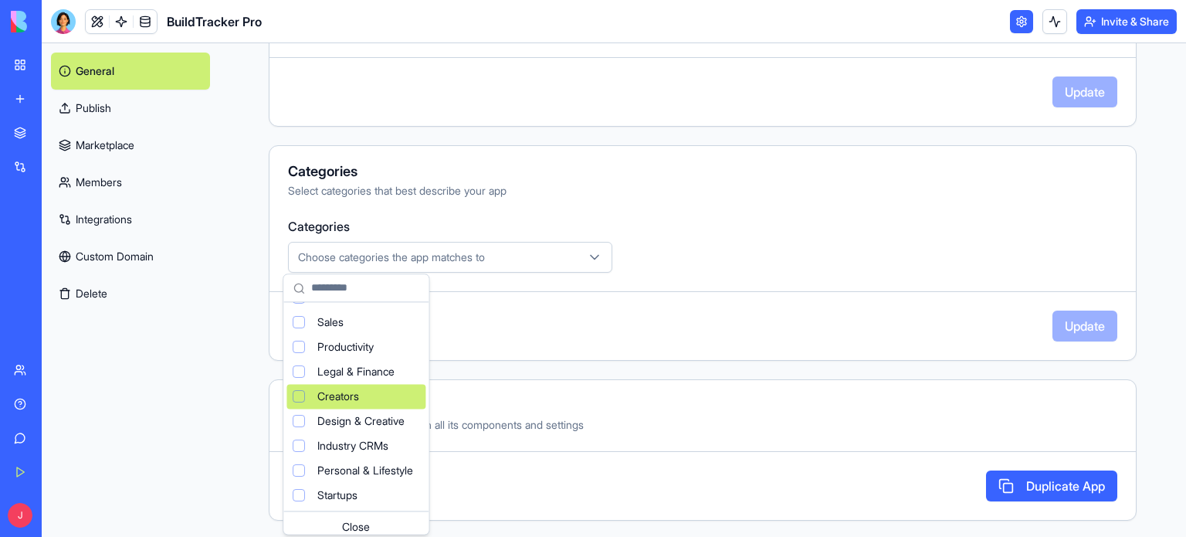
scroll to position [102, 0]
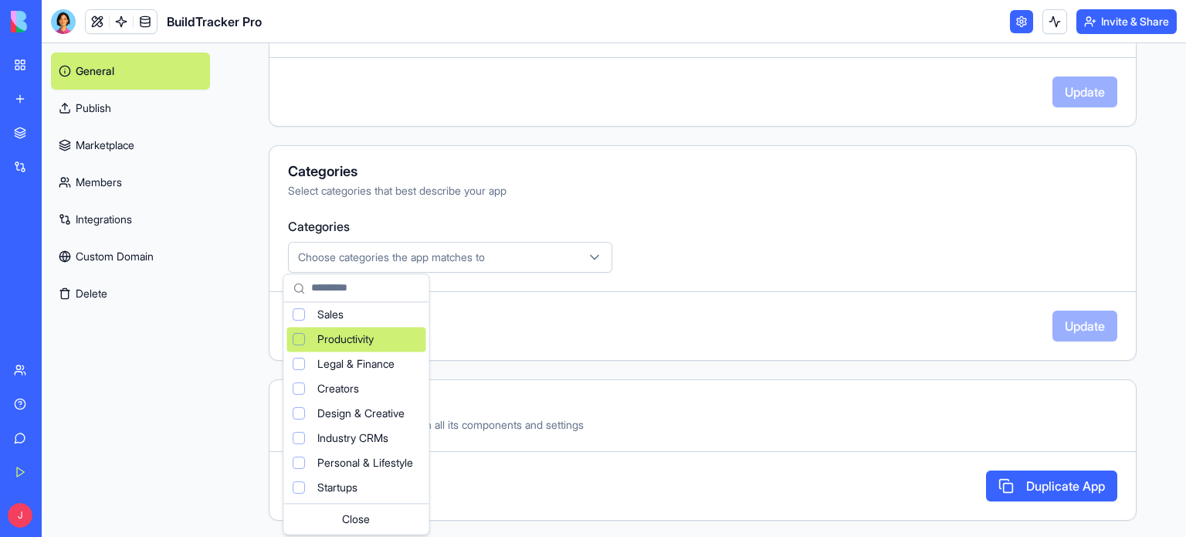
click at [297, 341] on div "Suggestions" at bounding box center [299, 339] width 12 height 12
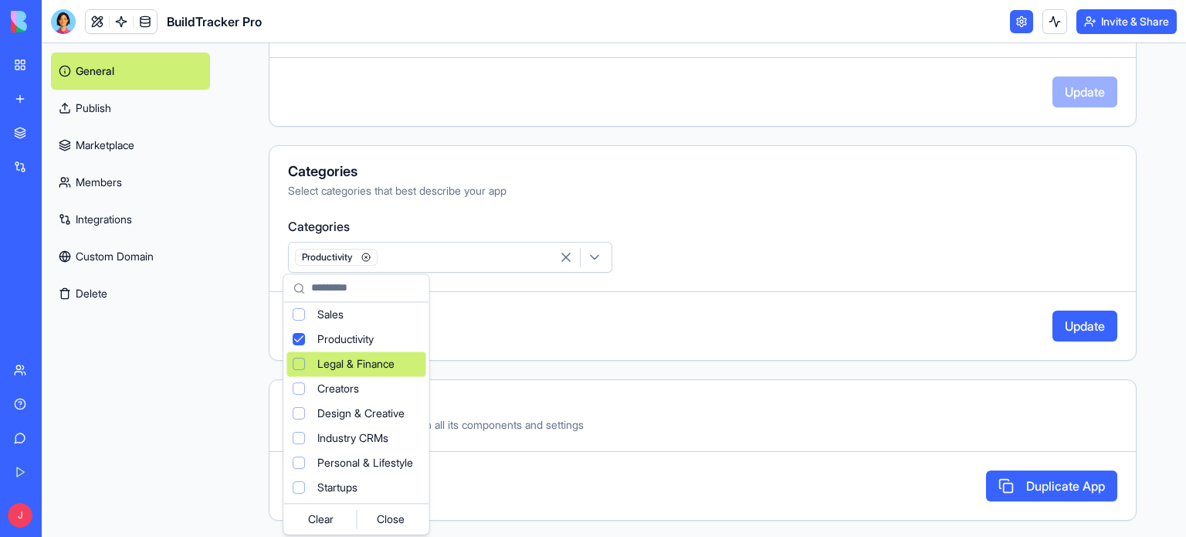
click at [741, 247] on html "**********" at bounding box center [593, 268] width 1186 height 537
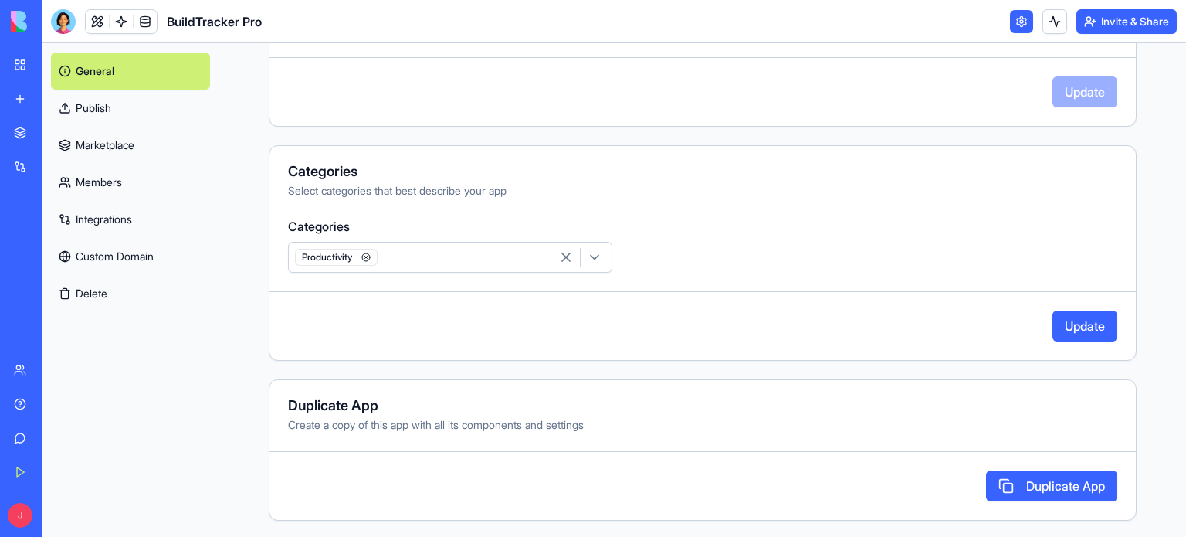
click at [1081, 321] on button "Update" at bounding box center [1085, 326] width 65 height 31
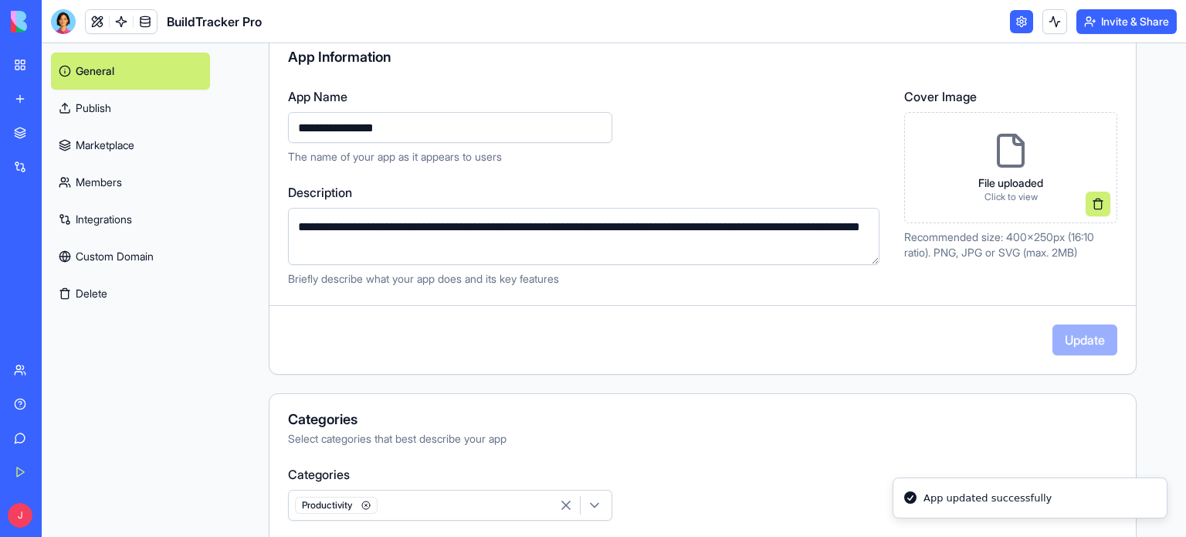
scroll to position [0, 0]
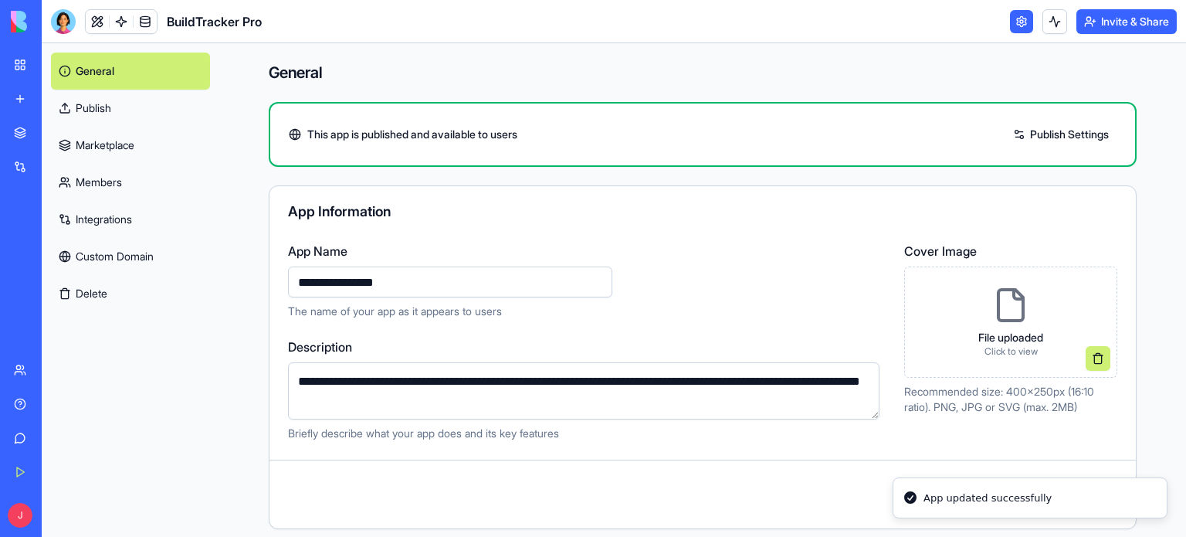
click at [409, 74] on h4 "General" at bounding box center [703, 73] width 868 height 22
click at [310, 33] on header "BuildTracker Pro Invite & Share" at bounding box center [614, 21] width 1145 height 43
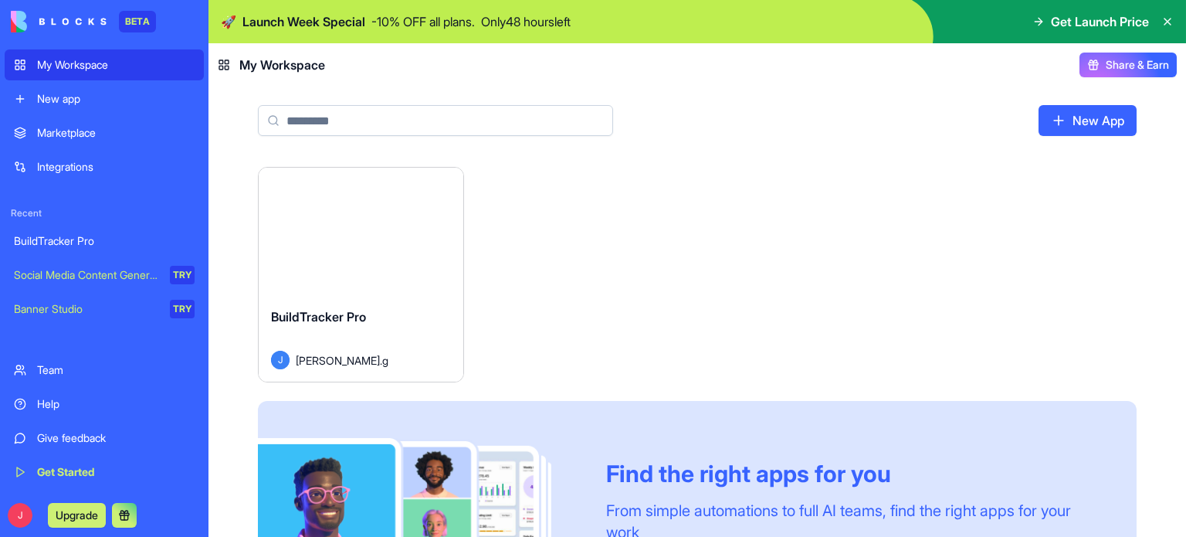
click at [385, 243] on button "Launch" at bounding box center [361, 231] width 116 height 31
